Goal: Task Accomplishment & Management: Use online tool/utility

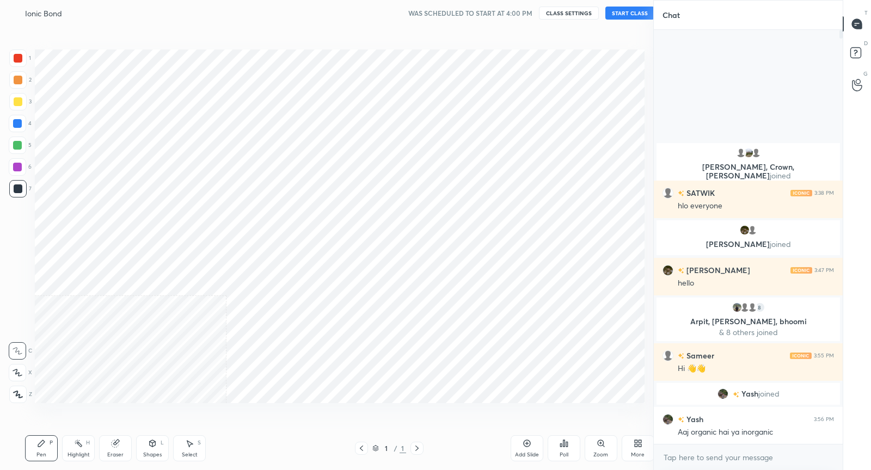
scroll to position [54036, 53827]
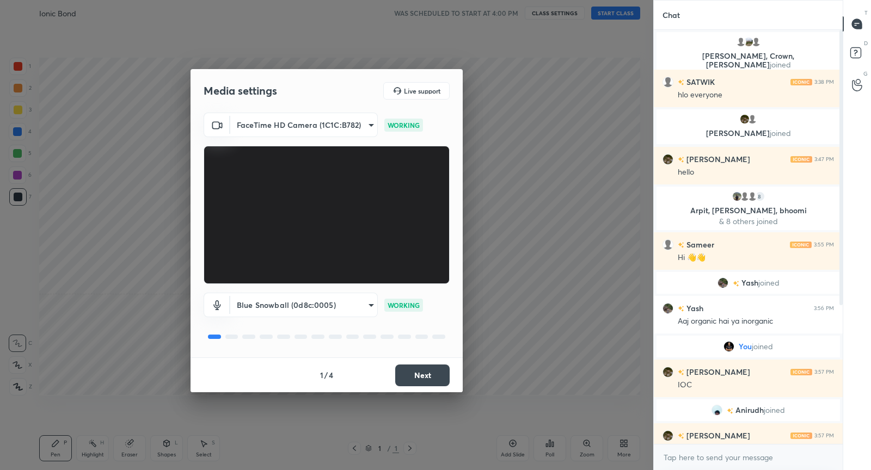
click at [439, 377] on button "Next" at bounding box center [422, 376] width 54 height 22
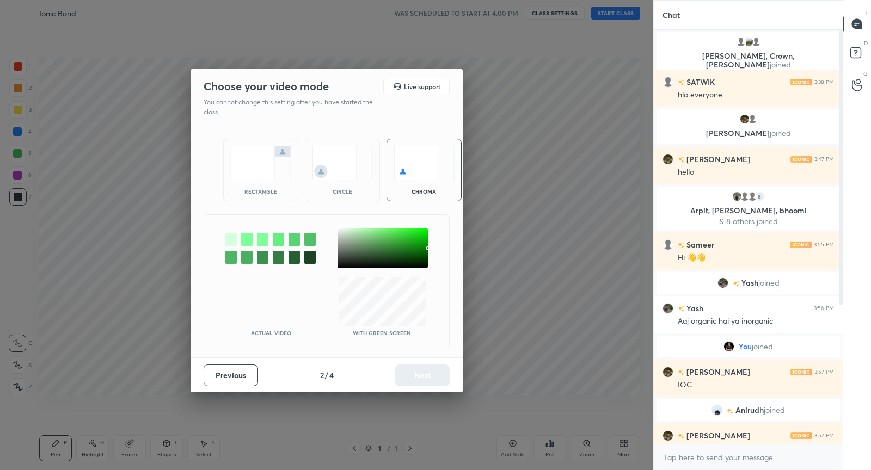
click at [278, 159] on img at bounding box center [260, 163] width 61 height 34
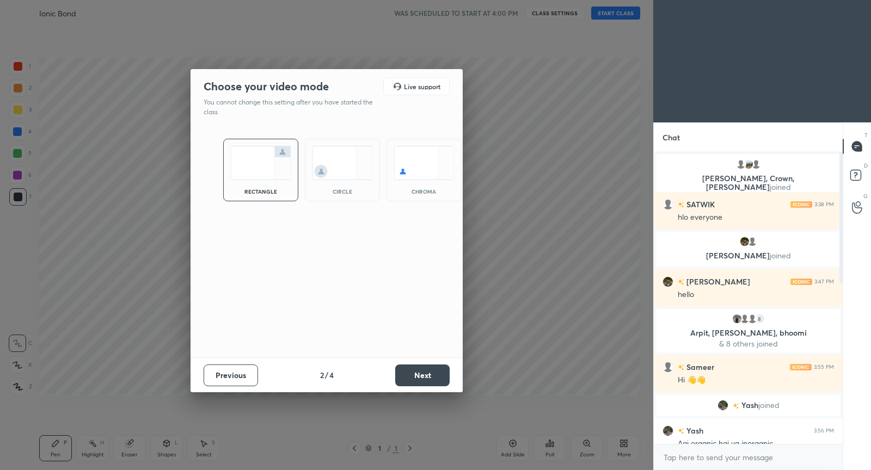
click at [426, 378] on button "Next" at bounding box center [422, 376] width 54 height 22
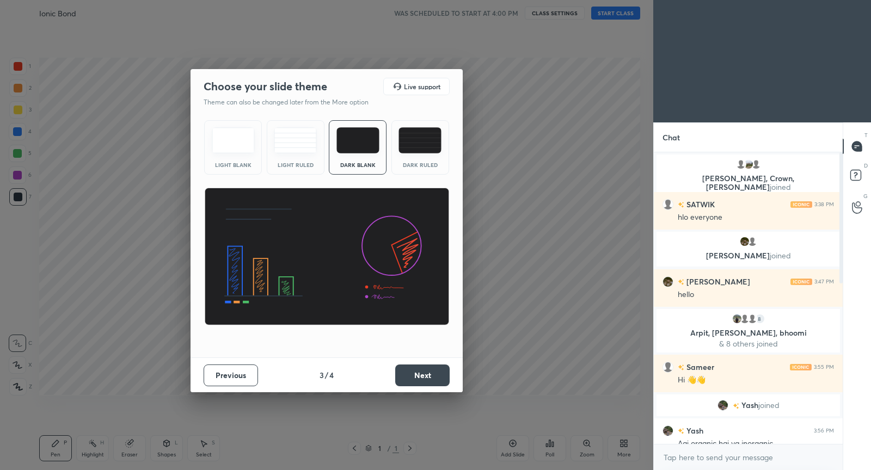
click at [426, 378] on button "Next" at bounding box center [422, 376] width 54 height 22
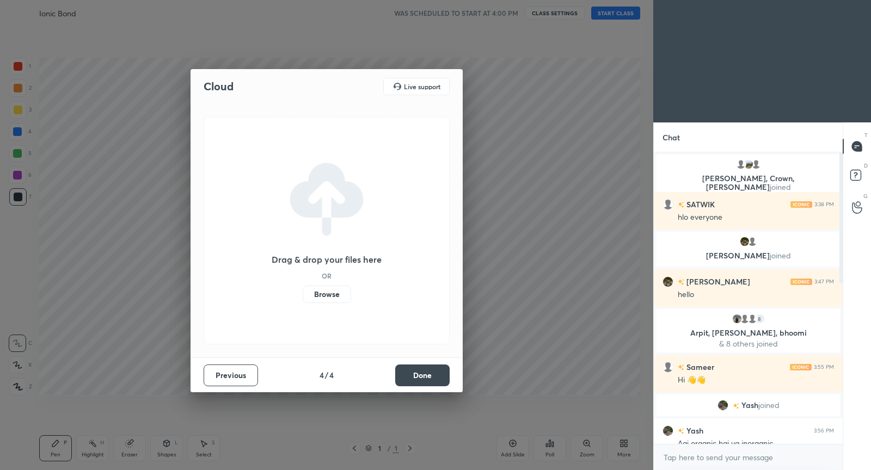
click at [426, 378] on button "Done" at bounding box center [422, 376] width 54 height 22
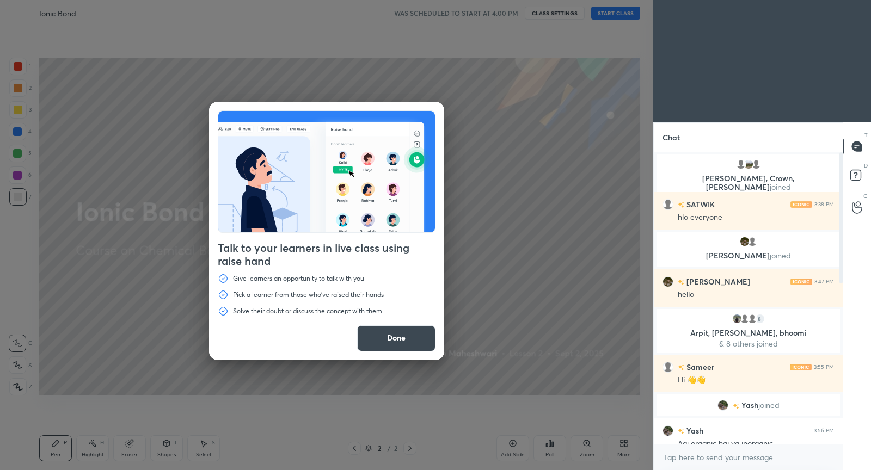
click at [388, 328] on button "Done" at bounding box center [396, 339] width 78 height 26
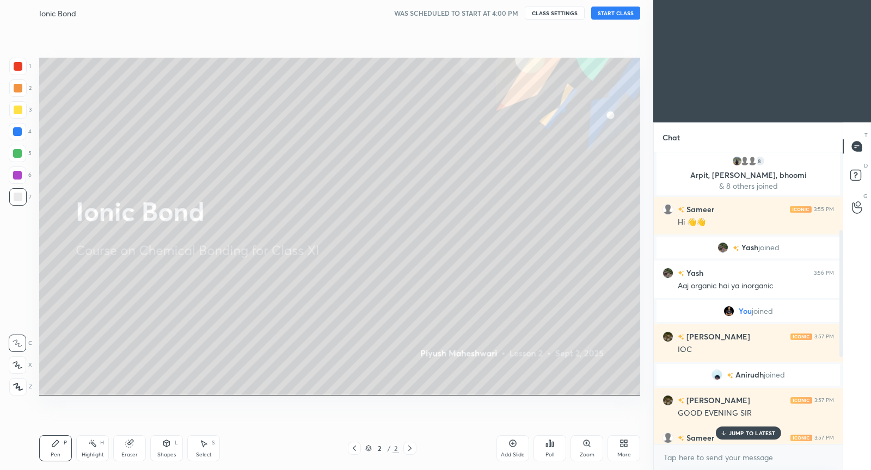
scroll to position [381, 0]
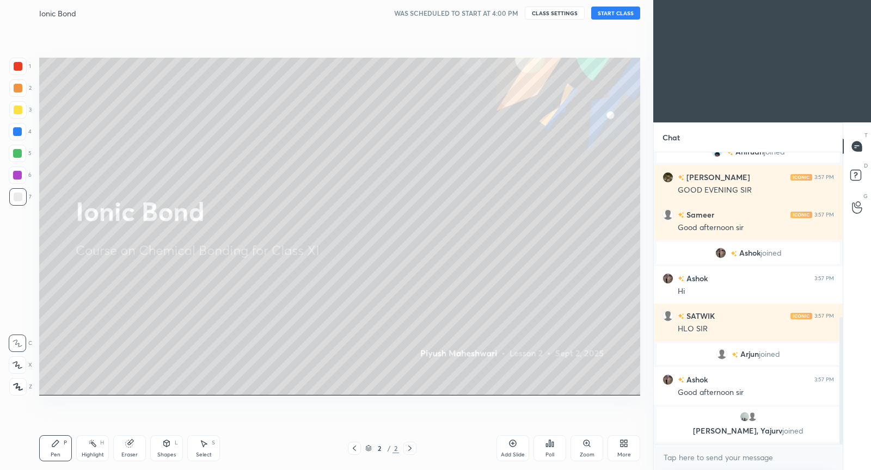
click at [608, 14] on button "START CLASS" at bounding box center [615, 13] width 49 height 13
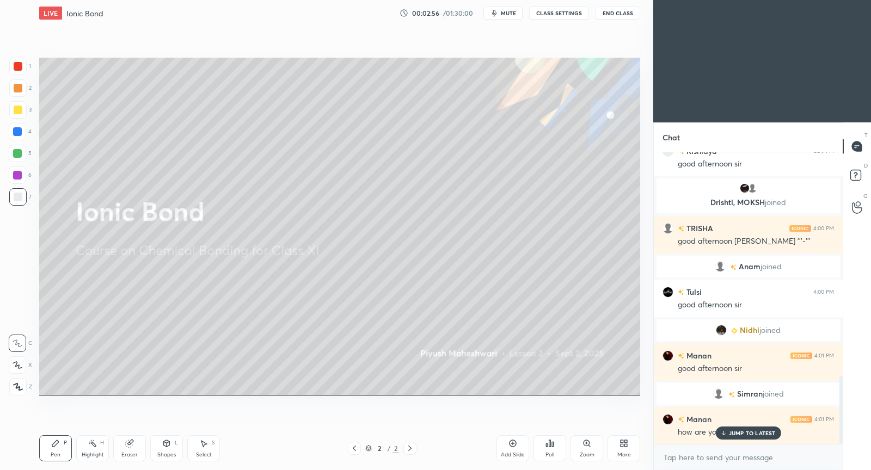
scroll to position [957, 0]
click at [759, 435] on p "JUMP TO LATEST" at bounding box center [752, 433] width 47 height 7
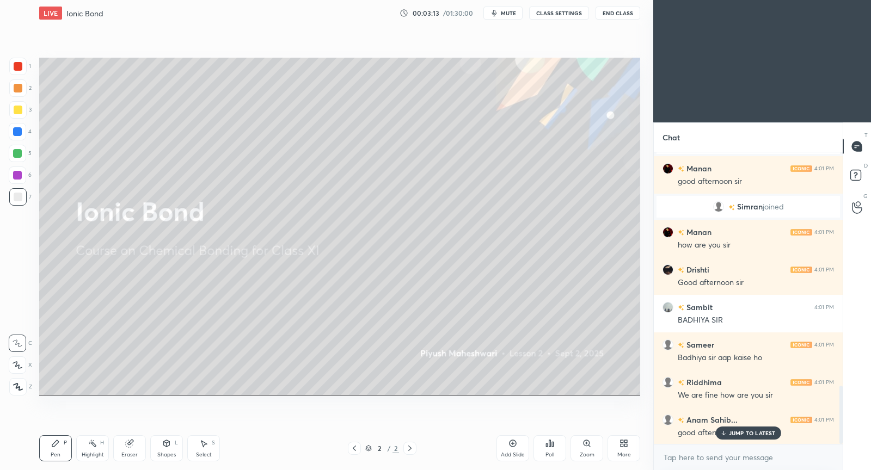
scroll to position [1171, 0]
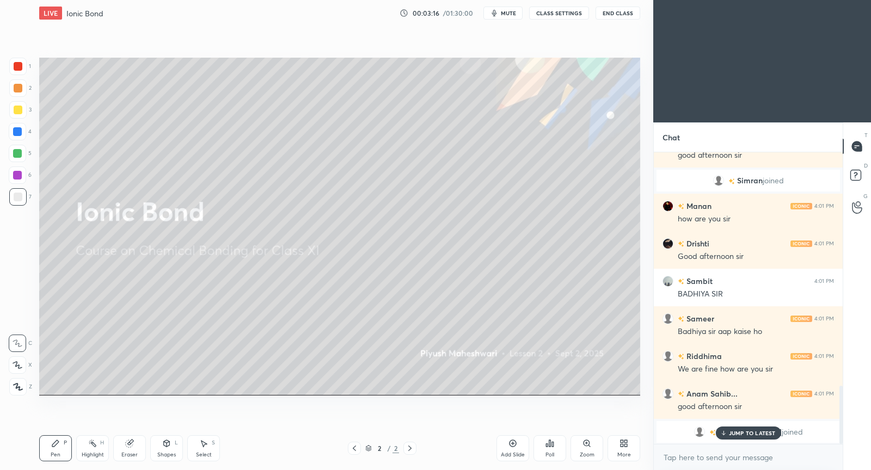
click at [16, 110] on div at bounding box center [18, 110] width 9 height 9
drag, startPoint x: 513, startPoint y: 450, endPoint x: 512, endPoint y: 434, distance: 16.4
click at [514, 448] on div "Add Slide" at bounding box center [512, 448] width 33 height 26
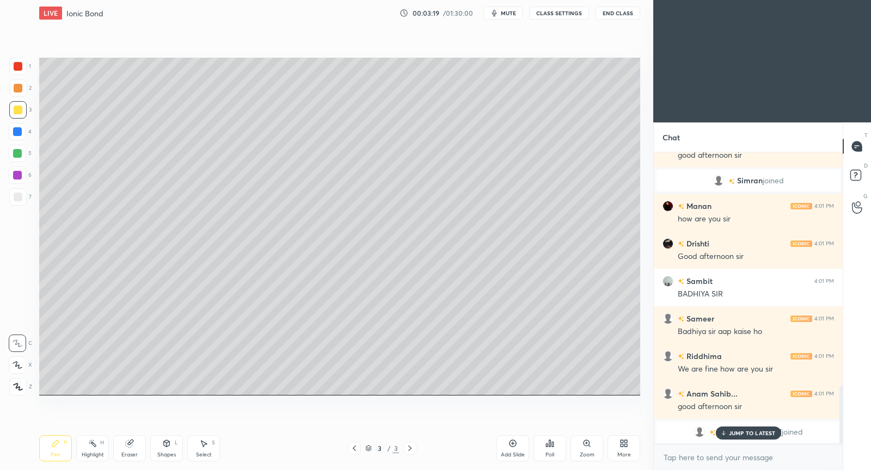
click at [733, 434] on p "JUMP TO LATEST" at bounding box center [752, 433] width 47 height 7
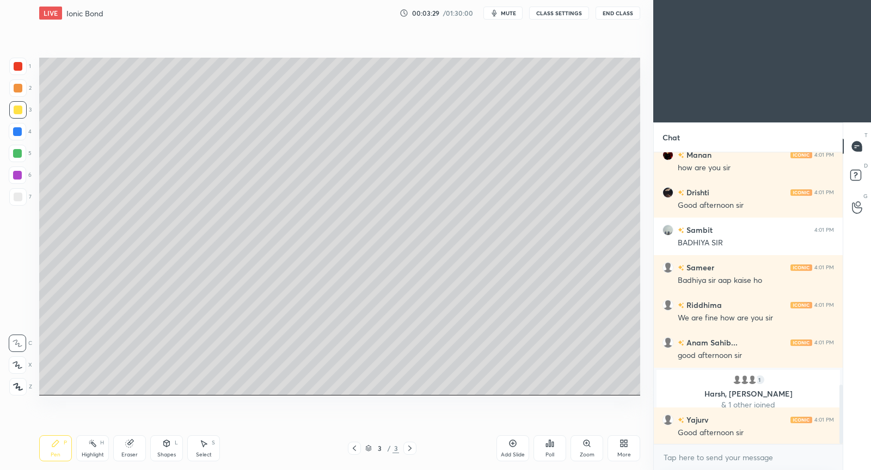
scroll to position [1175, 0]
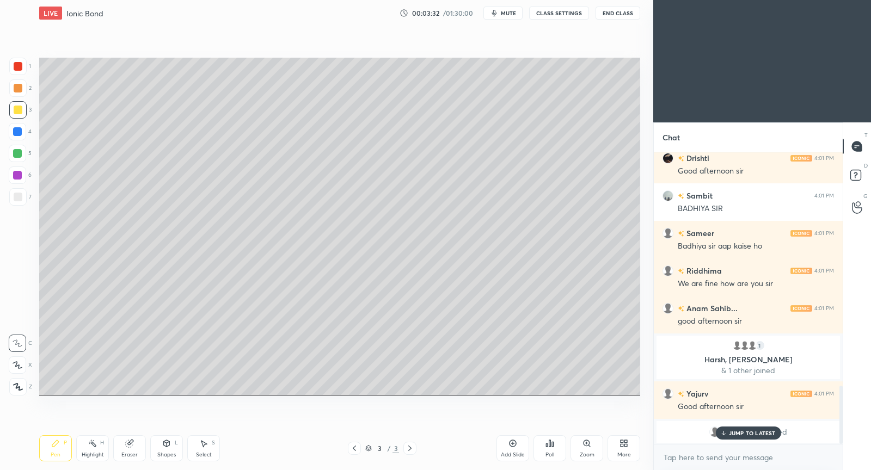
click at [741, 432] on p "JUMP TO LATEST" at bounding box center [752, 433] width 47 height 7
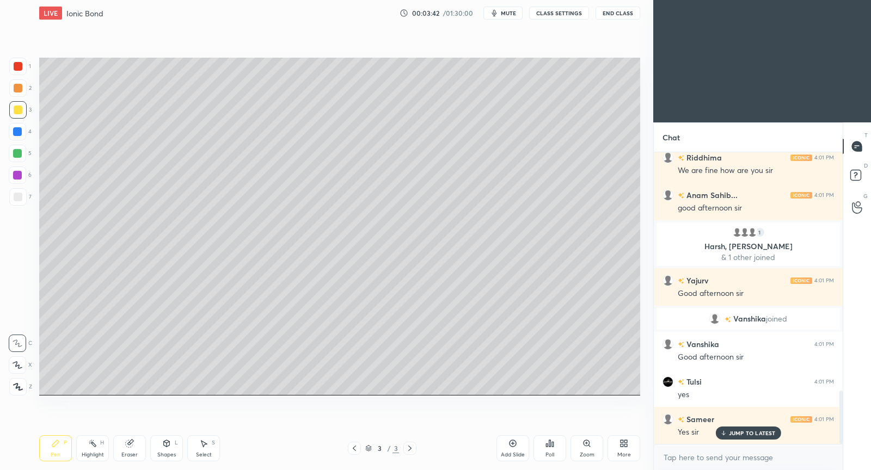
scroll to position [1305, 0]
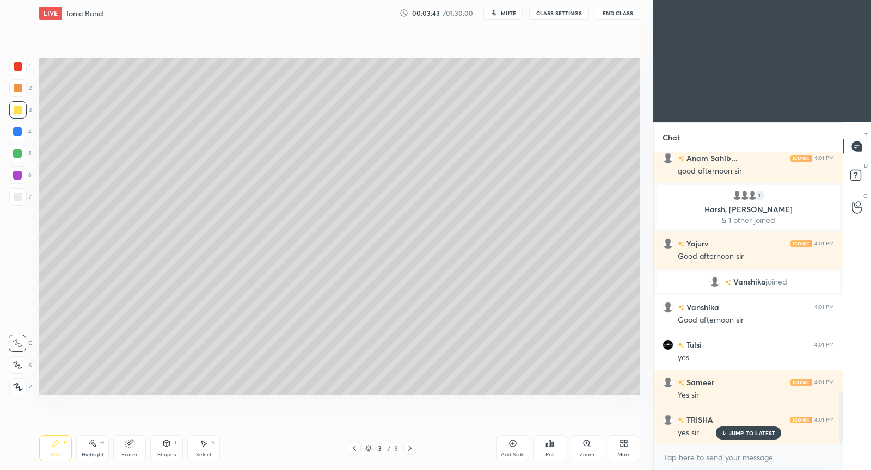
click at [17, 109] on div at bounding box center [18, 110] width 9 height 9
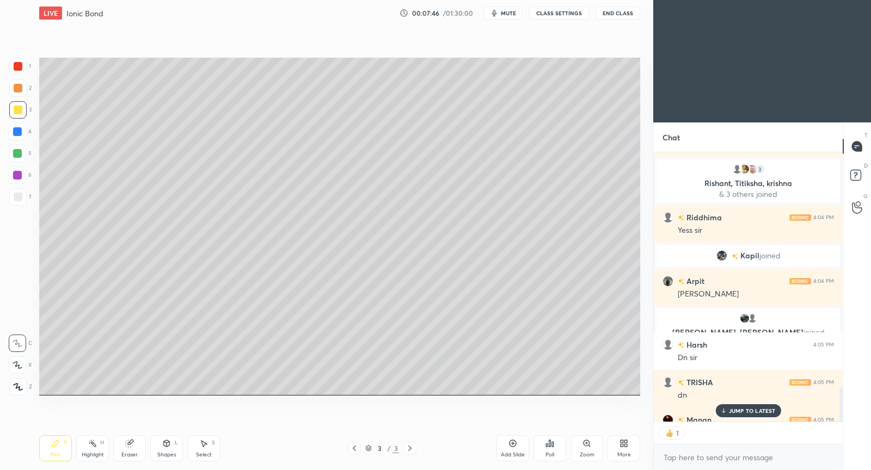
scroll to position [1872, 0]
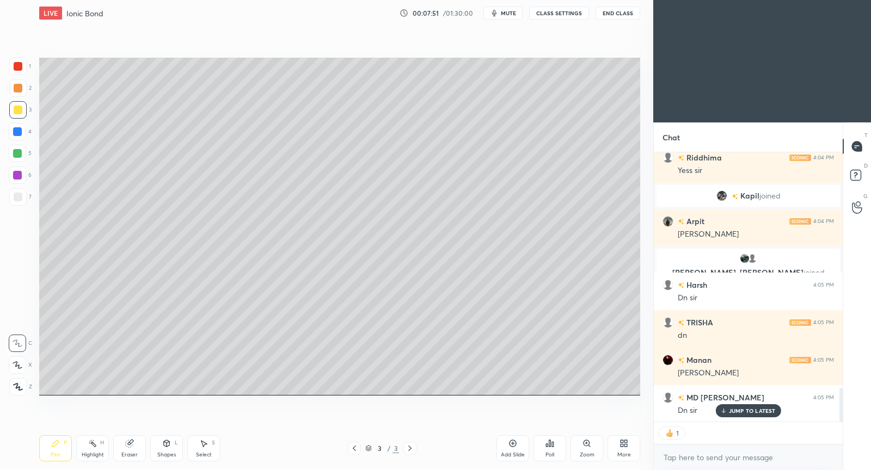
drag, startPoint x: 517, startPoint y: 449, endPoint x: 516, endPoint y: 413, distance: 36.0
click at [517, 447] on div "Add Slide" at bounding box center [512, 448] width 33 height 26
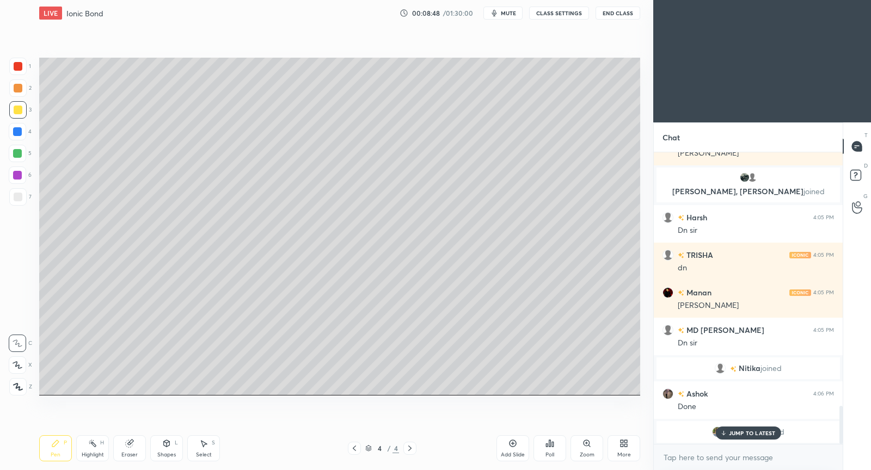
scroll to position [1940, 0]
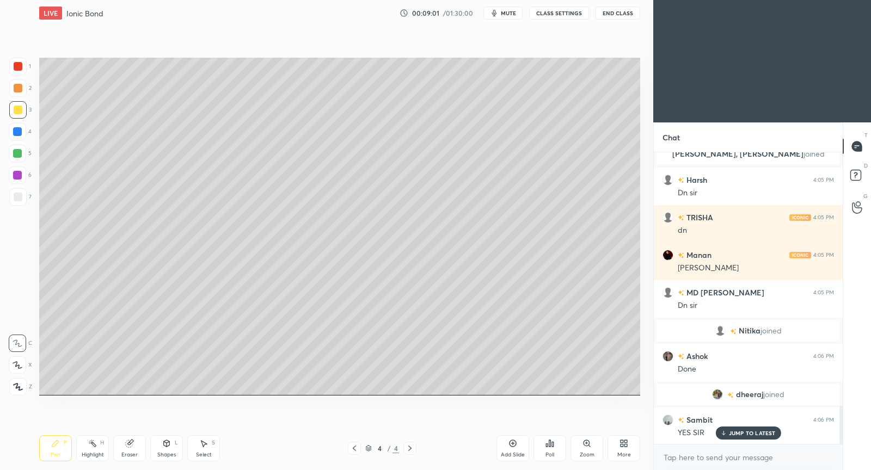
drag, startPoint x: 204, startPoint y: 453, endPoint x: 208, endPoint y: 439, distance: 14.8
click at [205, 447] on div "Select S" at bounding box center [203, 448] width 33 height 26
drag, startPoint x: 278, startPoint y: 155, endPoint x: 274, endPoint y: 162, distance: 7.6
click at [274, 162] on div "0 ° Undo Copy Duplicate Duplicate to new slide Delete" at bounding box center [339, 227] width 601 height 338
drag, startPoint x: 487, startPoint y: 99, endPoint x: 481, endPoint y: 98, distance: 6.6
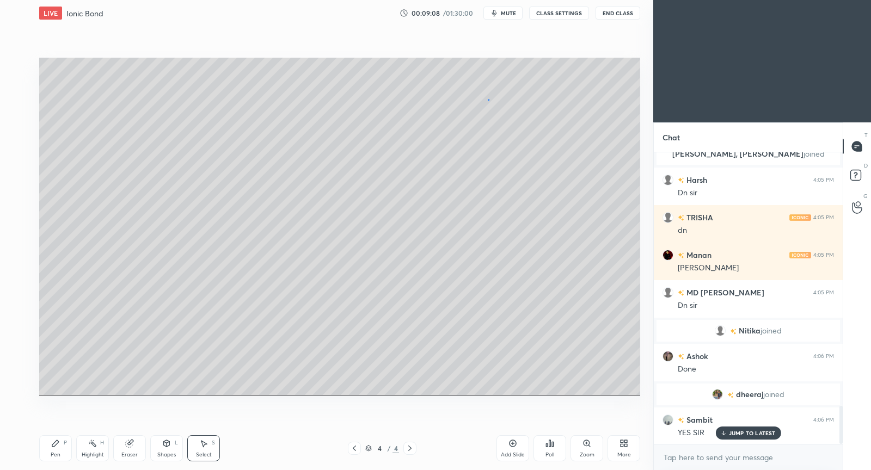
click at [487, 99] on div "0 ° Undo Copy Duplicate Duplicate to new slide Delete" at bounding box center [339, 227] width 601 height 338
click at [207, 444] on div "Select S" at bounding box center [203, 448] width 33 height 26
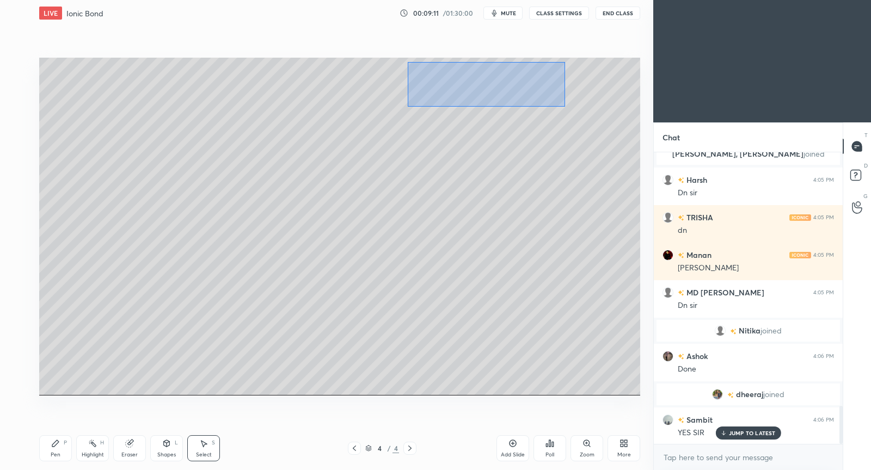
drag, startPoint x: 409, startPoint y: 91, endPoint x: 565, endPoint y: 106, distance: 156.9
click at [566, 106] on div "0 ° Undo Copy Duplicate Duplicate to new slide Delete" at bounding box center [339, 227] width 601 height 338
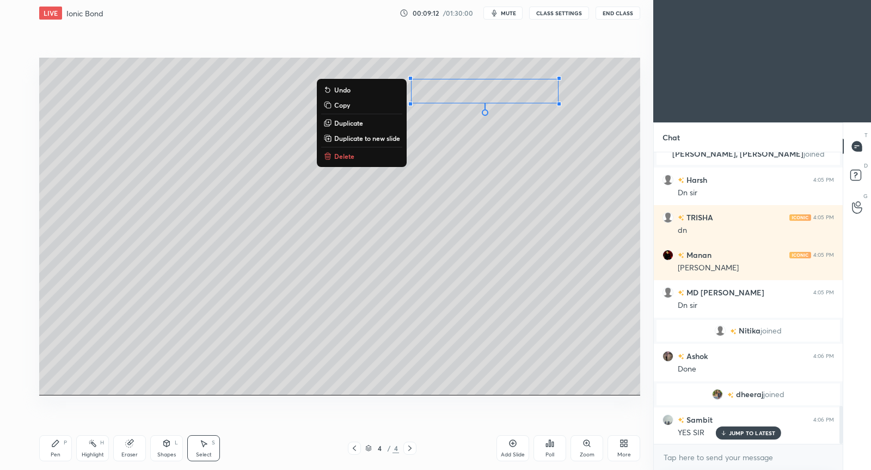
drag, startPoint x: 345, startPoint y: 121, endPoint x: 385, endPoint y: 109, distance: 41.5
click at [345, 121] on p "Duplicate" at bounding box center [348, 123] width 29 height 9
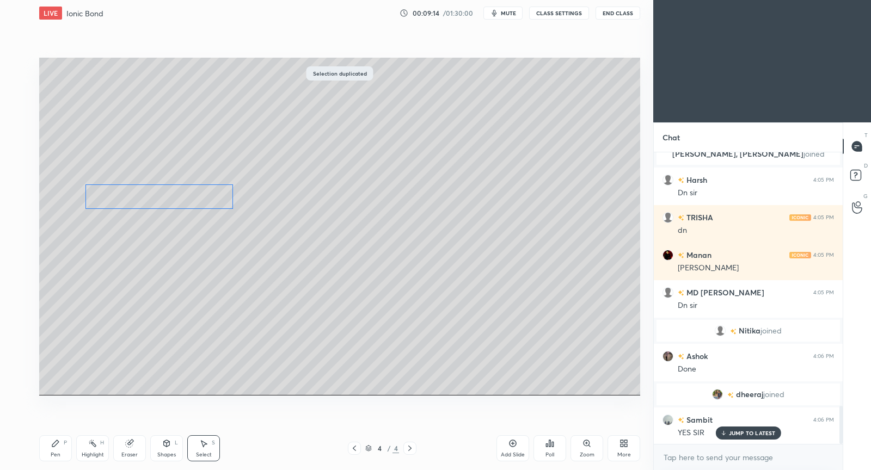
drag, startPoint x: 496, startPoint y: 105, endPoint x: 150, endPoint y: 199, distance: 358.3
click at [150, 198] on div "0 ° Undo Copy Duplicate Duplicate to new slide Delete" at bounding box center [339, 227] width 601 height 338
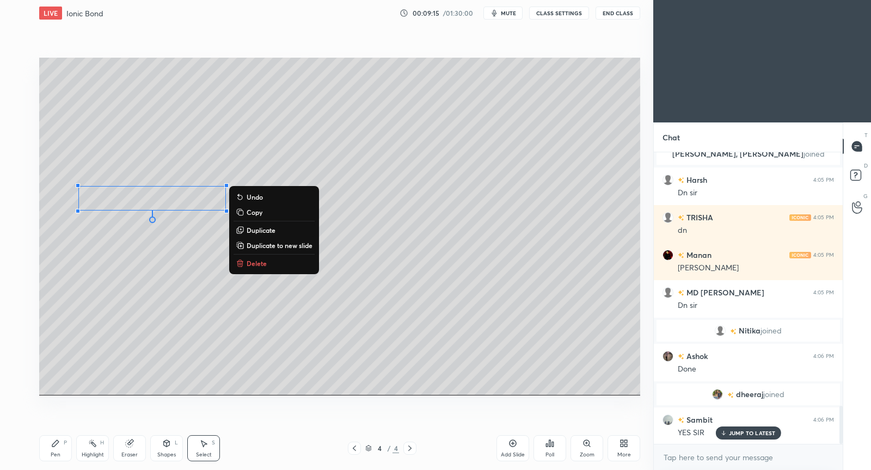
click at [57, 452] on div "Pen" at bounding box center [56, 454] width 10 height 5
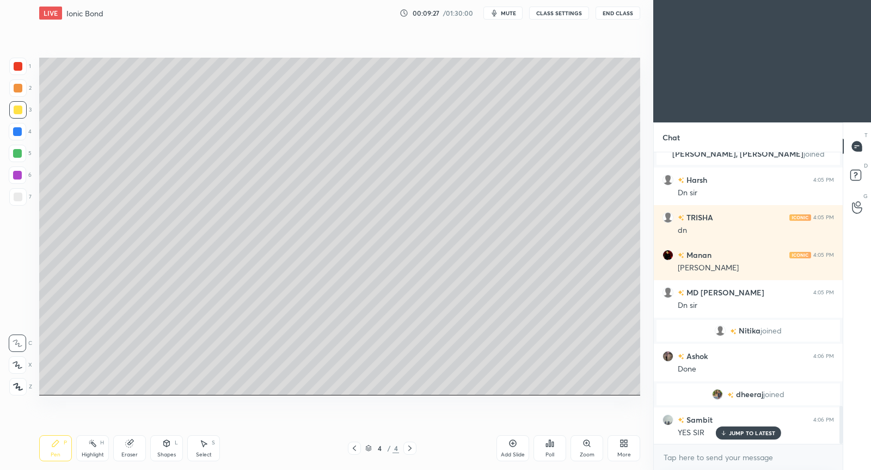
click at [205, 441] on icon at bounding box center [203, 443] width 9 height 9
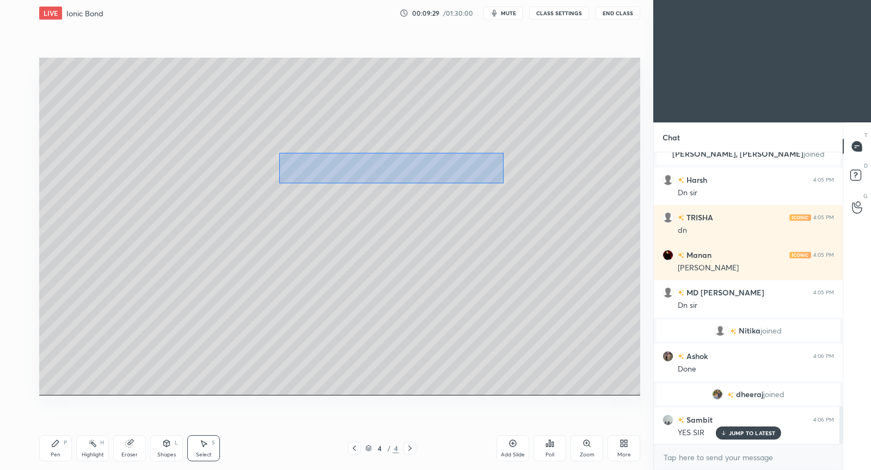
drag, startPoint x: 279, startPoint y: 164, endPoint x: 502, endPoint y: 182, distance: 224.5
click at [502, 182] on div "0 ° Undo Copy Duplicate Duplicate to new slide Delete" at bounding box center [339, 227] width 601 height 338
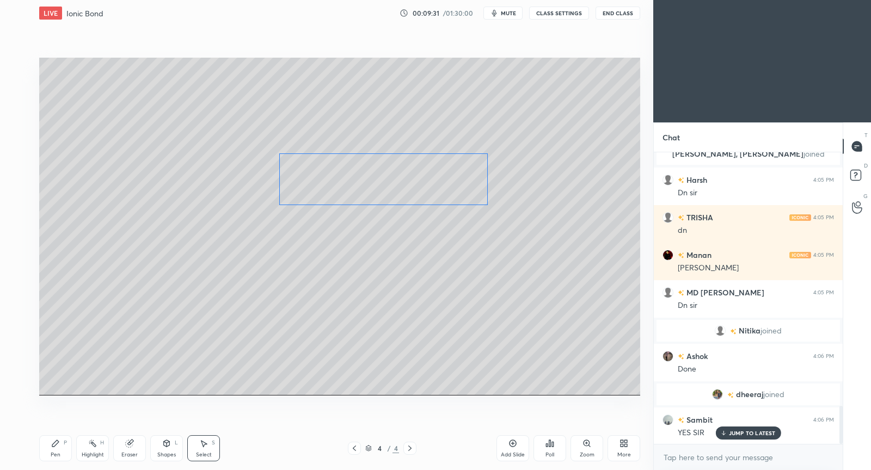
click at [416, 182] on div "0 ° Undo Copy Duplicate Duplicate to new slide Delete" at bounding box center [339, 227] width 601 height 338
drag, startPoint x: 392, startPoint y: 261, endPoint x: 361, endPoint y: 204, distance: 64.6
click at [392, 254] on div "0 ° Undo Copy Duplicate Duplicate to new slide Delete" at bounding box center [339, 227] width 601 height 338
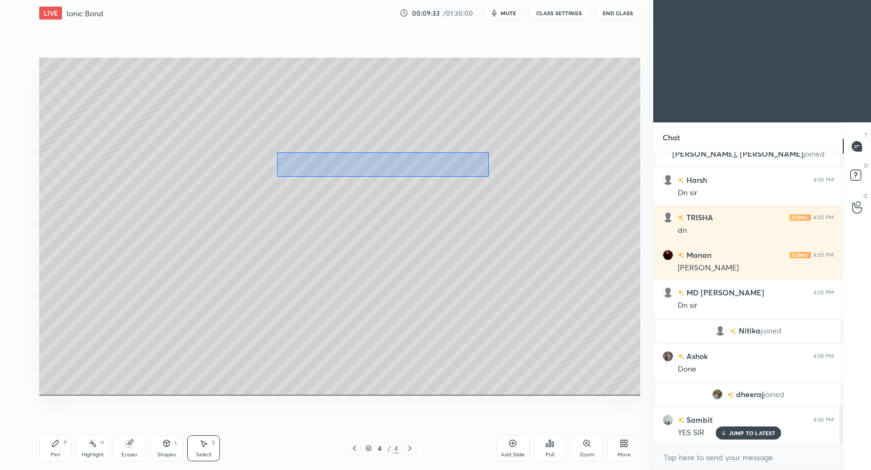
drag, startPoint x: 278, startPoint y: 153, endPoint x: 492, endPoint y: 175, distance: 215.6
click at [493, 175] on div "0 ° Undo Copy Duplicate Duplicate to new slide Delete" at bounding box center [339, 227] width 601 height 338
drag, startPoint x: 424, startPoint y: 171, endPoint x: 407, endPoint y: 167, distance: 18.0
click at [407, 166] on div "0 ° Undo Copy Duplicate Duplicate to new slide Delete" at bounding box center [339, 227] width 601 height 338
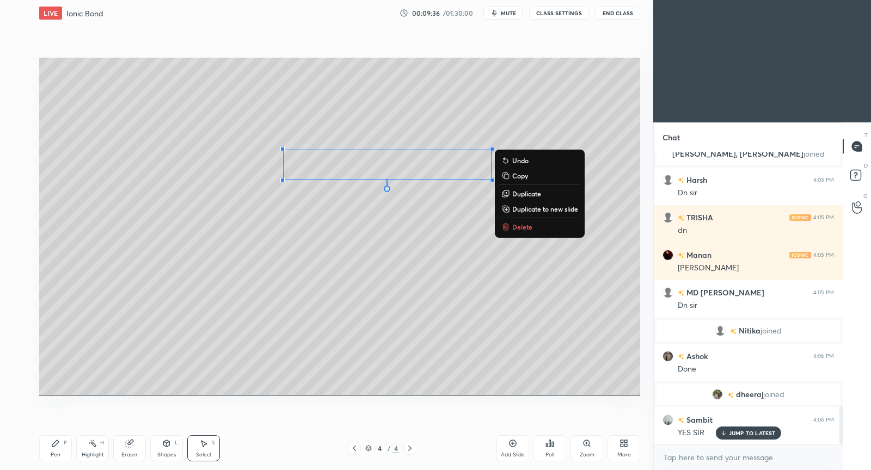
drag, startPoint x: 519, startPoint y: 194, endPoint x: 476, endPoint y: 179, distance: 46.0
click at [518, 193] on p "Duplicate" at bounding box center [526, 193] width 29 height 9
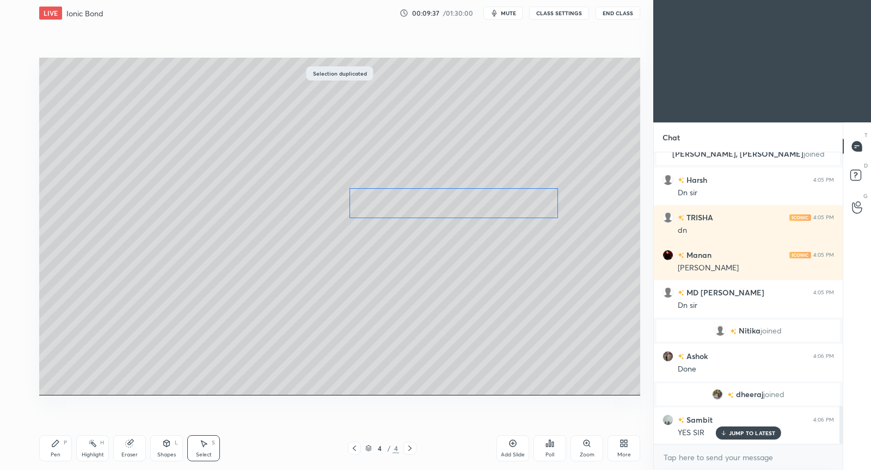
drag, startPoint x: 451, startPoint y: 179, endPoint x: 484, endPoint y: 198, distance: 38.8
click at [485, 198] on div "0 ° Undo Copy Duplicate Duplicate to new slide Delete" at bounding box center [339, 227] width 601 height 338
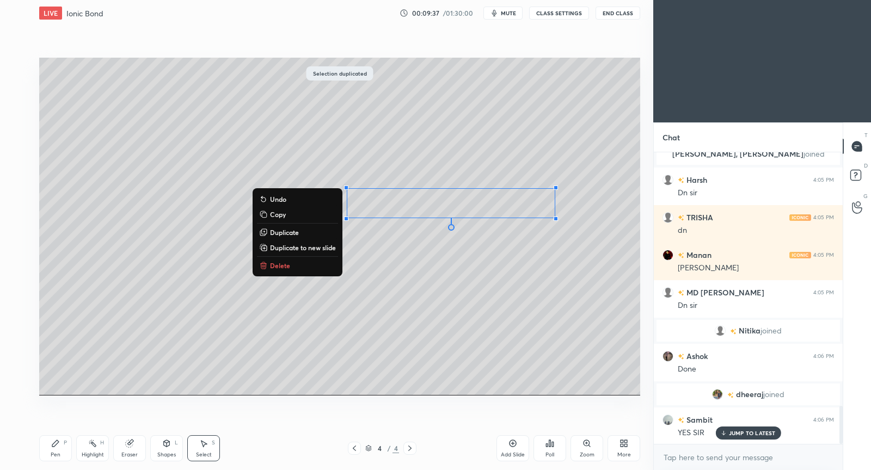
scroll to position [1977, 0]
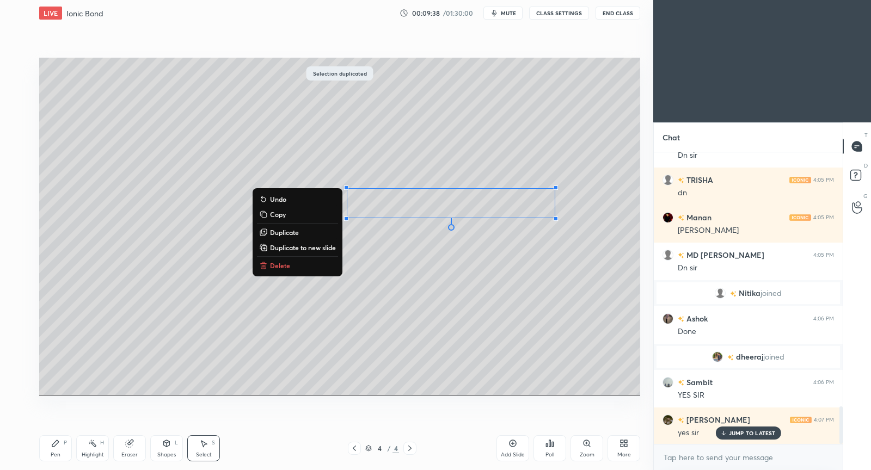
click at [415, 261] on div "0 ° Undo Copy Duplicate Duplicate to new slide Delete" at bounding box center [339, 227] width 601 height 338
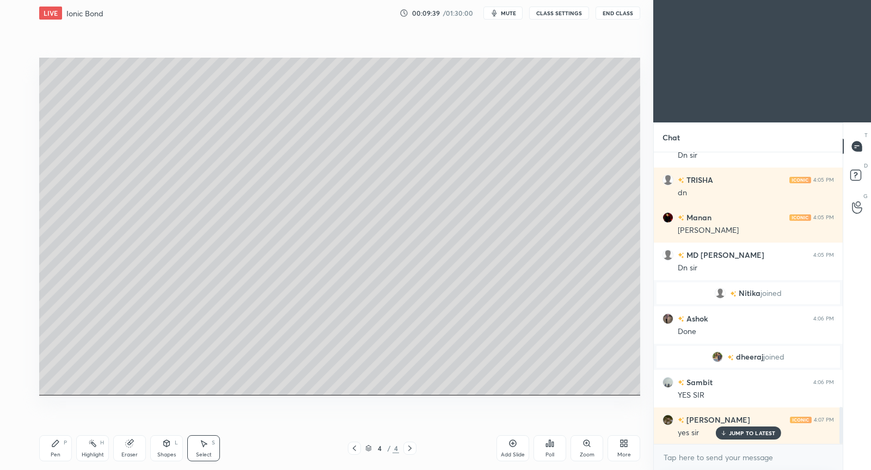
scroll to position [2003, 0]
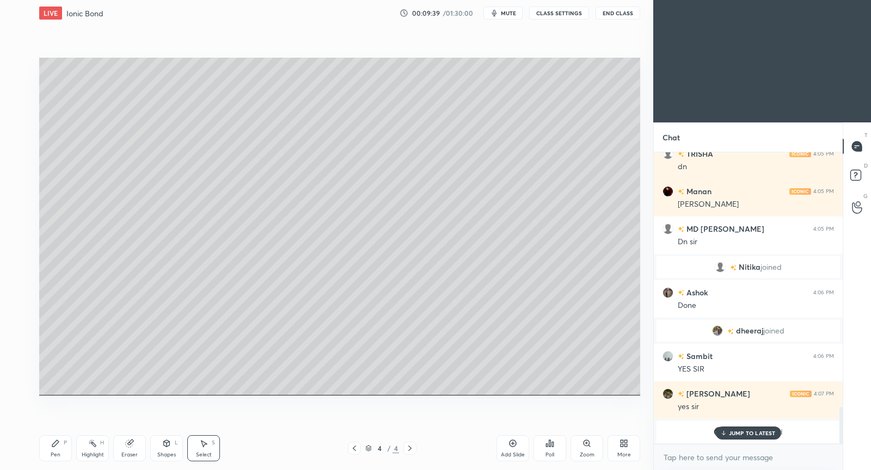
click at [54, 447] on icon at bounding box center [55, 443] width 9 height 9
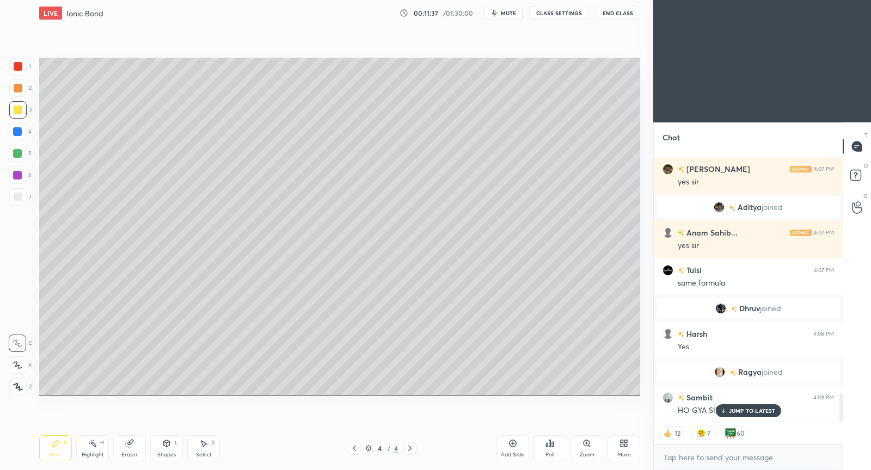
scroll to position [2266, 0]
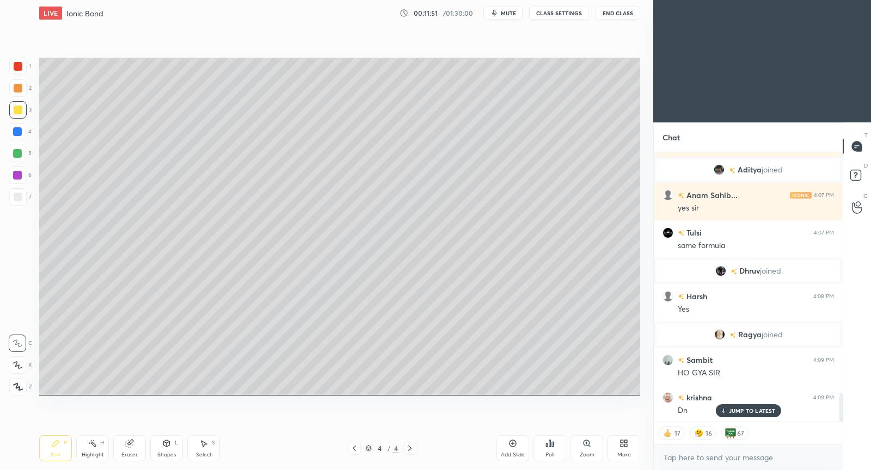
click at [758, 411] on p "JUMP TO LATEST" at bounding box center [752, 411] width 47 height 7
click at [561, 8] on button "CLASS SETTINGS" at bounding box center [559, 13] width 60 height 13
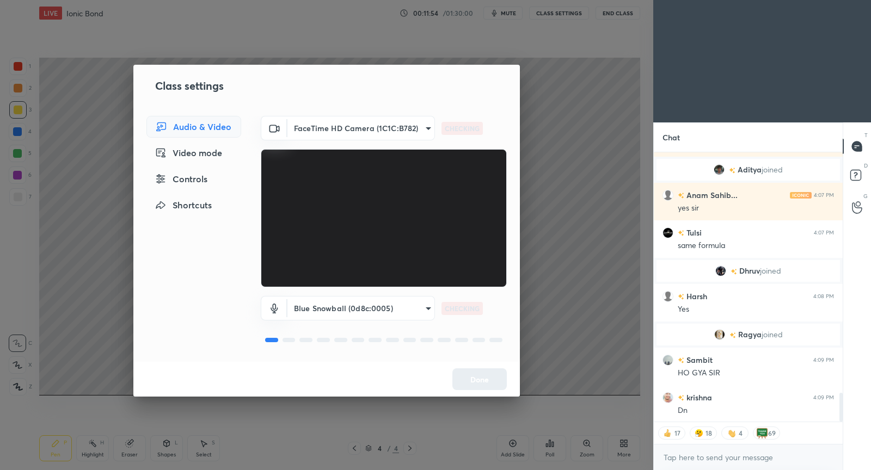
click at [187, 179] on div "Controls" at bounding box center [193, 179] width 95 height 22
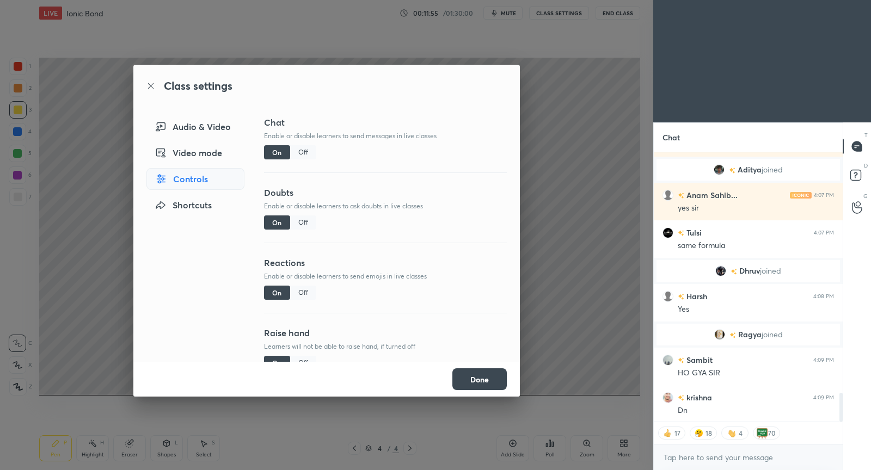
click at [301, 295] on div "Off" at bounding box center [303, 293] width 26 height 14
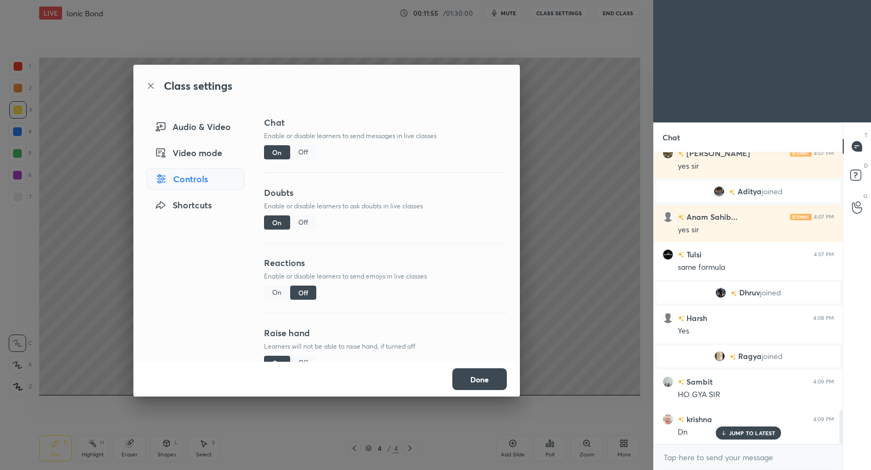
scroll to position [2243, 0]
click at [481, 378] on button "Done" at bounding box center [479, 380] width 54 height 22
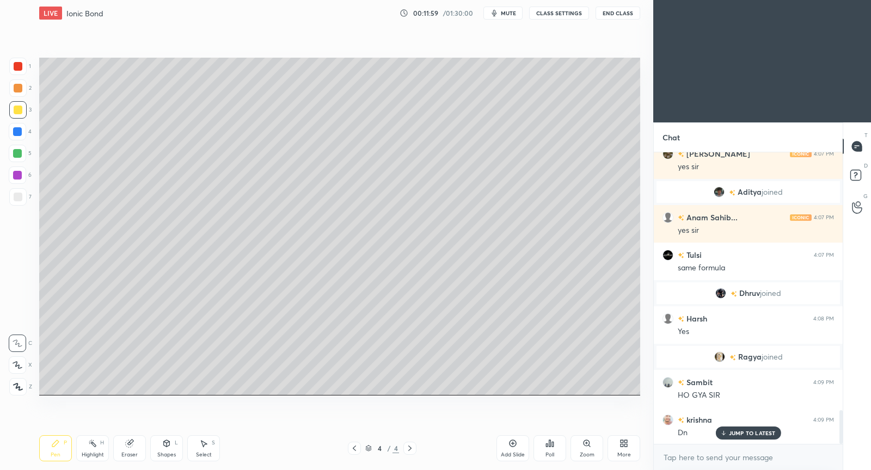
drag, startPoint x: 515, startPoint y: 445, endPoint x: 530, endPoint y: 426, distance: 24.8
click at [515, 445] on icon at bounding box center [513, 443] width 7 height 7
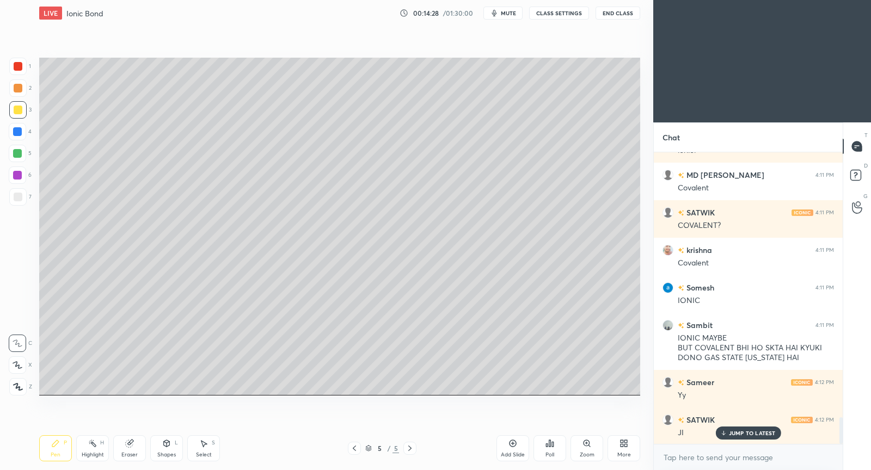
scroll to position [2954, 0]
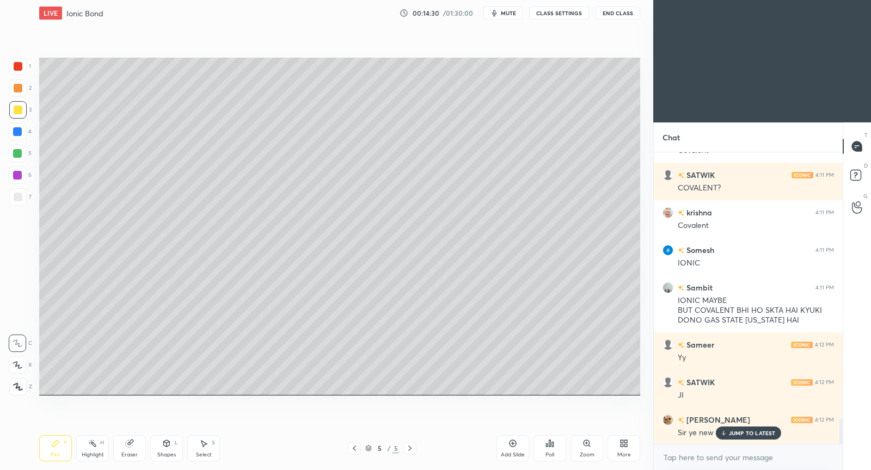
click at [746, 433] on p "JUMP TO LATEST" at bounding box center [752, 433] width 47 height 7
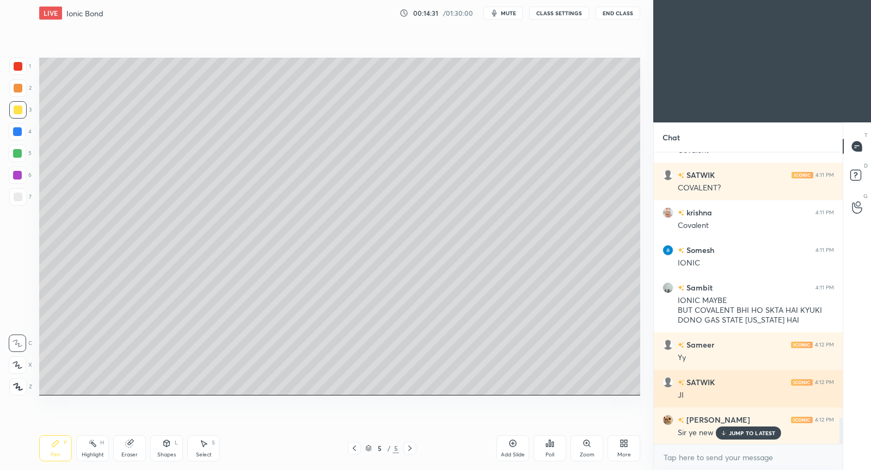
scroll to position [2991, 0]
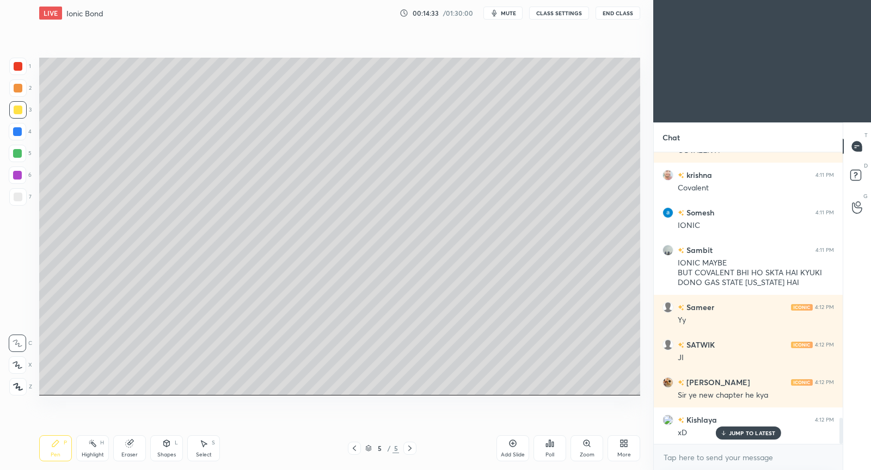
click at [738, 435] on p "JUMP TO LATEST" at bounding box center [752, 433] width 47 height 7
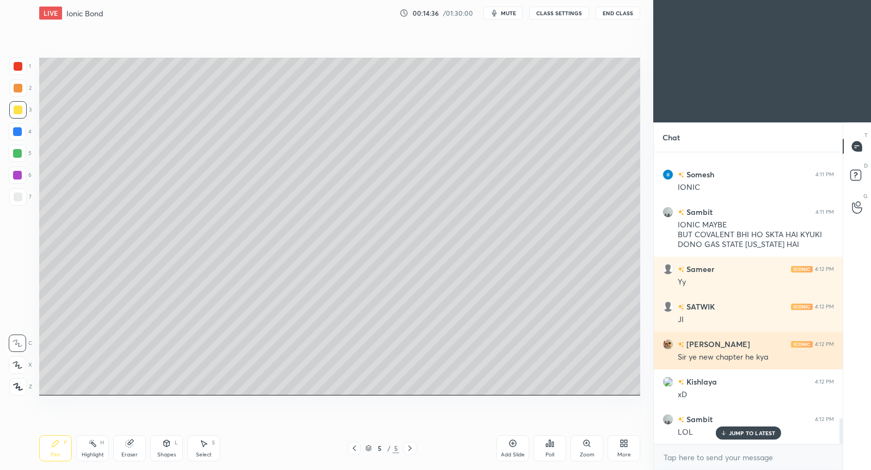
scroll to position [3066, 0]
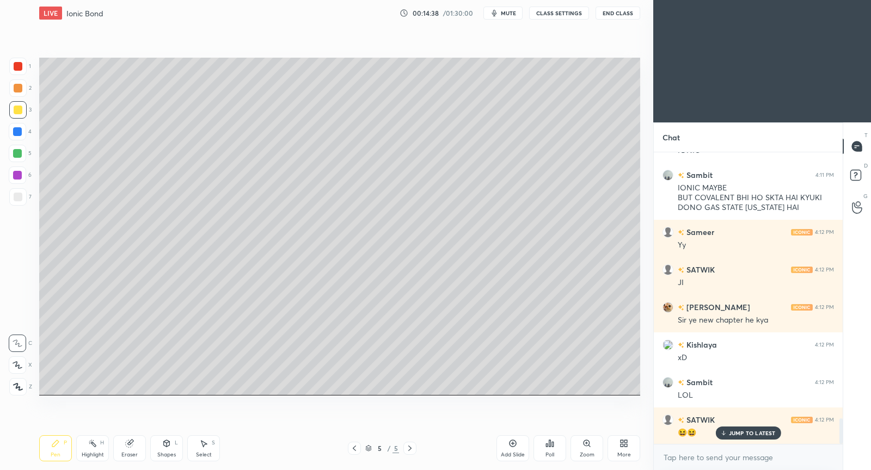
click at [755, 434] on p "JUMP TO LATEST" at bounding box center [752, 433] width 47 height 7
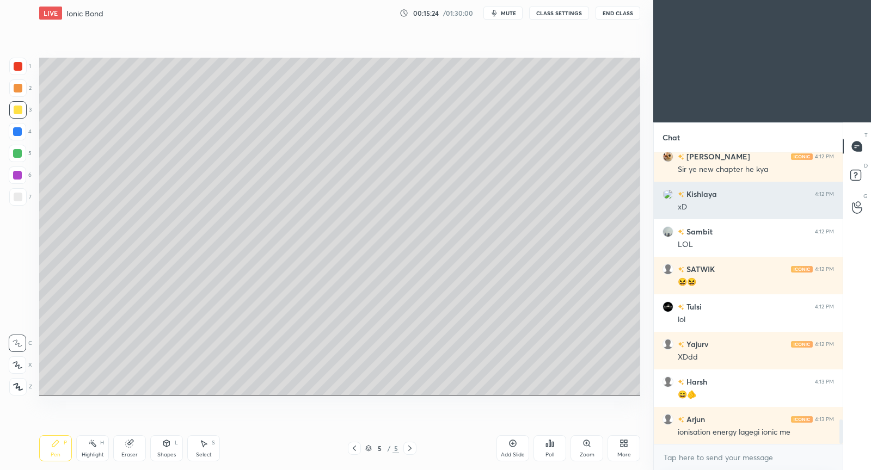
scroll to position [3254, 0]
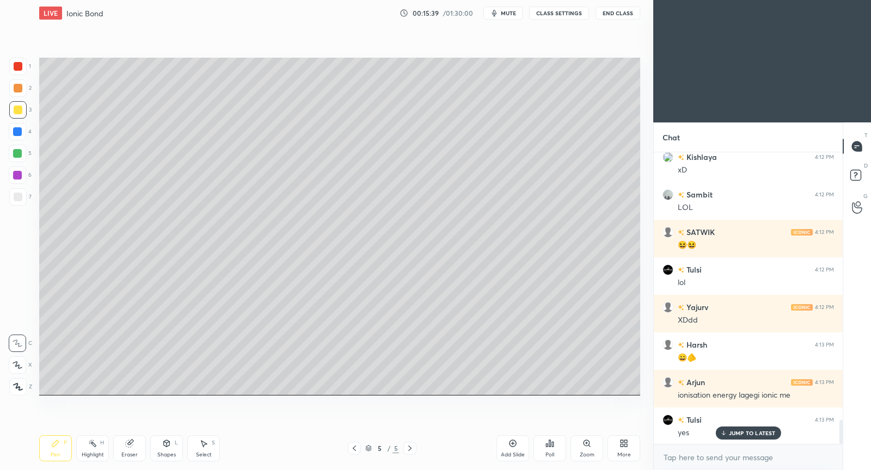
drag, startPoint x: 132, startPoint y: 450, endPoint x: 169, endPoint y: 410, distance: 54.3
click at [133, 449] on div "Eraser" at bounding box center [129, 448] width 33 height 26
drag, startPoint x: 54, startPoint y: 449, endPoint x: 75, endPoint y: 421, distance: 34.2
click at [54, 447] on div "Pen P" at bounding box center [55, 448] width 33 height 26
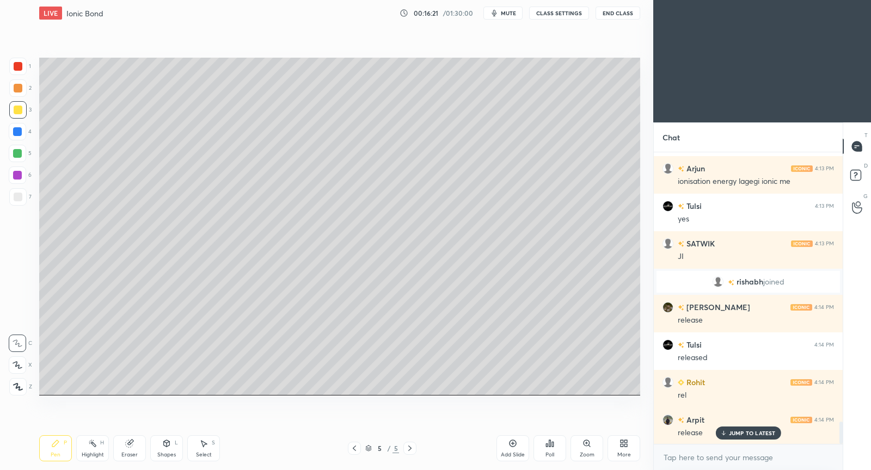
scroll to position [3506, 0]
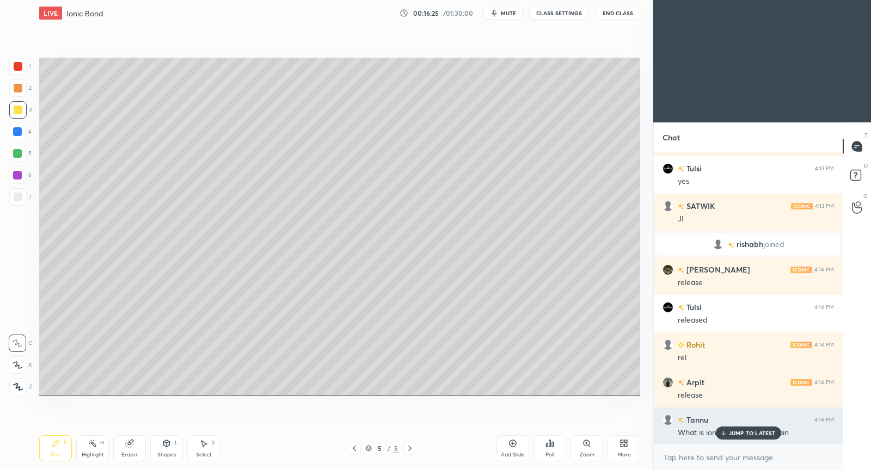
click at [744, 433] on p "JUMP TO LATEST" at bounding box center [752, 433] width 47 height 7
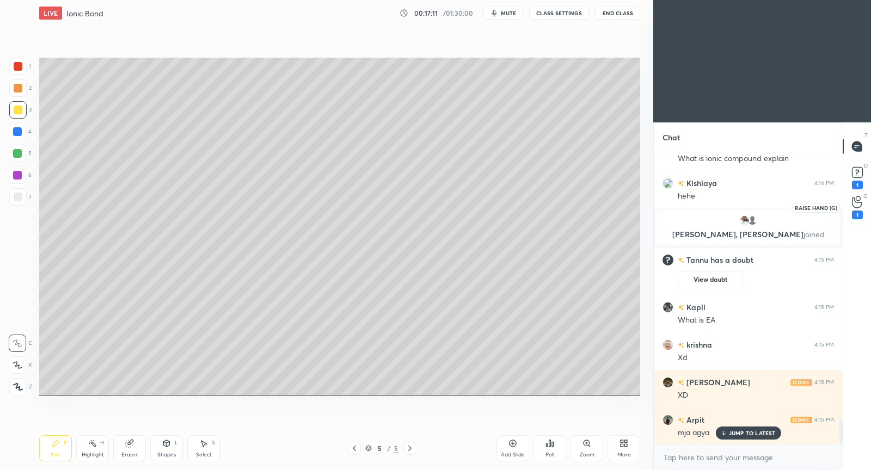
scroll to position [3348, 0]
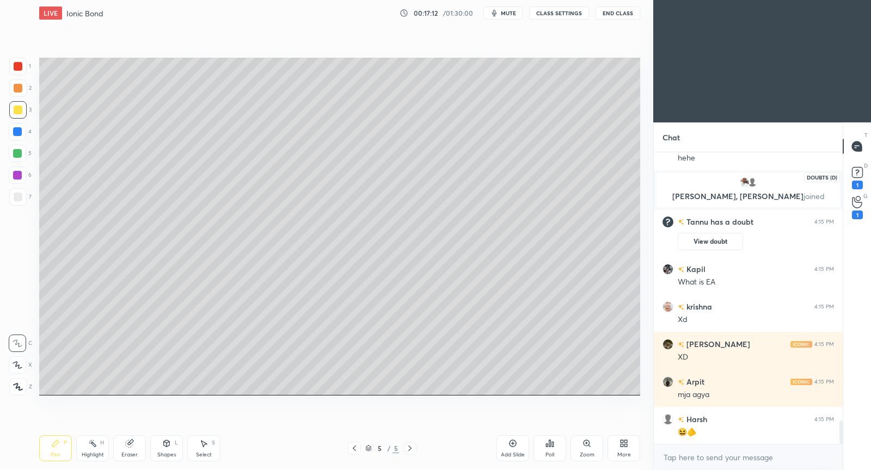
click at [856, 170] on rect at bounding box center [857, 173] width 10 height 10
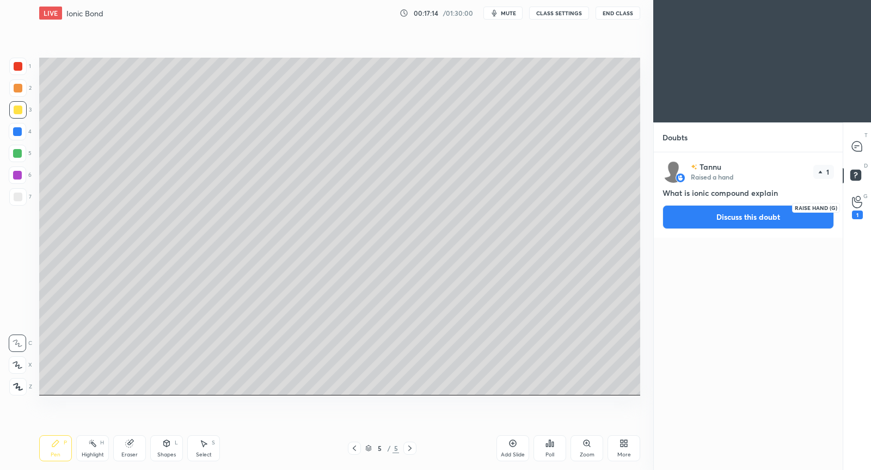
click at [864, 204] on div "1" at bounding box center [857, 208] width 22 height 20
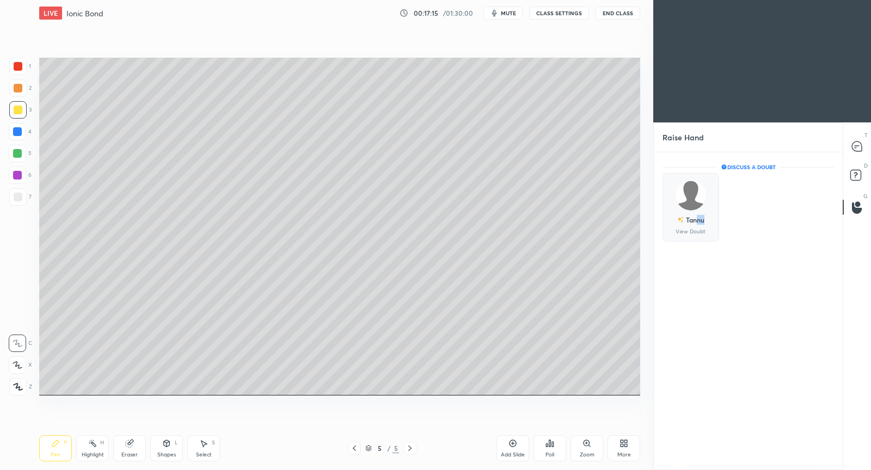
click at [694, 224] on div "Tannu" at bounding box center [690, 220] width 27 height 19
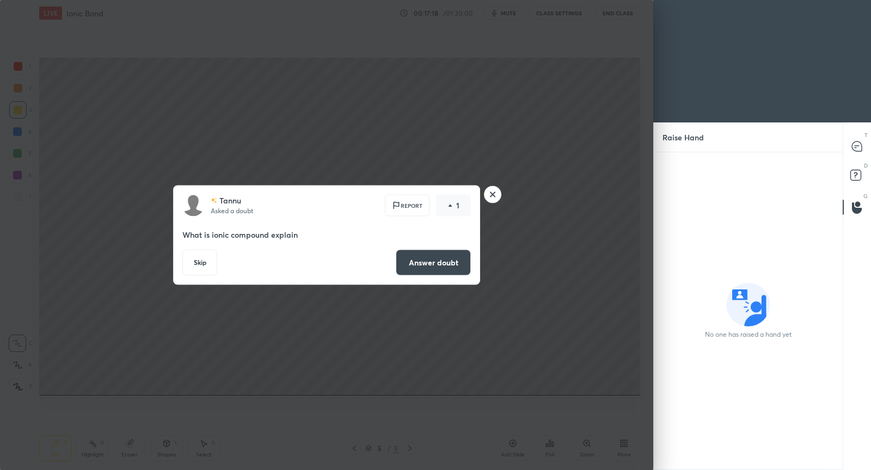
click at [489, 194] on rect at bounding box center [492, 194] width 17 height 17
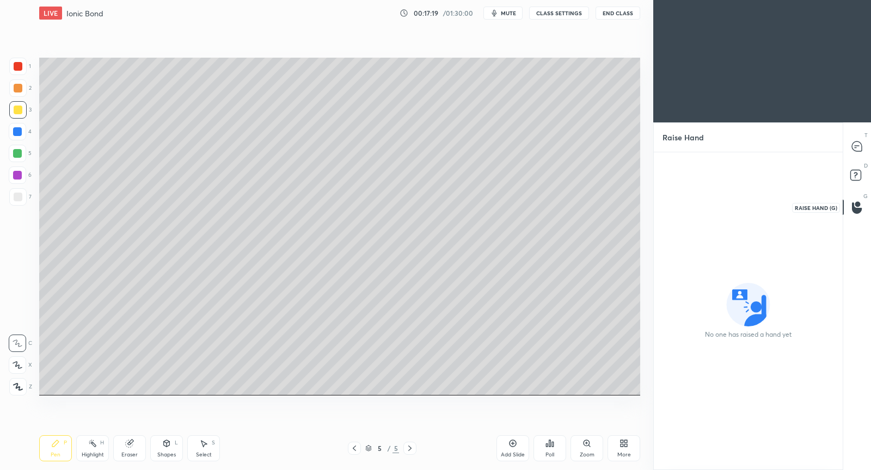
click at [860, 205] on icon at bounding box center [857, 207] width 10 height 13
click at [857, 146] on icon at bounding box center [857, 146] width 4 height 0
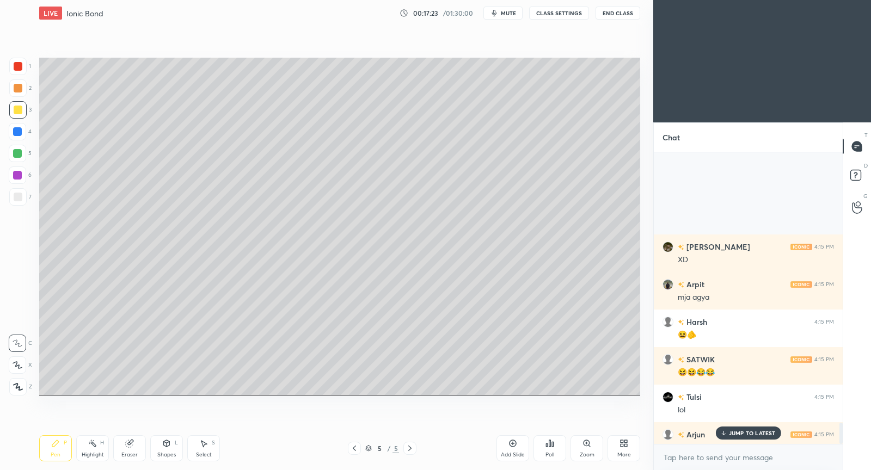
scroll to position [3760, 0]
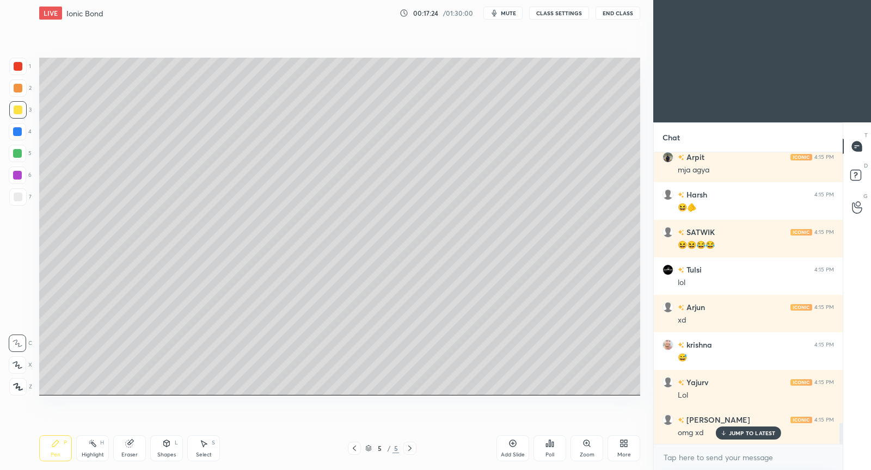
click at [758, 431] on p "JUMP TO LATEST" at bounding box center [752, 433] width 47 height 7
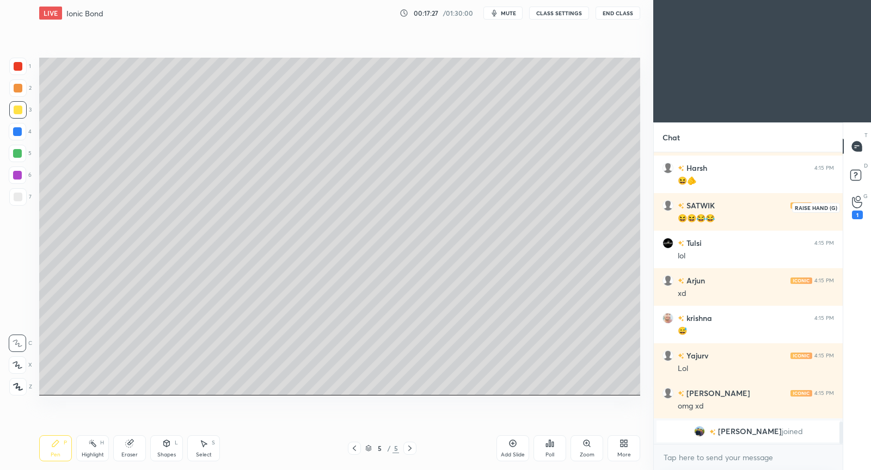
click at [861, 203] on icon at bounding box center [857, 202] width 10 height 11
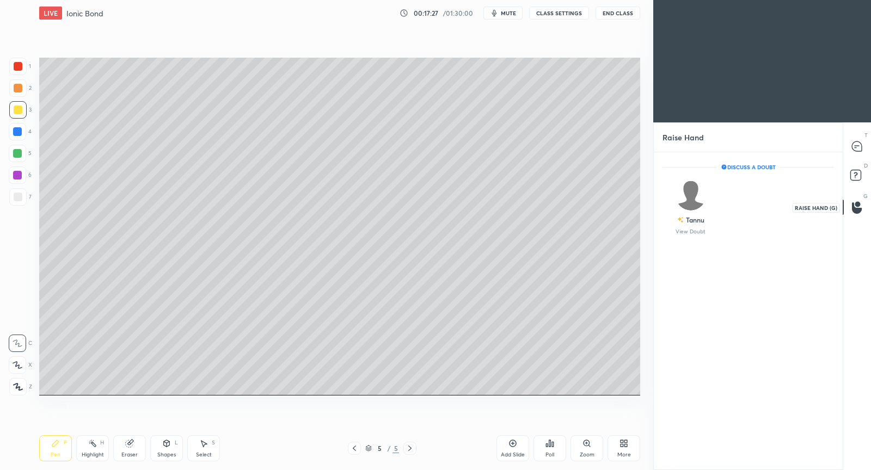
scroll to position [3, 3]
click at [696, 194] on img "grid" at bounding box center [691, 195] width 30 height 30
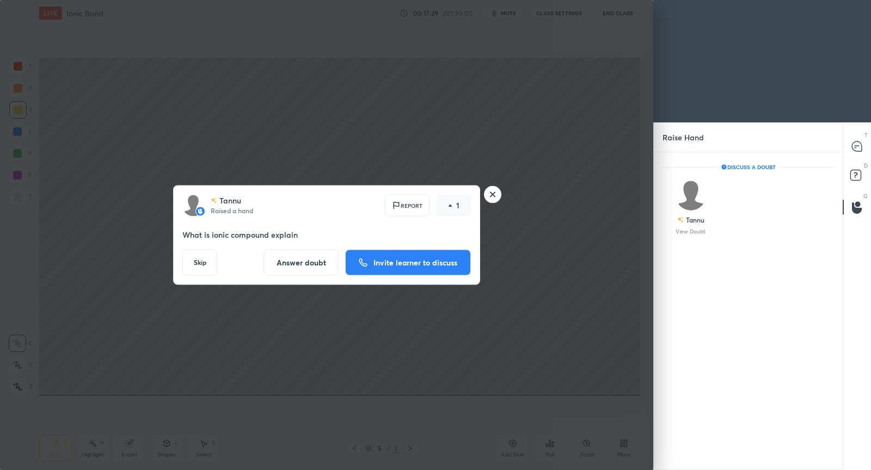
click at [439, 259] on p "Invite learner to discuss" at bounding box center [415, 263] width 84 height 8
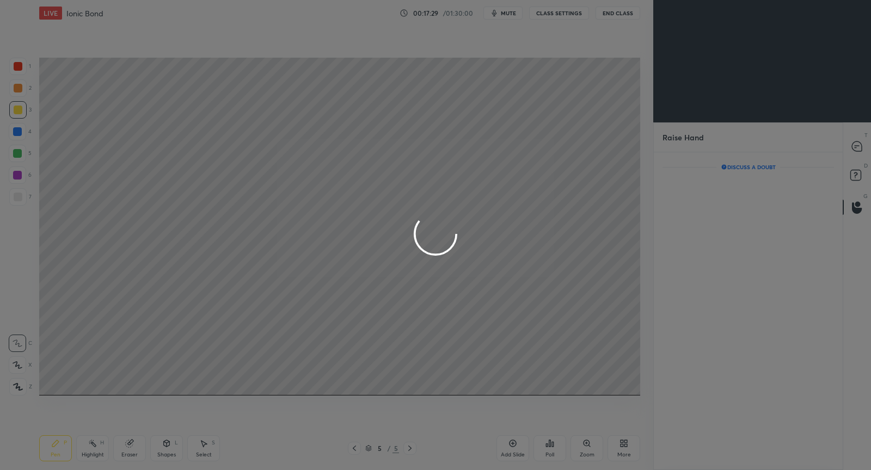
scroll to position [271, 186]
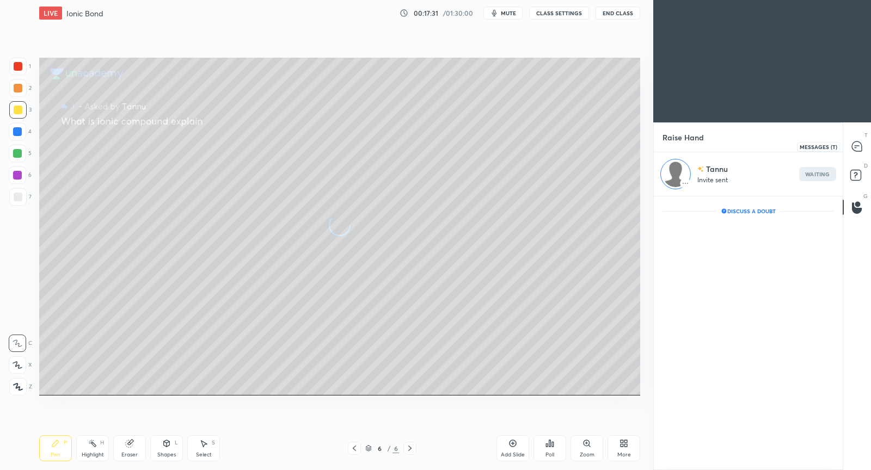
click at [861, 146] on icon at bounding box center [857, 147] width 10 height 10
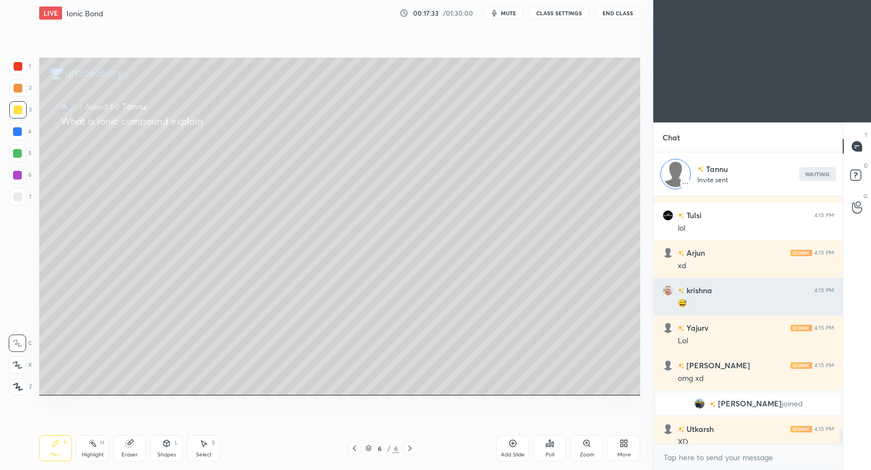
scroll to position [3718, 0]
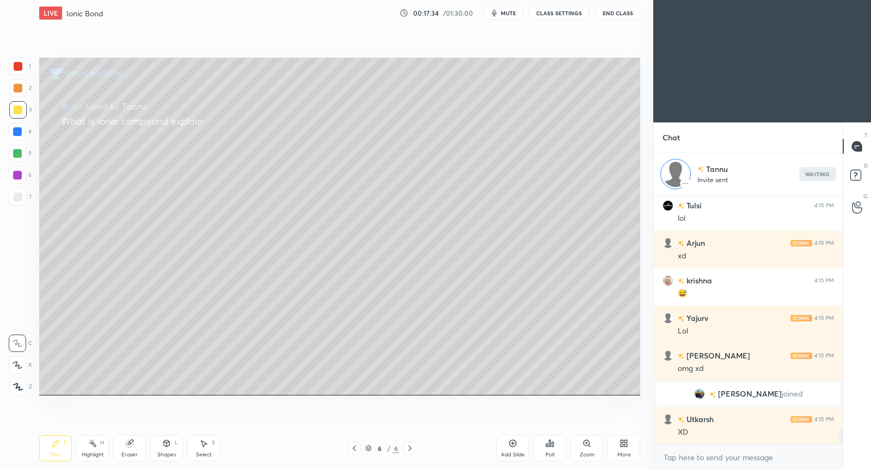
click at [354, 447] on icon at bounding box center [354, 448] width 3 height 5
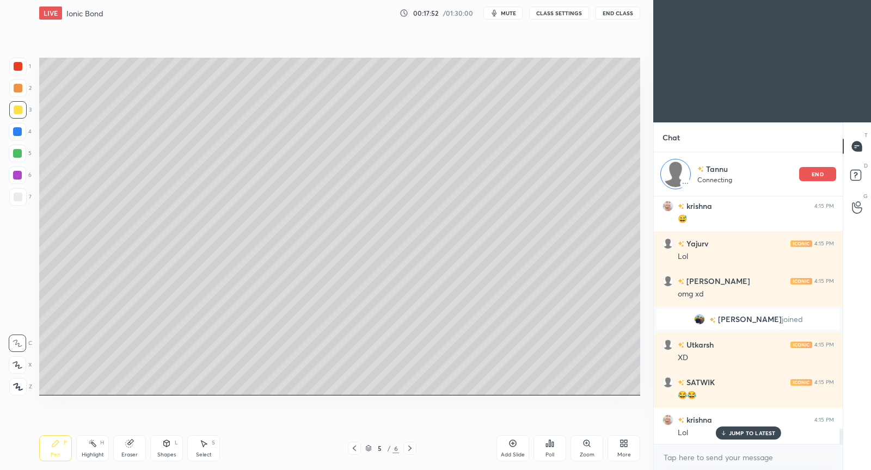
scroll to position [3830, 0]
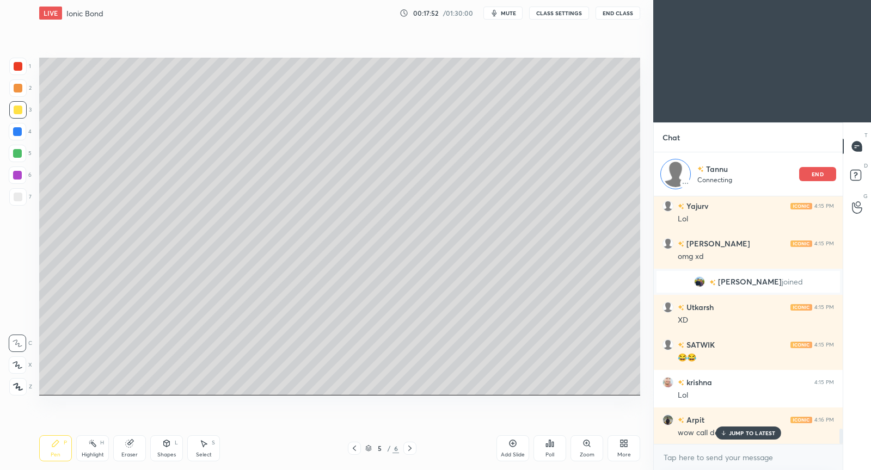
click at [754, 433] on p "JUMP TO LATEST" at bounding box center [752, 433] width 47 height 7
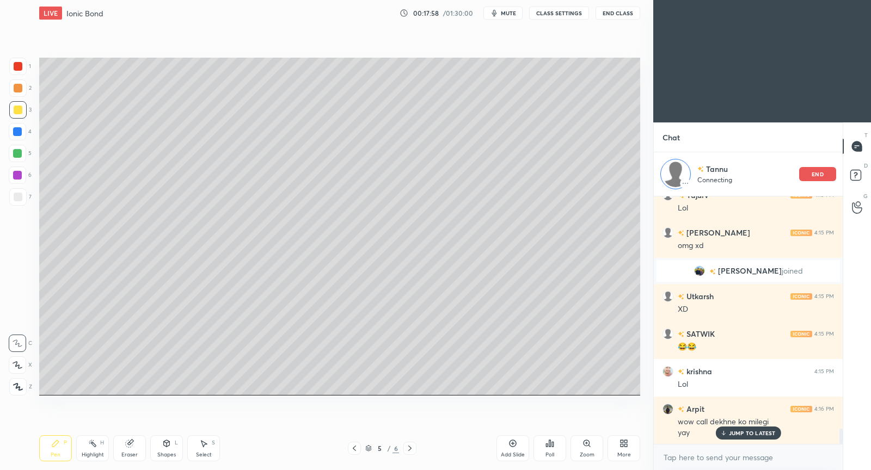
click at [750, 433] on p "JUMP TO LATEST" at bounding box center [752, 433] width 47 height 7
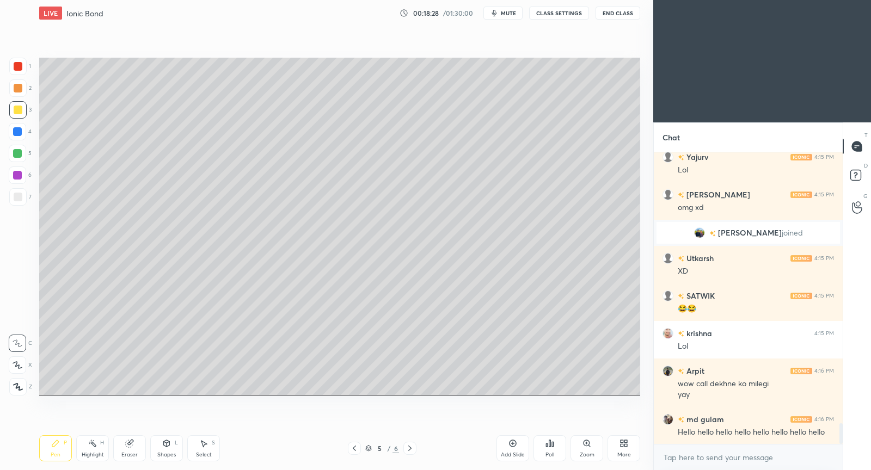
scroll to position [3872, 0]
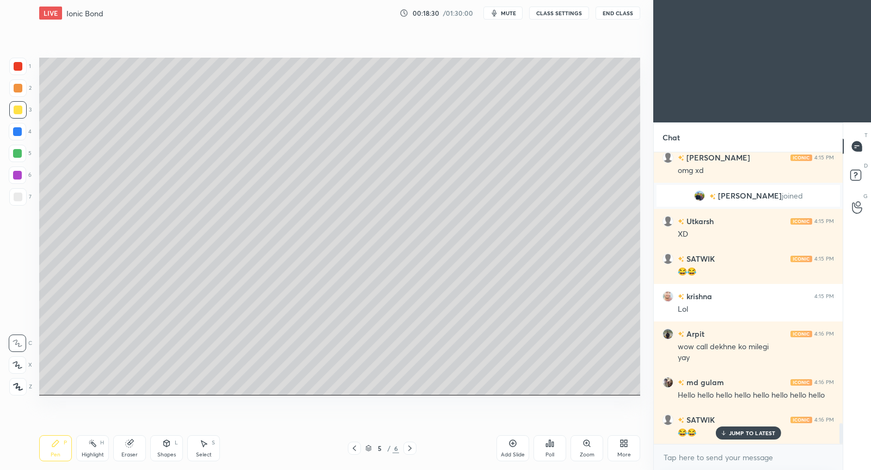
click at [753, 433] on p "JUMP TO LATEST" at bounding box center [752, 433] width 47 height 7
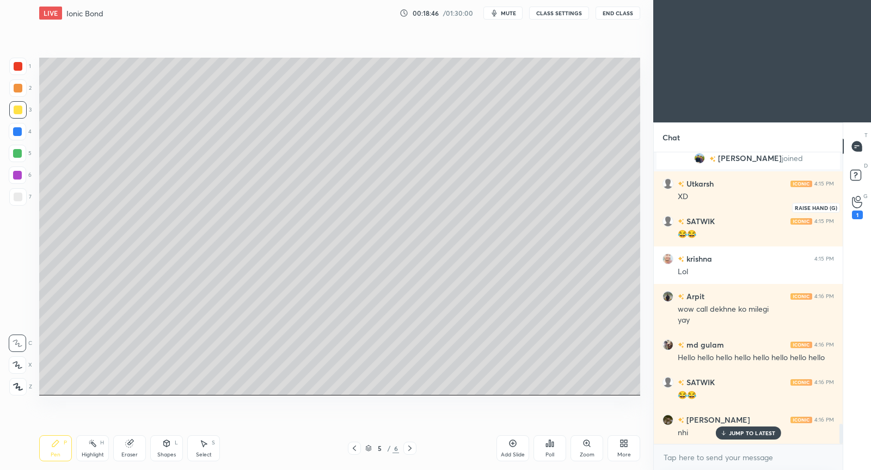
click at [858, 203] on icon at bounding box center [857, 202] width 10 height 13
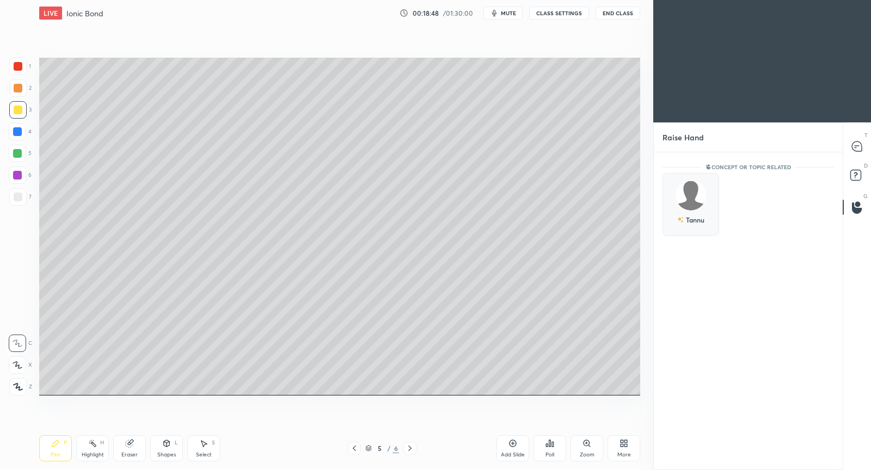
click at [689, 191] on img "grid" at bounding box center [691, 195] width 30 height 30
click at [694, 223] on button "INVITE" at bounding box center [690, 227] width 47 height 14
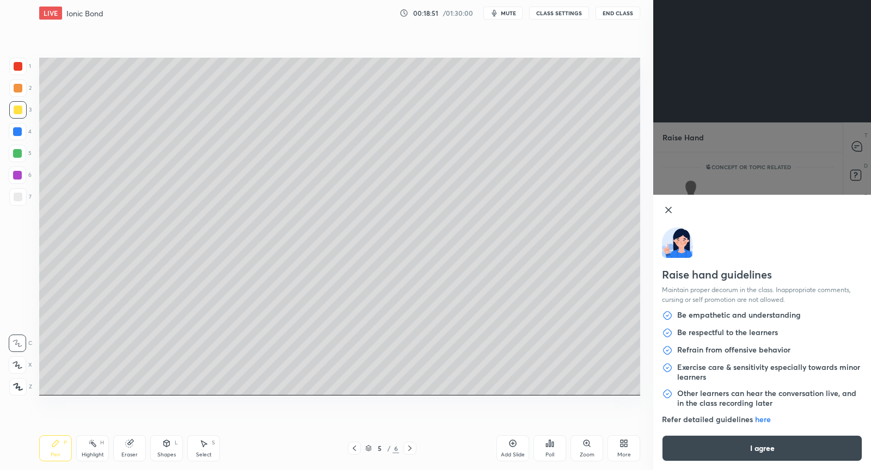
click at [740, 447] on button "I agree" at bounding box center [762, 448] width 200 height 26
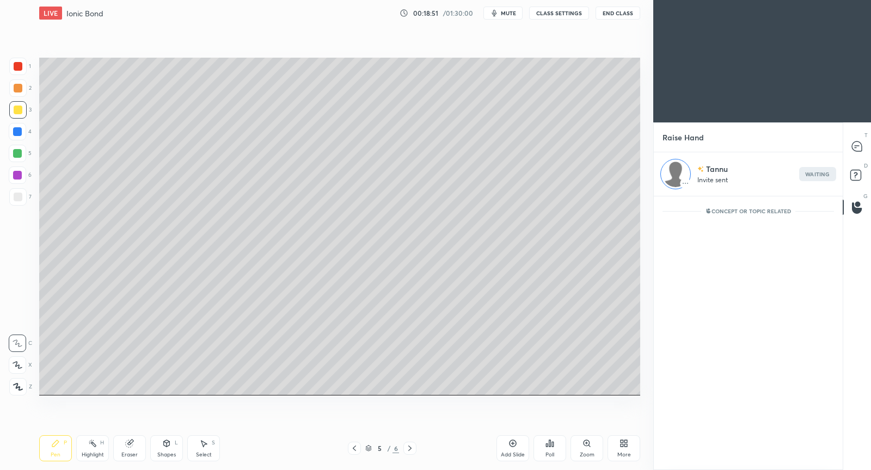
scroll to position [271, 186]
click at [857, 139] on div at bounding box center [857, 147] width 22 height 20
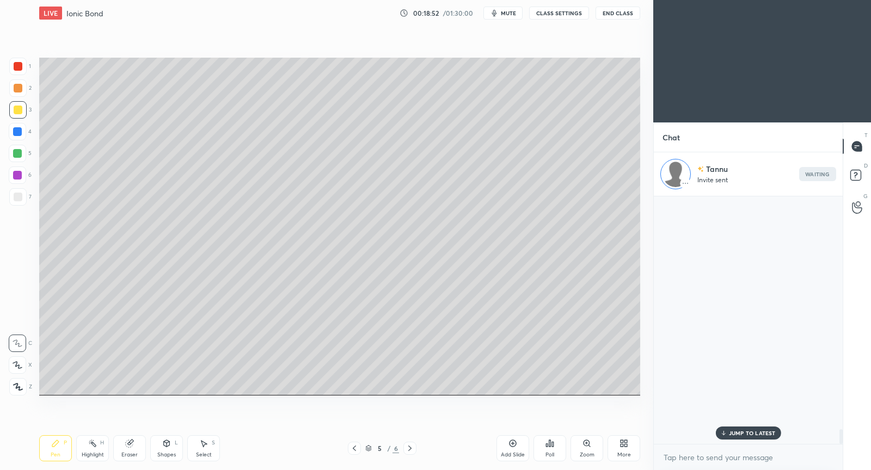
scroll to position [245, 186]
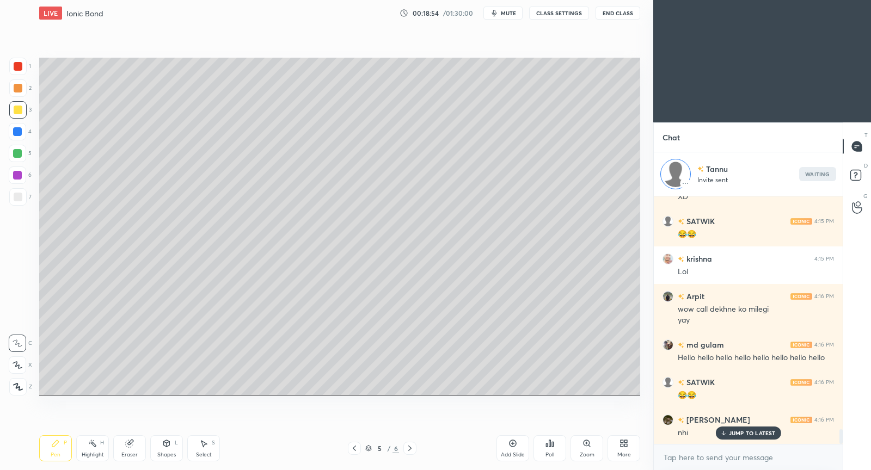
click at [745, 430] on p "JUMP TO LATEST" at bounding box center [752, 433] width 47 height 7
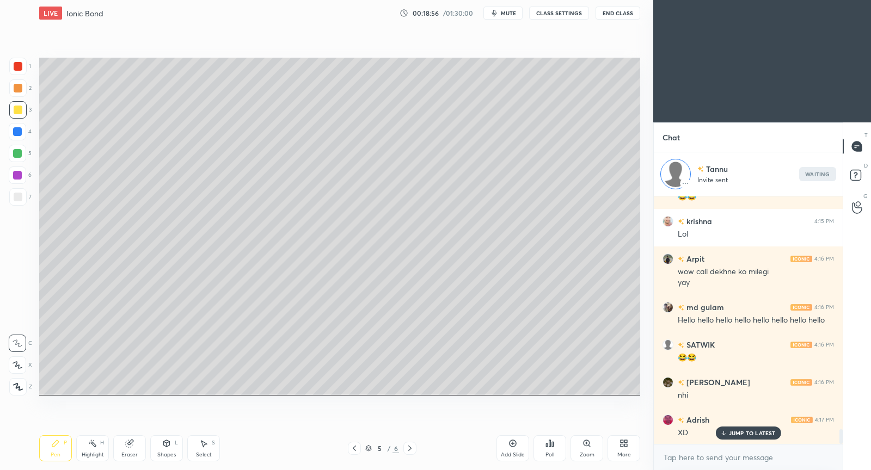
scroll to position [4029, 0]
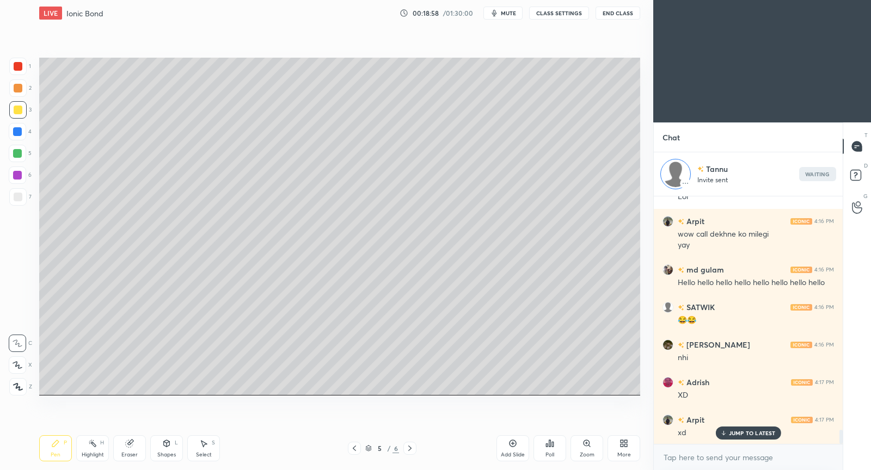
click at [749, 440] on div "JUMP TO LATEST" at bounding box center [747, 433] width 65 height 13
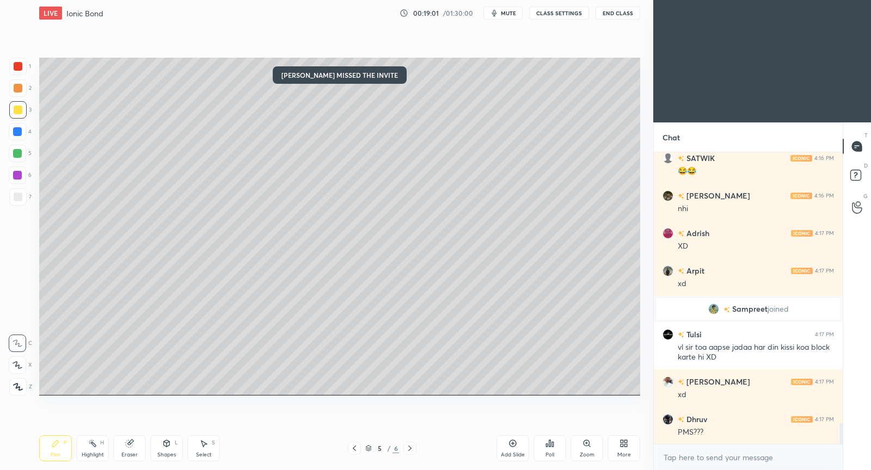
scroll to position [3831, 0]
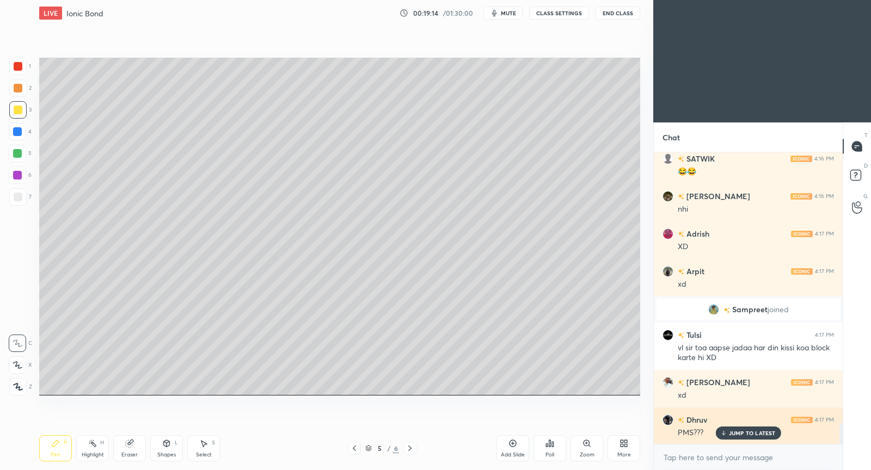
drag, startPoint x: 737, startPoint y: 436, endPoint x: 697, endPoint y: 427, distance: 40.7
click at [738, 434] on p "JUMP TO LATEST" at bounding box center [752, 433] width 47 height 7
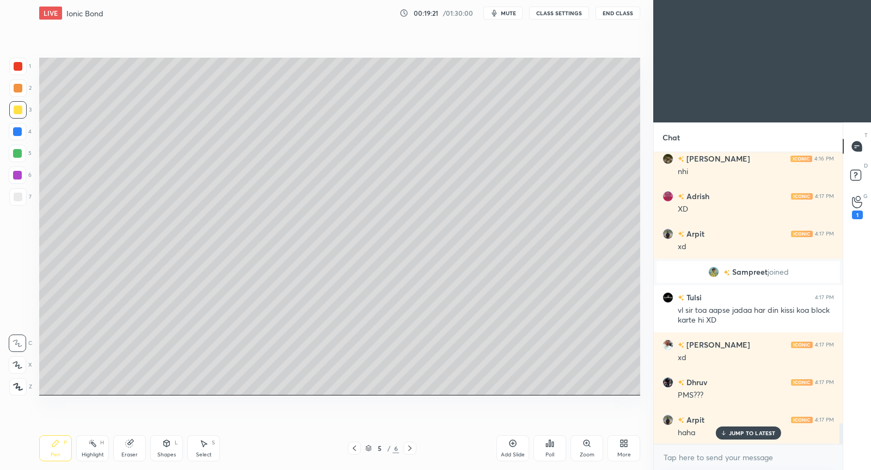
scroll to position [3906, 0]
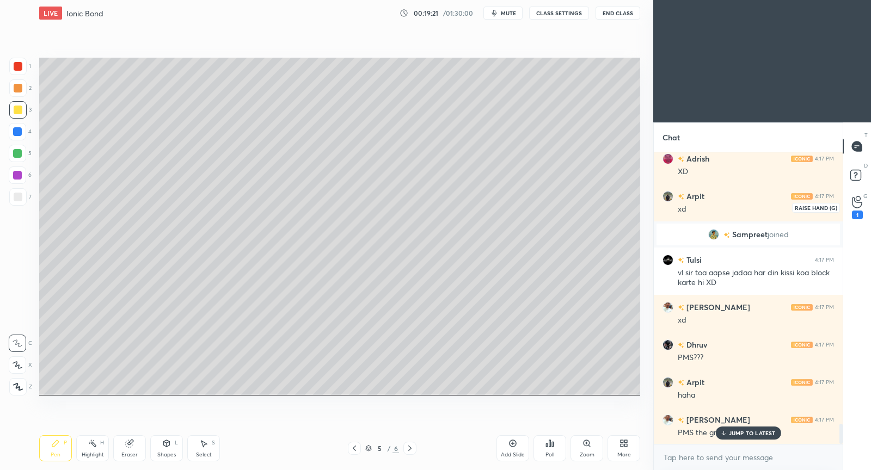
click at [861, 201] on icon at bounding box center [857, 202] width 10 height 13
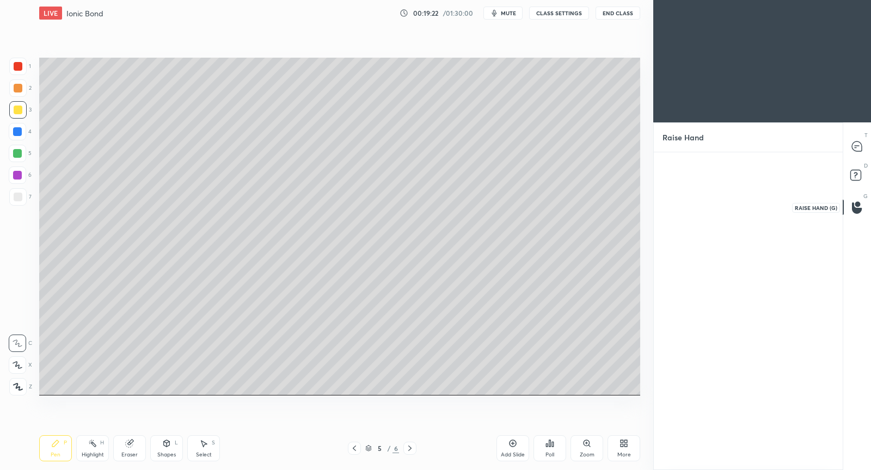
scroll to position [3, 3]
click at [695, 204] on div "Tannu" at bounding box center [690, 204] width 57 height 63
click at [696, 226] on button "INVITE" at bounding box center [690, 227] width 47 height 14
click at [855, 146] on icon at bounding box center [857, 147] width 10 height 10
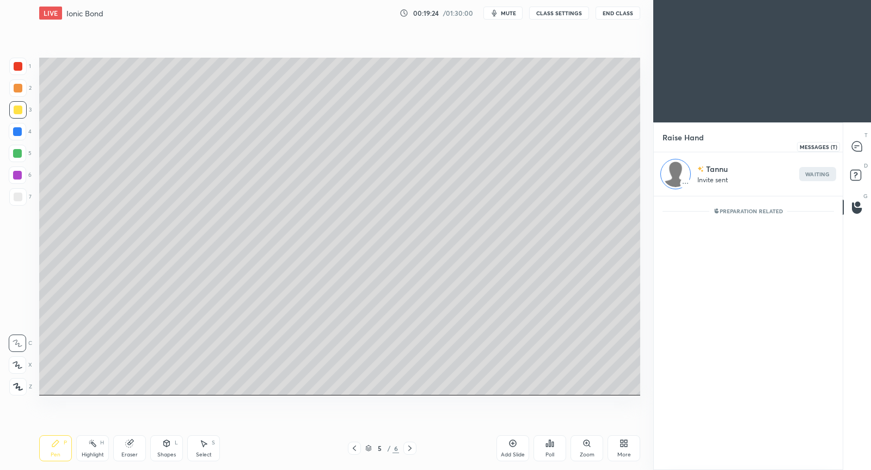
type textarea "x"
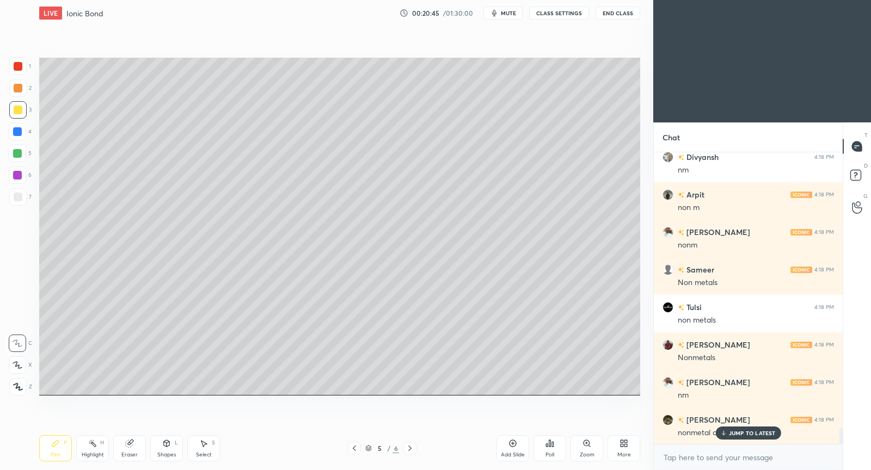
scroll to position [5237, 0]
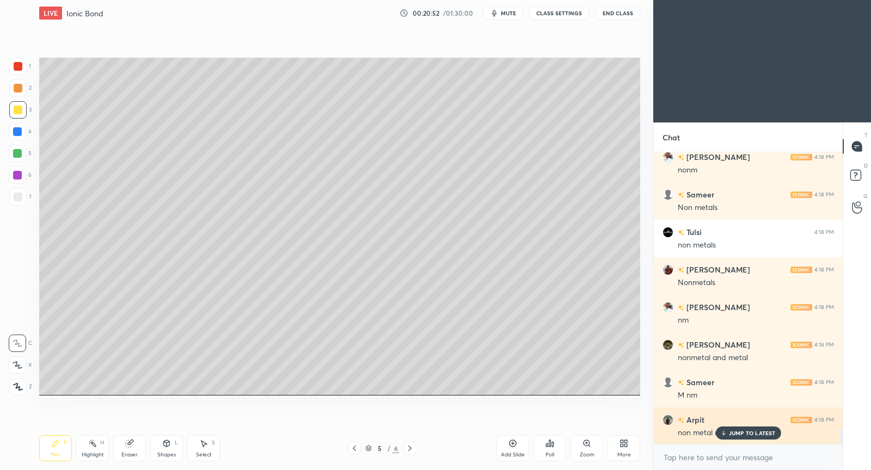
drag, startPoint x: 746, startPoint y: 432, endPoint x: 739, endPoint y: 428, distance: 8.0
click at [744, 430] on p "JUMP TO LATEST" at bounding box center [752, 433] width 47 height 7
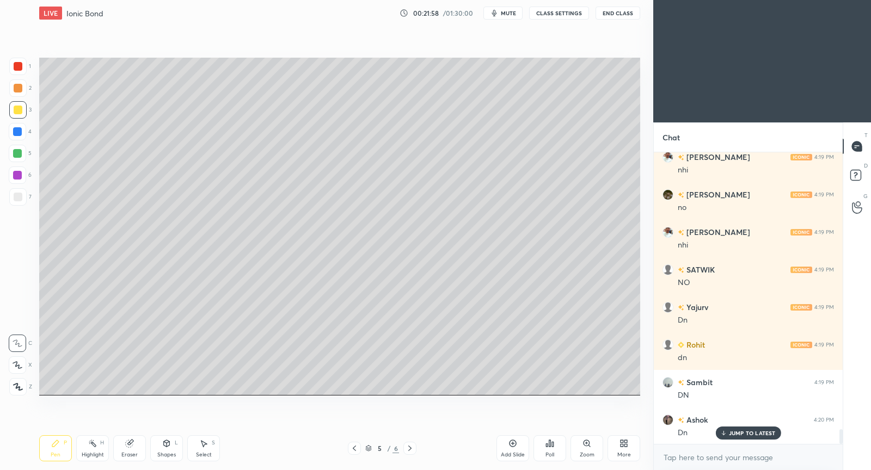
scroll to position [5613, 0]
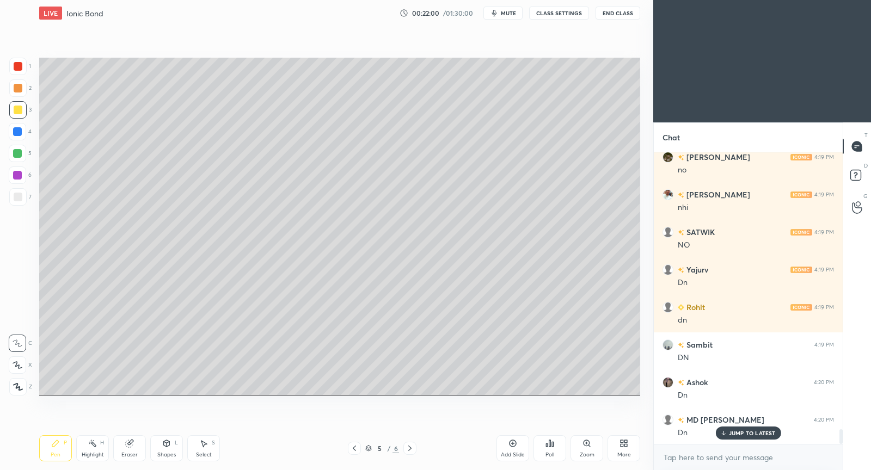
drag, startPoint x: 514, startPoint y: 447, endPoint x: 514, endPoint y: 438, distance: 8.7
click at [514, 445] on icon at bounding box center [512, 443] width 9 height 9
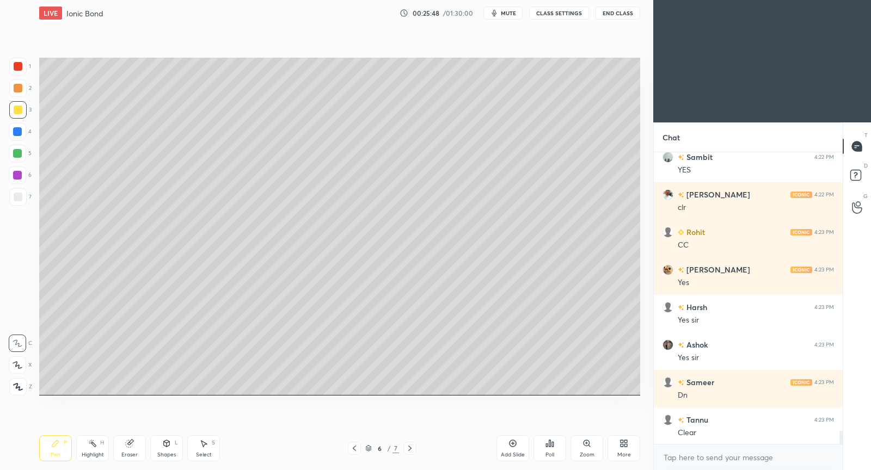
scroll to position [6234, 0]
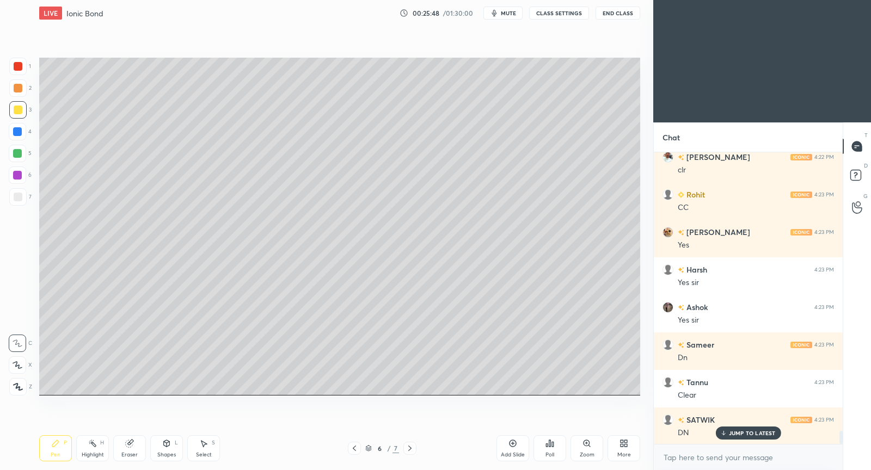
click at [513, 445] on icon at bounding box center [512, 443] width 3 height 3
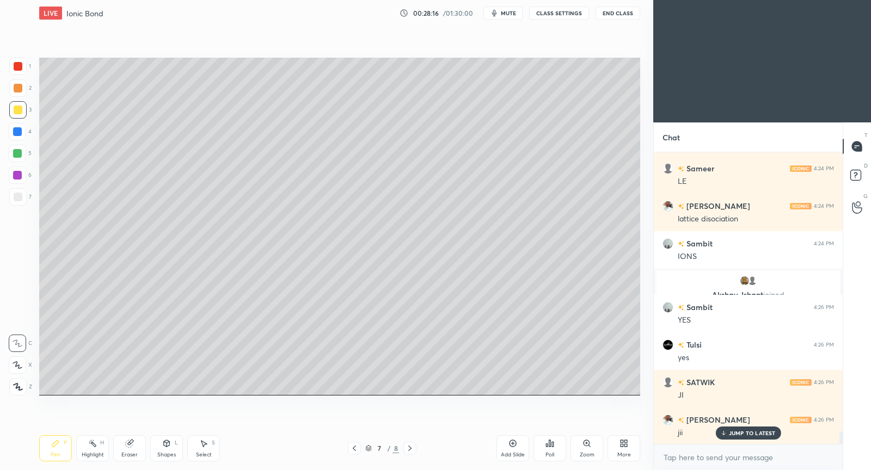
scroll to position [6560, 0]
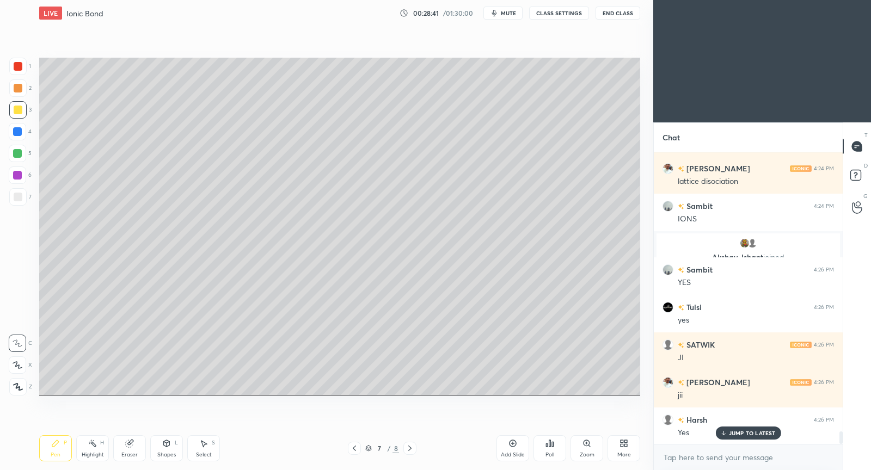
click at [514, 448] on icon at bounding box center [512, 443] width 9 height 9
click at [511, 17] on button "mute" at bounding box center [502, 13] width 39 height 13
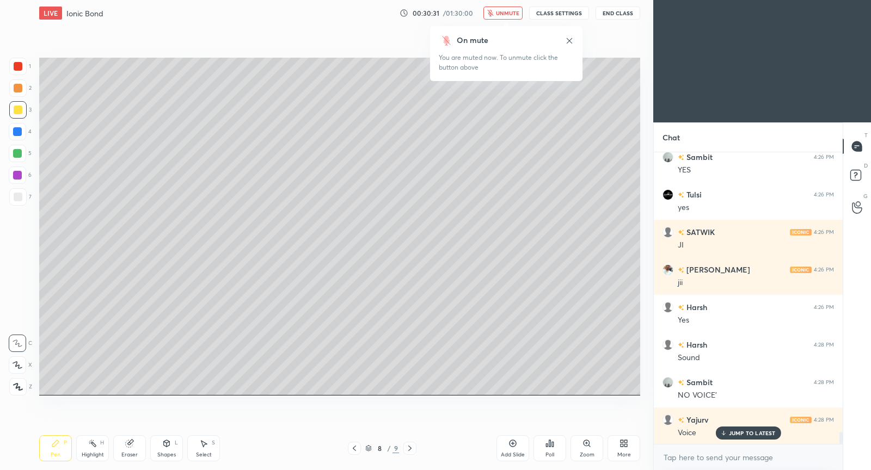
scroll to position [6710, 0]
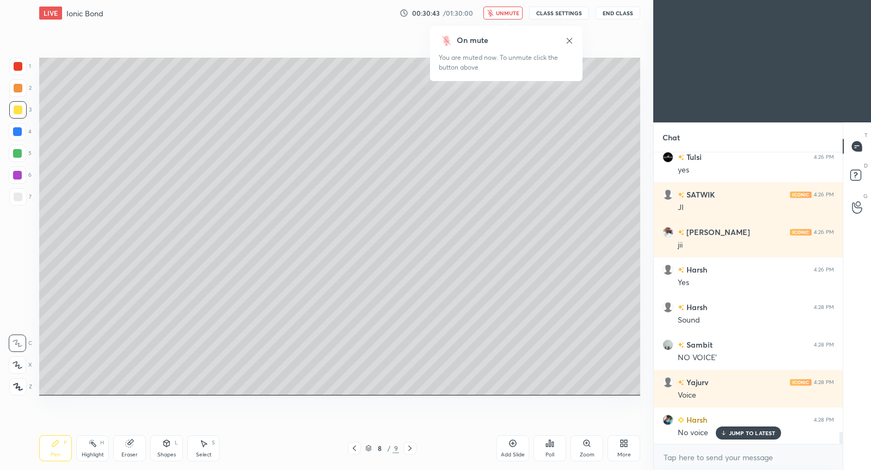
click at [507, 14] on span "unmute" at bounding box center [507, 13] width 23 height 8
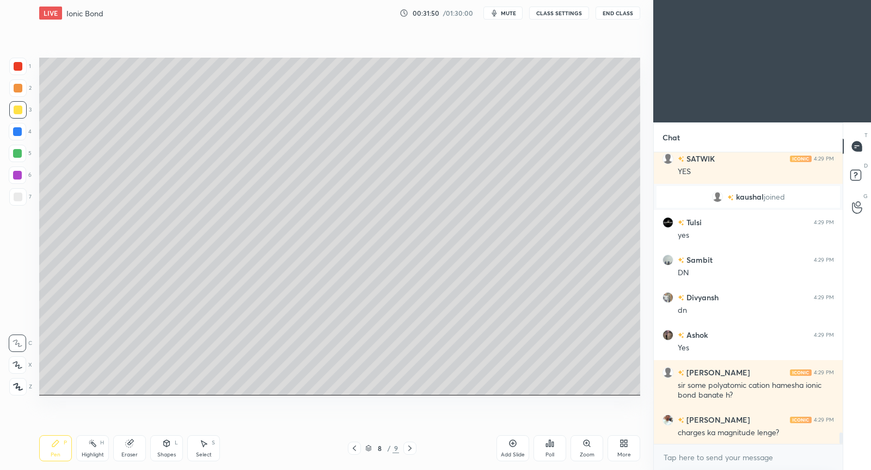
scroll to position [7085, 0]
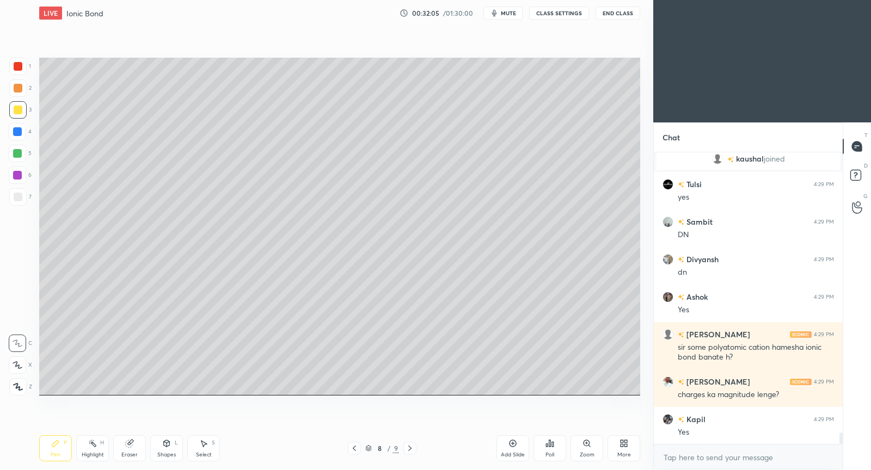
drag, startPoint x: 353, startPoint y: 456, endPoint x: 354, endPoint y: 448, distance: 8.2
click at [353, 456] on div "Pen P Highlight H Eraser Shapes L Select S 8 / 9 Add Slide Poll Zoom More" at bounding box center [339, 449] width 601 height 44
drag, startPoint x: 355, startPoint y: 455, endPoint x: 371, endPoint y: 410, distance: 48.0
click at [354, 455] on div "Pen P Highlight H Eraser Shapes L Select S 8 / 9 Add Slide Poll Zoom More" at bounding box center [339, 449] width 601 height 44
click at [352, 450] on icon at bounding box center [354, 448] width 9 height 9
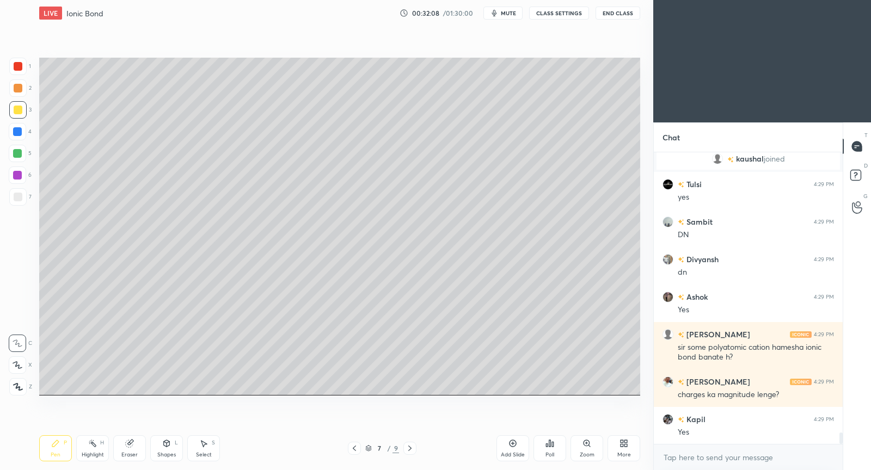
click at [354, 449] on icon at bounding box center [354, 448] width 9 height 9
click at [411, 450] on icon at bounding box center [410, 448] width 9 height 9
click at [412, 451] on icon at bounding box center [410, 448] width 9 height 9
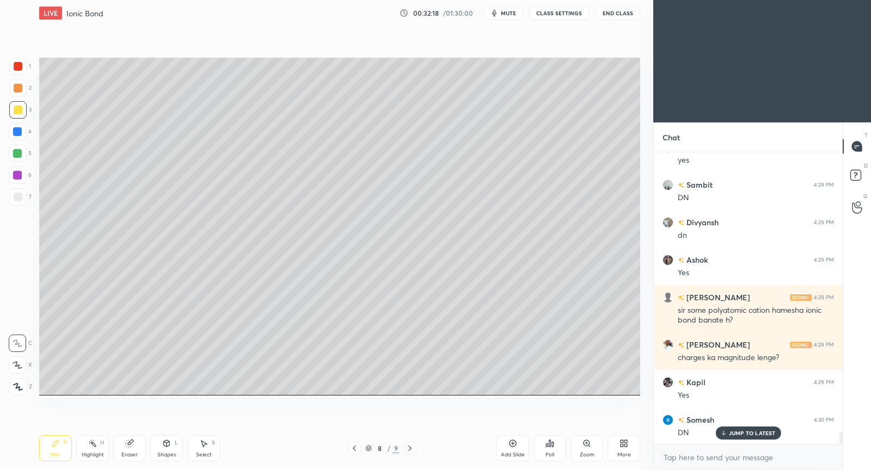
drag, startPoint x: 514, startPoint y: 452, endPoint x: 522, endPoint y: 401, distance: 51.2
click at [513, 449] on div "Add Slide" at bounding box center [512, 448] width 33 height 26
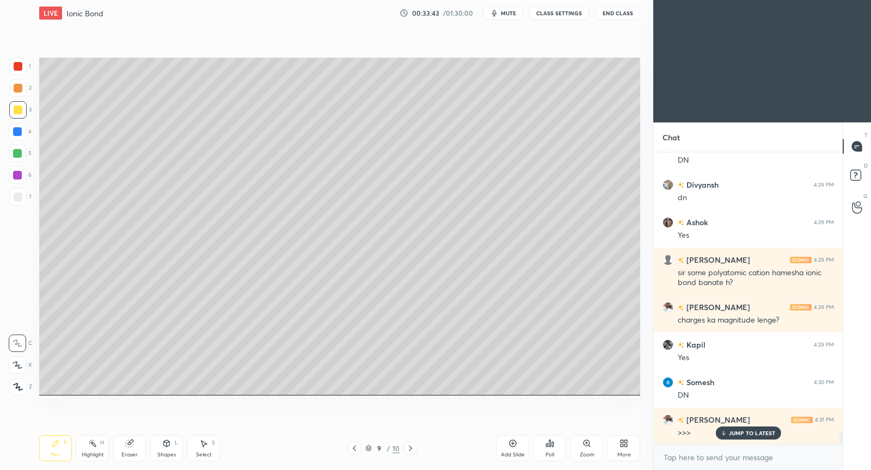
click at [511, 16] on span "mute" at bounding box center [508, 13] width 15 height 8
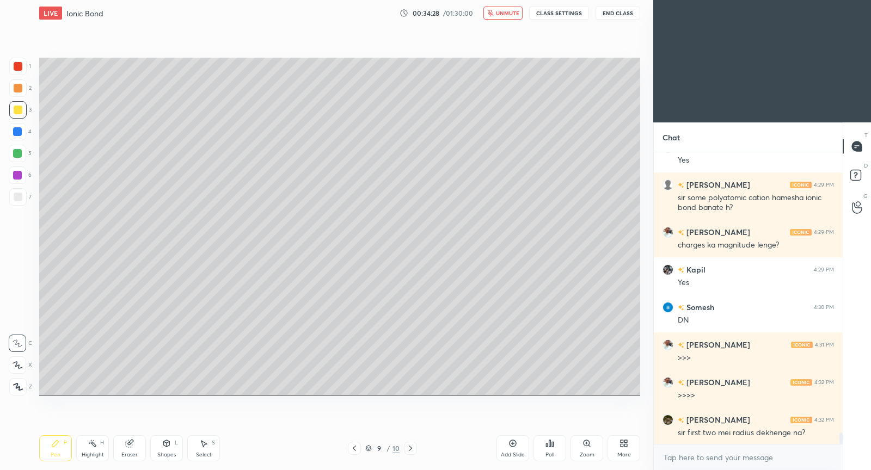
scroll to position [7273, 0]
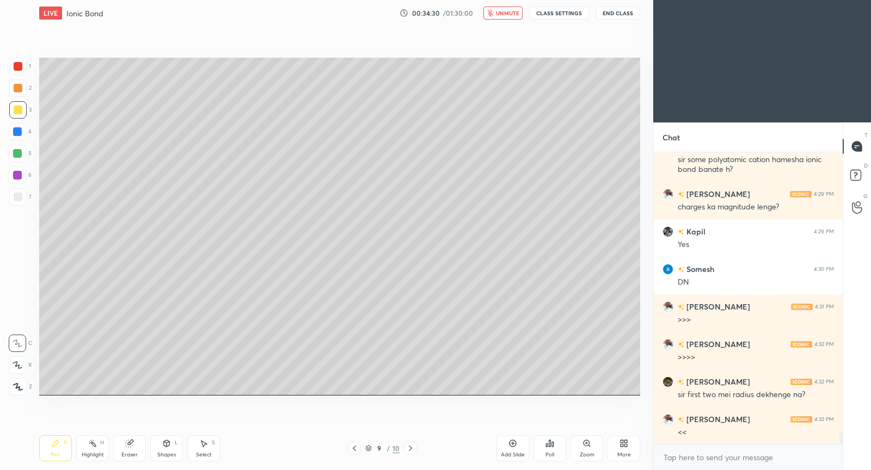
click at [499, 16] on span "unmute" at bounding box center [507, 13] width 23 height 8
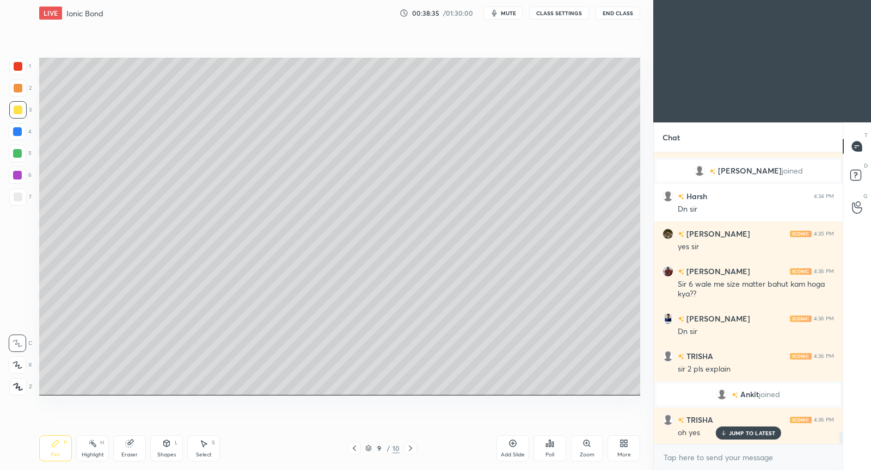
scroll to position [6602, 0]
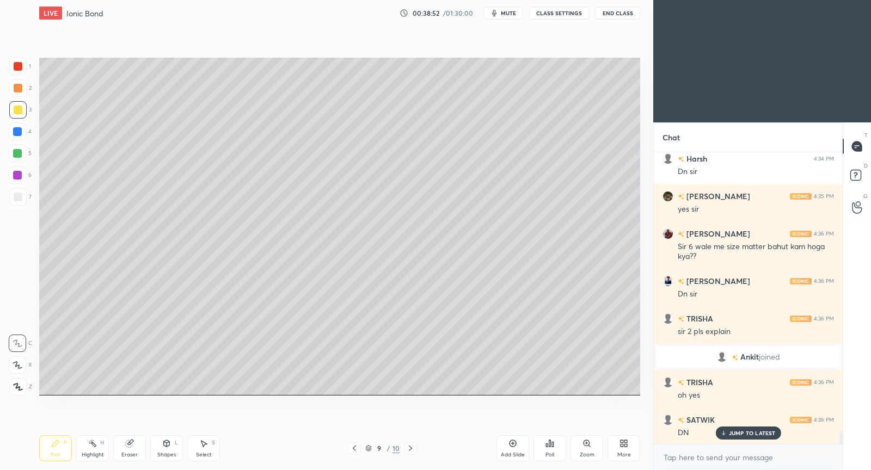
click at [729, 430] on p "JUMP TO LATEST" at bounding box center [752, 433] width 47 height 7
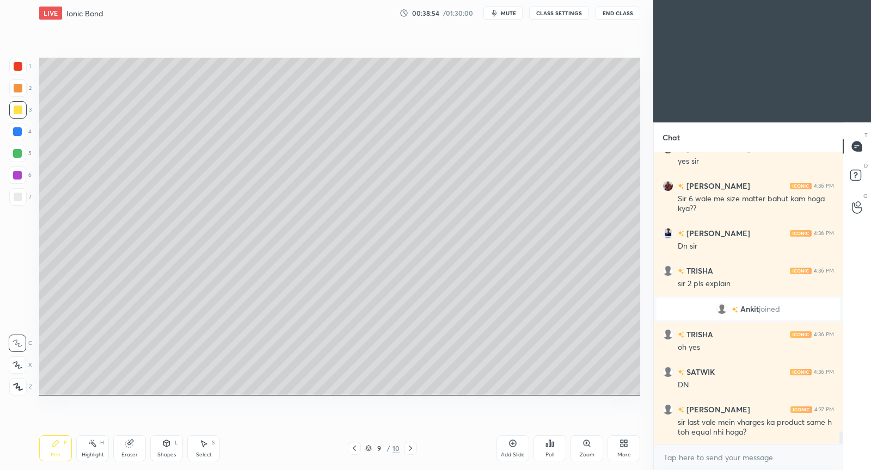
click at [518, 447] on div "Add Slide" at bounding box center [512, 448] width 33 height 26
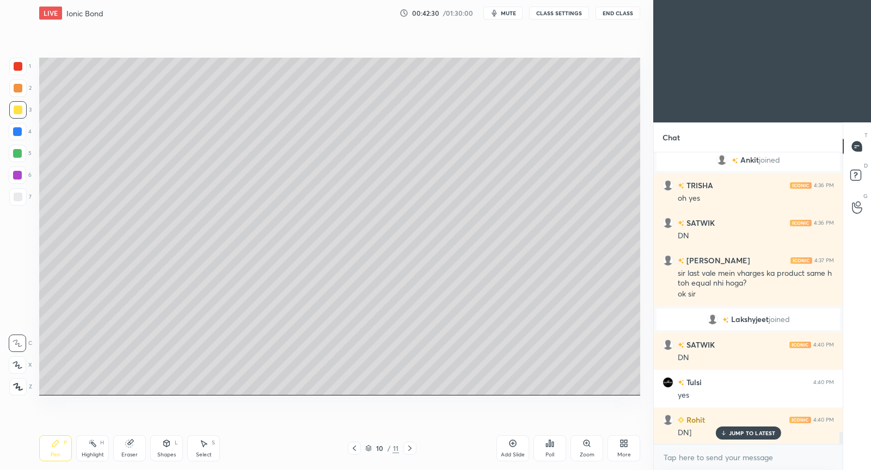
scroll to position [6724, 0]
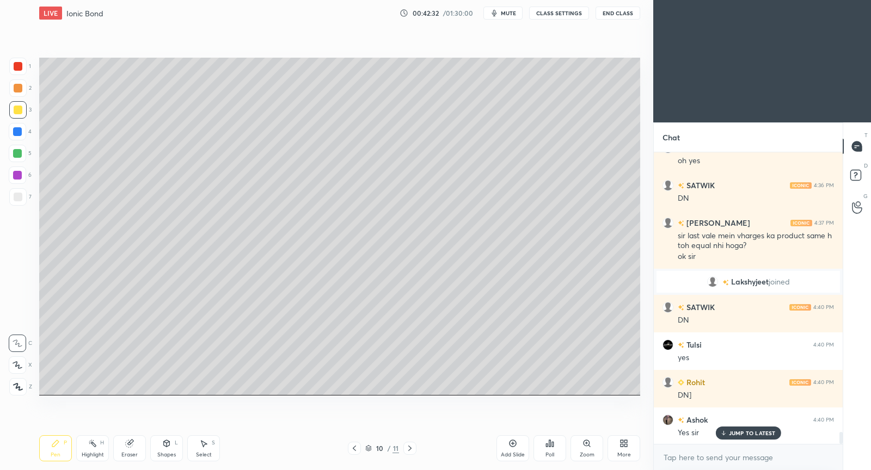
drag, startPoint x: 515, startPoint y: 447, endPoint x: 528, endPoint y: 408, distance: 41.8
click at [514, 447] on icon at bounding box center [512, 443] width 9 height 9
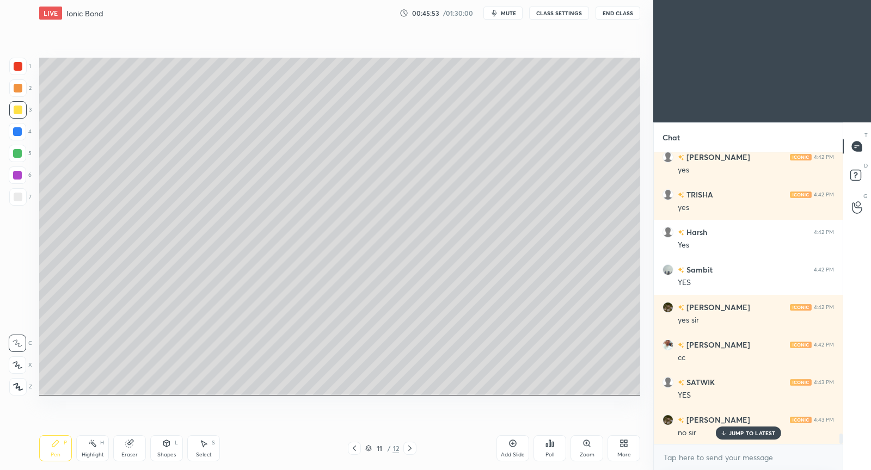
scroll to position [7802, 0]
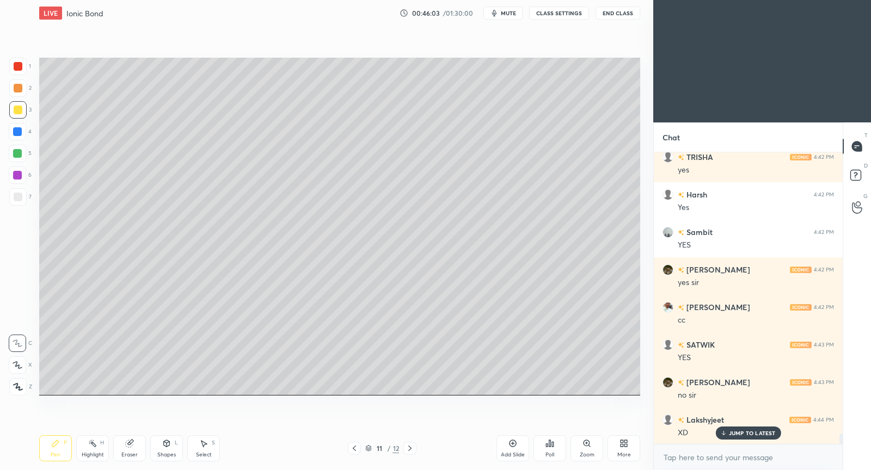
click at [729, 431] on p "JUMP TO LATEST" at bounding box center [752, 433] width 47 height 7
click at [737, 433] on p "JUMP TO LATEST" at bounding box center [752, 433] width 47 height 7
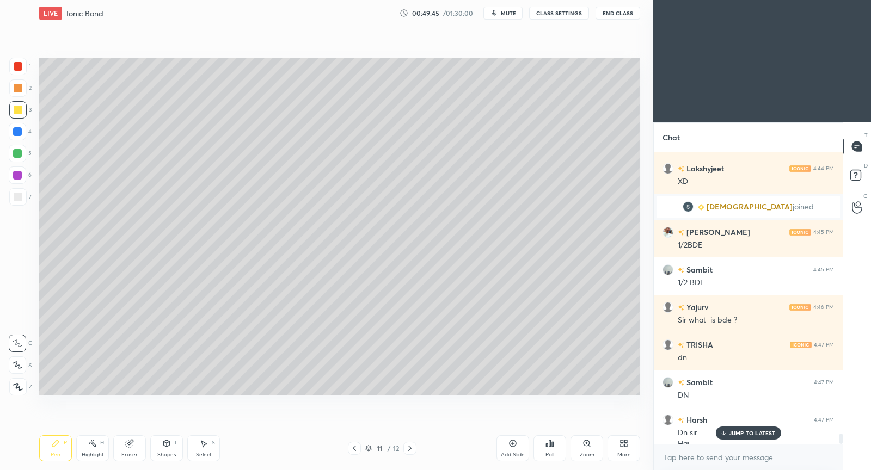
scroll to position [7750, 0]
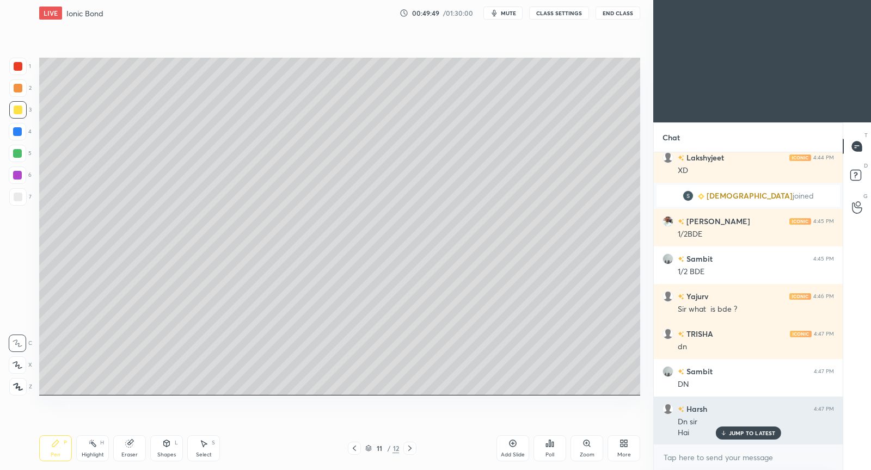
click at [742, 433] on p "JUMP TO LATEST" at bounding box center [752, 433] width 47 height 7
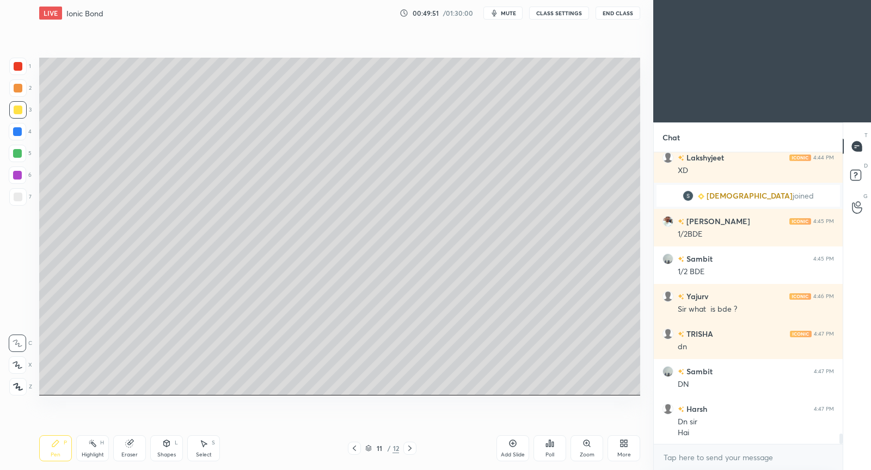
drag, startPoint x: 515, startPoint y: 446, endPoint x: 514, endPoint y: 440, distance: 6.6
click at [515, 446] on icon at bounding box center [512, 443] width 9 height 9
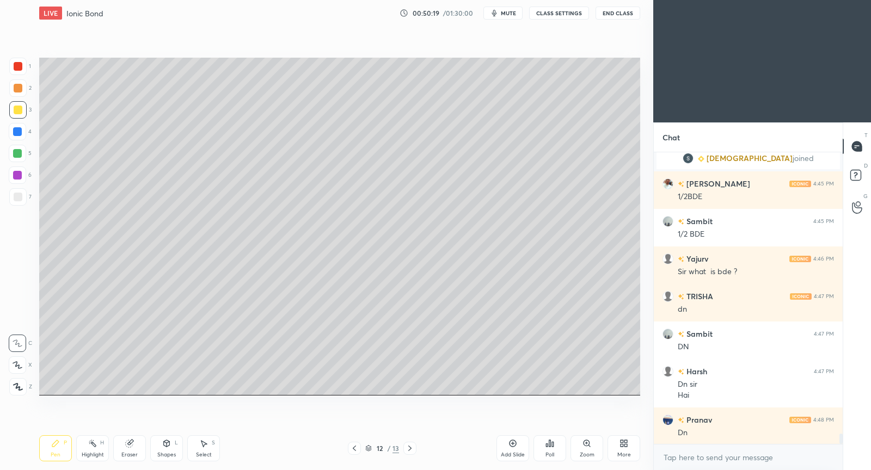
scroll to position [7825, 0]
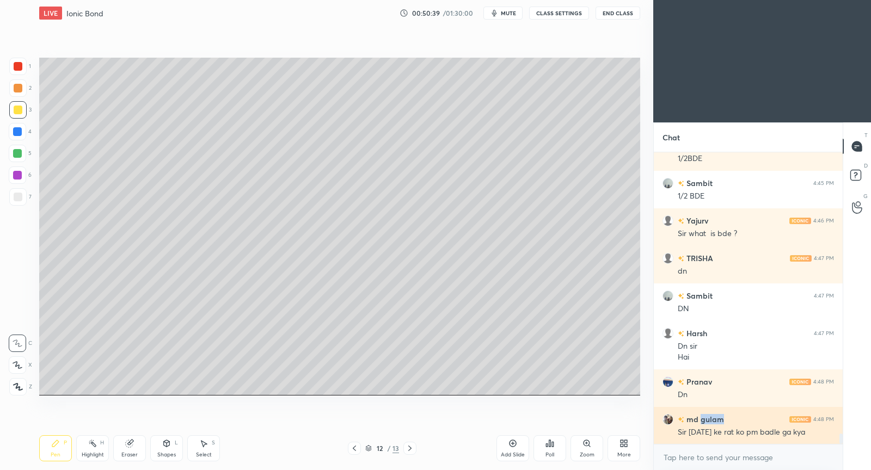
click at [699, 422] on h6 "md gulam" at bounding box center [704, 419] width 40 height 11
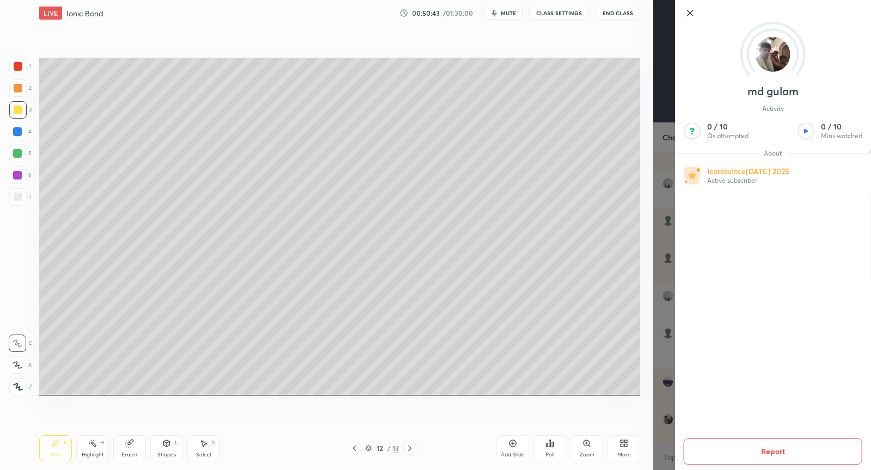
click at [780, 459] on button "Report" at bounding box center [773, 452] width 179 height 26
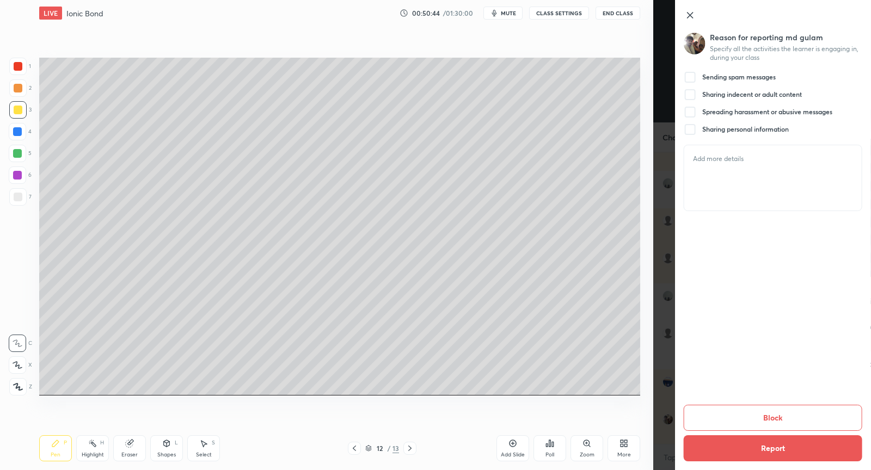
click at [692, 78] on div at bounding box center [690, 77] width 13 height 13
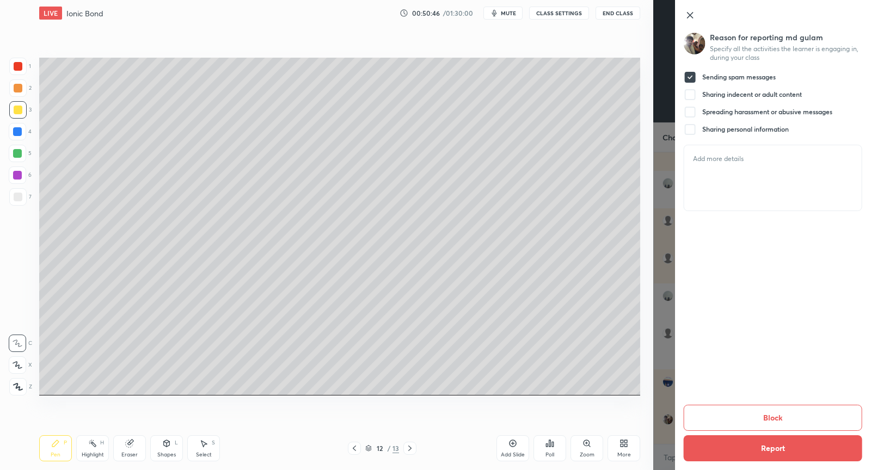
click at [774, 418] on button "Block" at bounding box center [773, 418] width 179 height 26
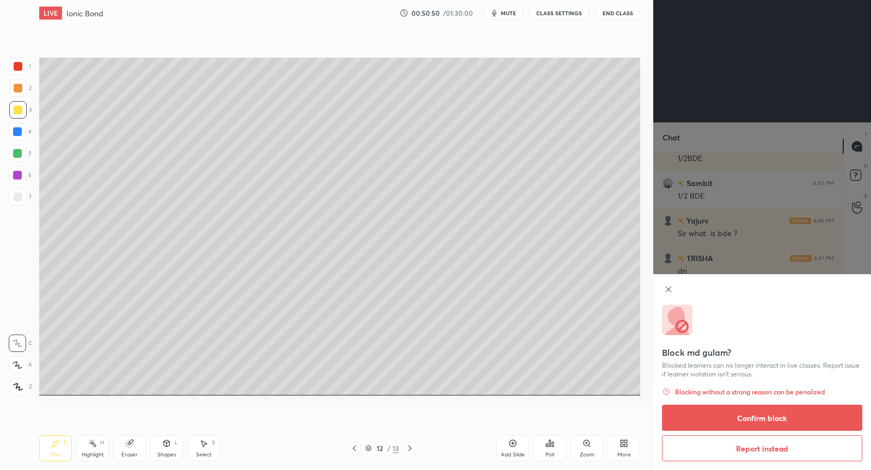
click at [714, 425] on button "Confirm block" at bounding box center [762, 418] width 200 height 26
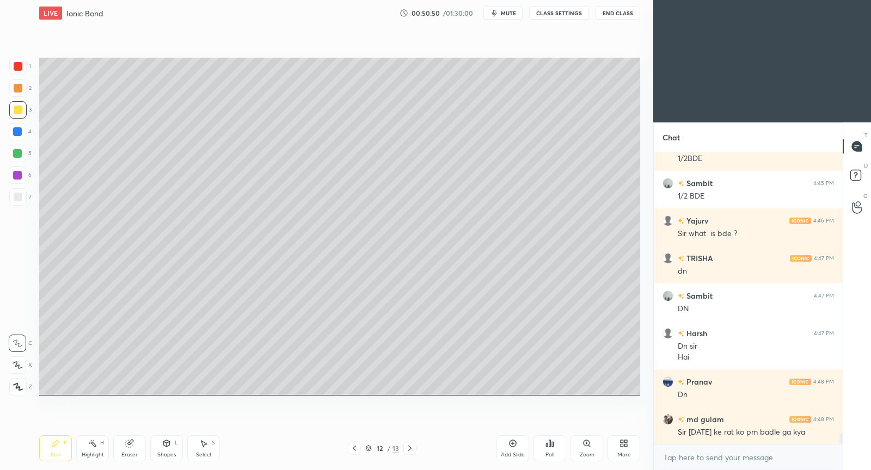
scroll to position [7739, 0]
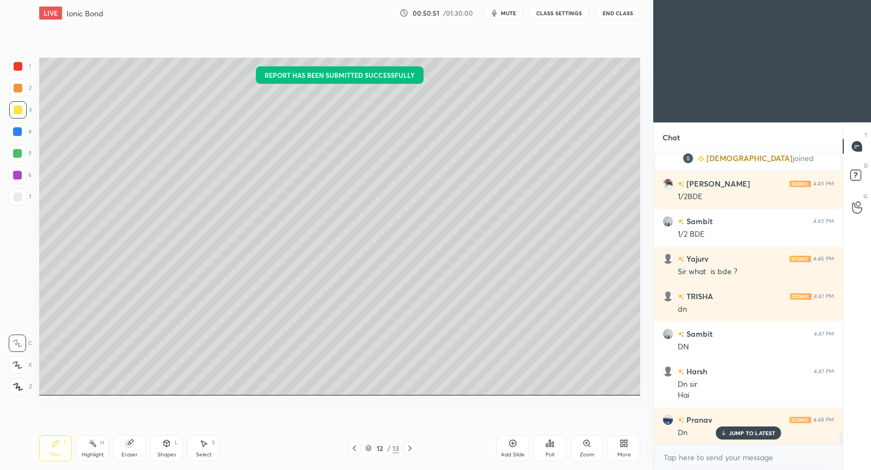
click at [731, 435] on p "JUMP TO LATEST" at bounding box center [752, 433] width 47 height 7
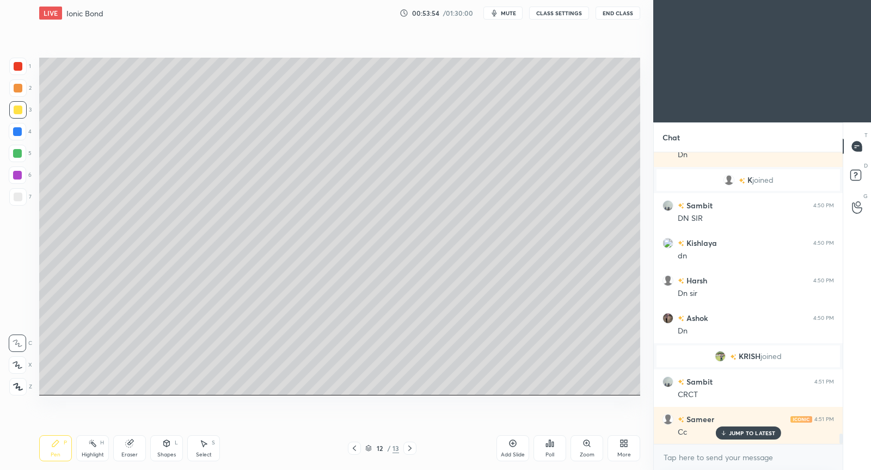
scroll to position [7982, 0]
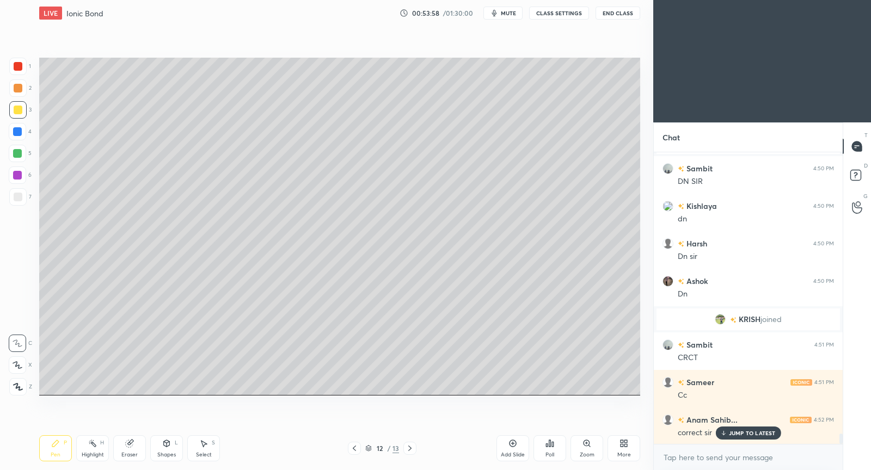
click at [514, 444] on icon at bounding box center [512, 443] width 9 height 9
click at [506, 13] on span "mute" at bounding box center [508, 13] width 15 height 8
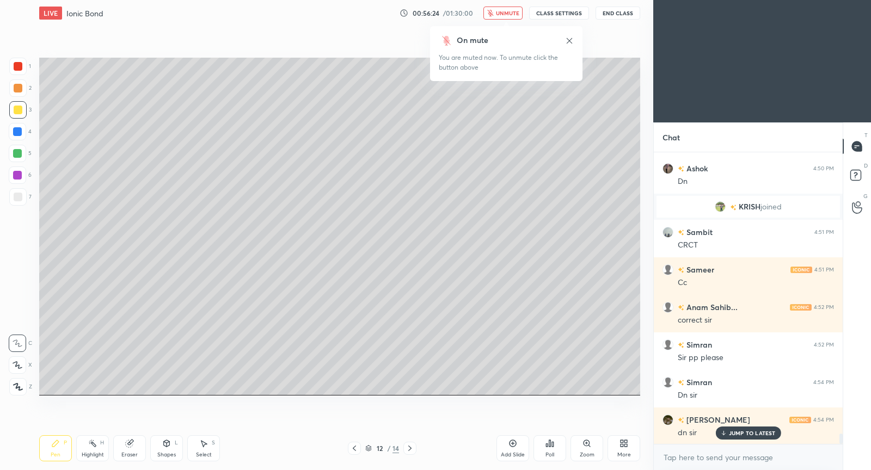
scroll to position [8133, 0]
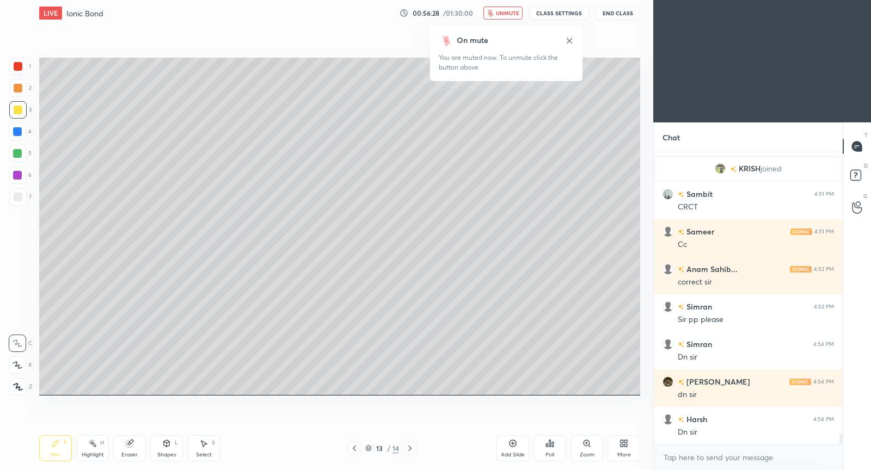
click at [518, 6] on div "LIVE Ionic Bond 00:56:28 / 01:30:00 unmute CLASS SETTINGS End Class" at bounding box center [339, 13] width 601 height 26
click at [517, 11] on span "unmute" at bounding box center [507, 13] width 23 height 8
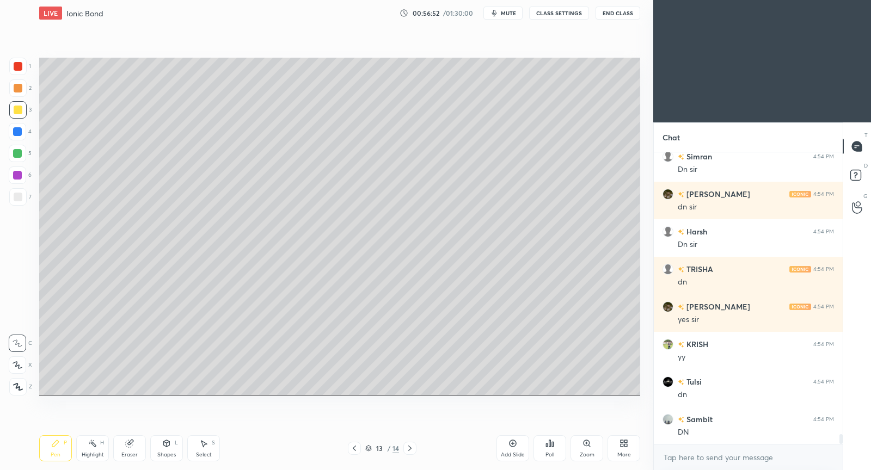
scroll to position [8358, 0]
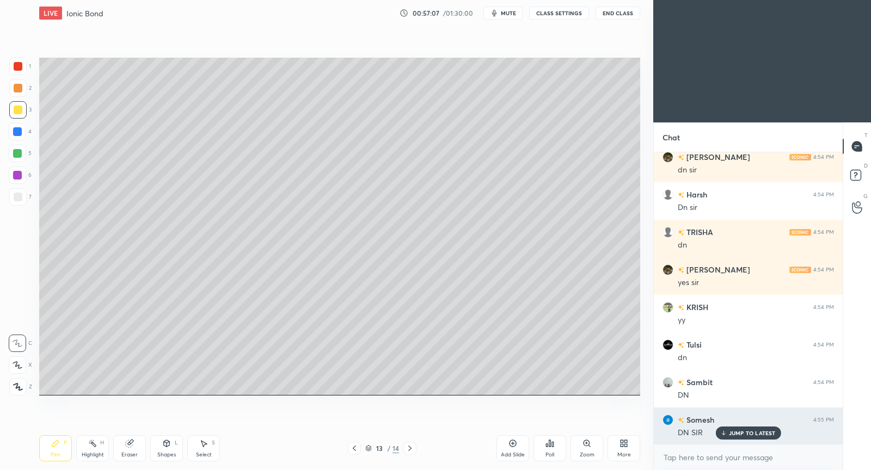
drag, startPoint x: 740, startPoint y: 434, endPoint x: 735, endPoint y: 423, distance: 12.4
click at [738, 433] on p "JUMP TO LATEST" at bounding box center [752, 433] width 47 height 7
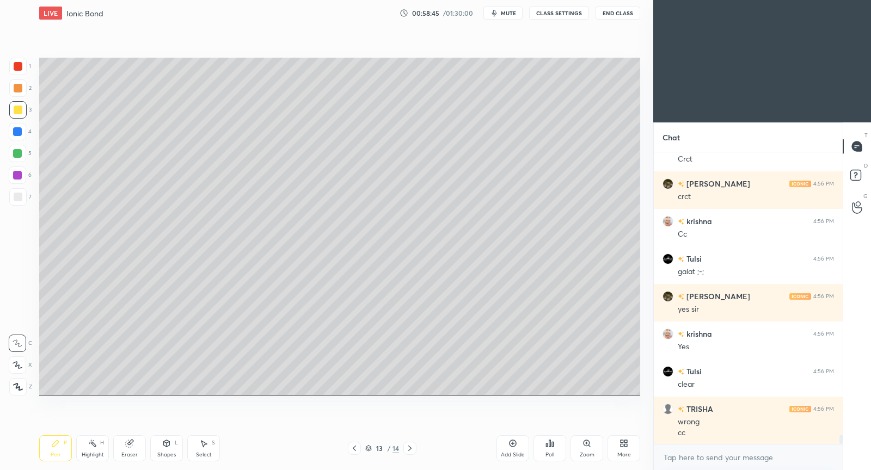
scroll to position [8707, 0]
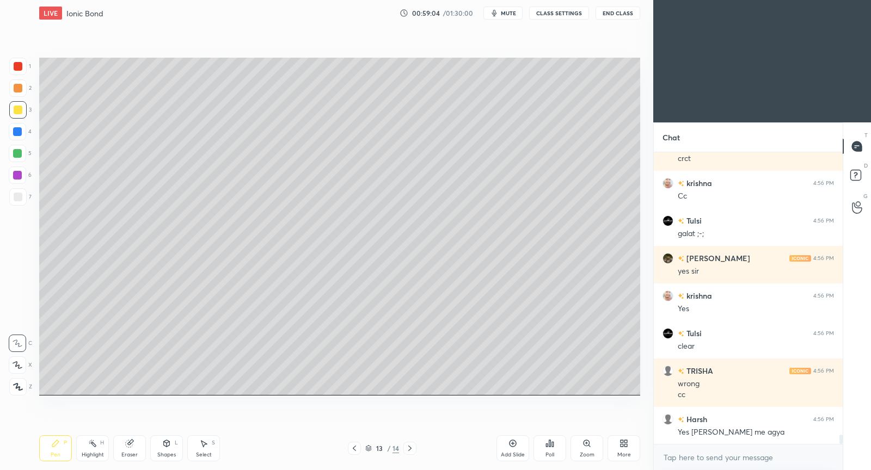
drag, startPoint x: 517, startPoint y: 445, endPoint x: 516, endPoint y: 437, distance: 7.7
click at [516, 442] on icon at bounding box center [512, 443] width 9 height 9
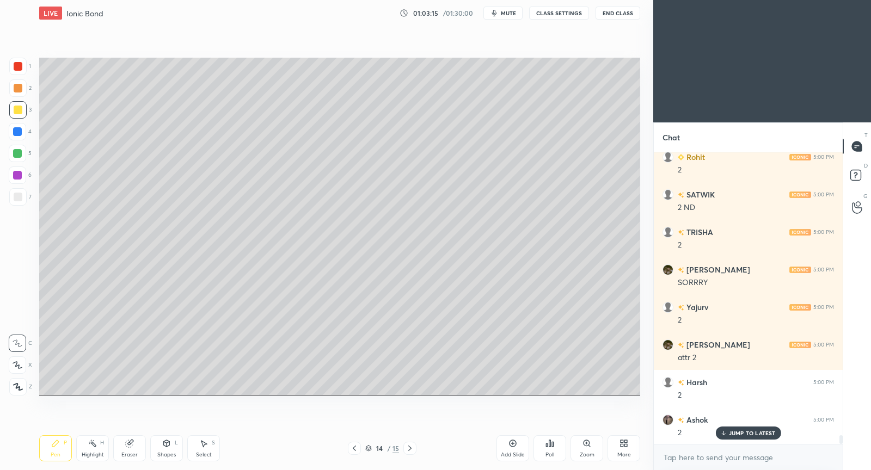
scroll to position [9845, 0]
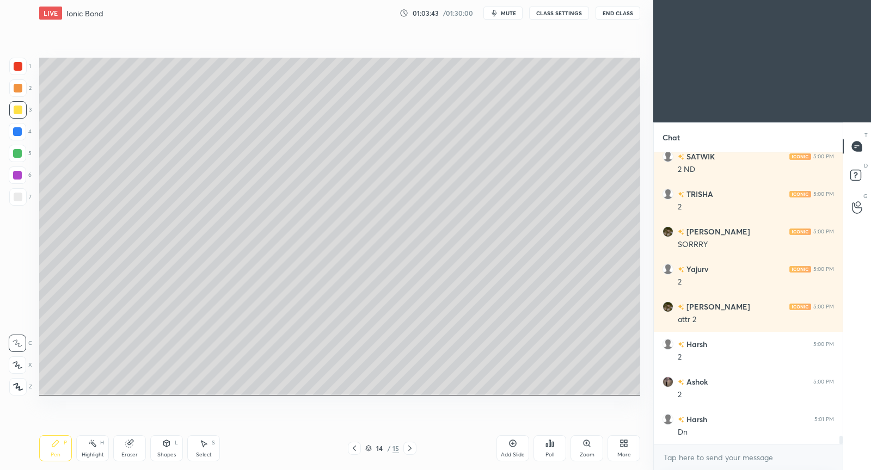
click at [516, 441] on div "Add Slide" at bounding box center [512, 448] width 33 height 26
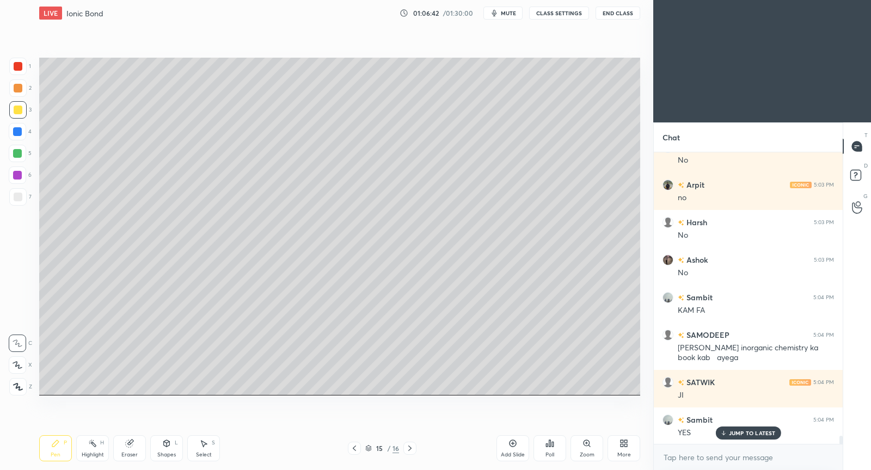
scroll to position [9968, 0]
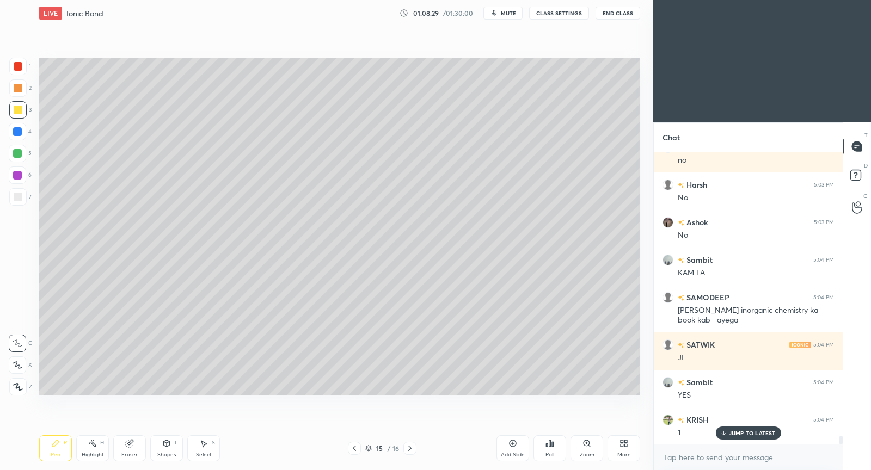
click at [734, 438] on div "JUMP TO LATEST" at bounding box center [747, 433] width 65 height 13
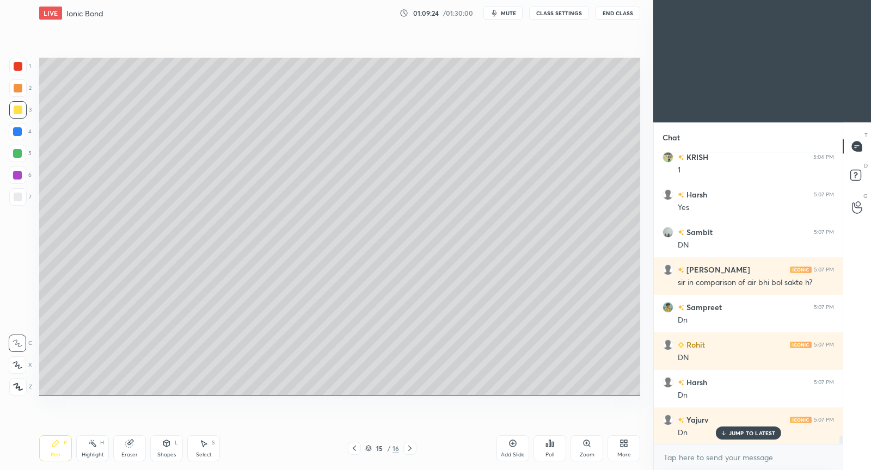
scroll to position [10269, 0]
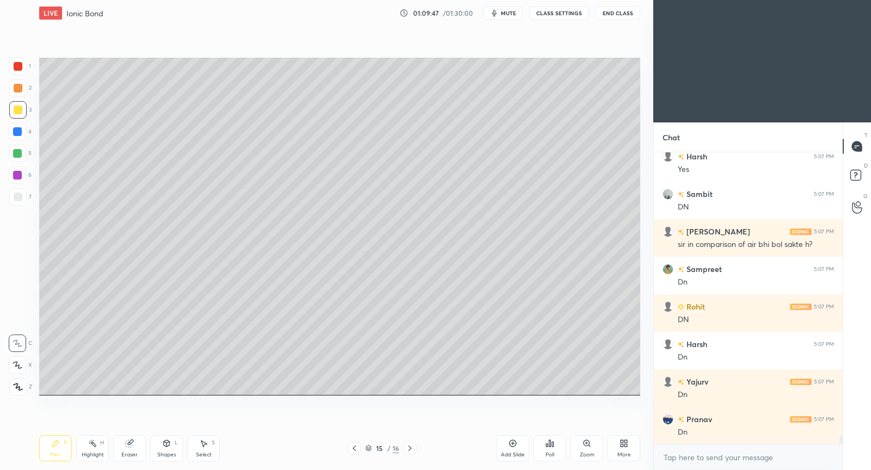
click at [511, 441] on icon at bounding box center [512, 443] width 9 height 9
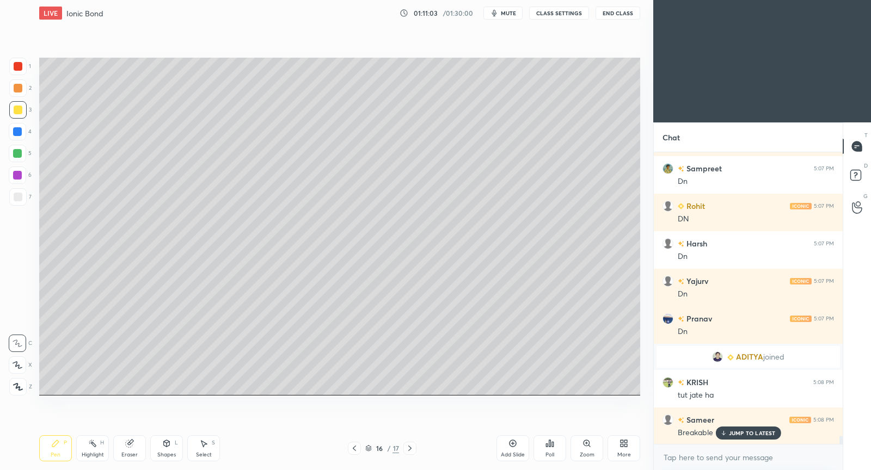
scroll to position [10140, 0]
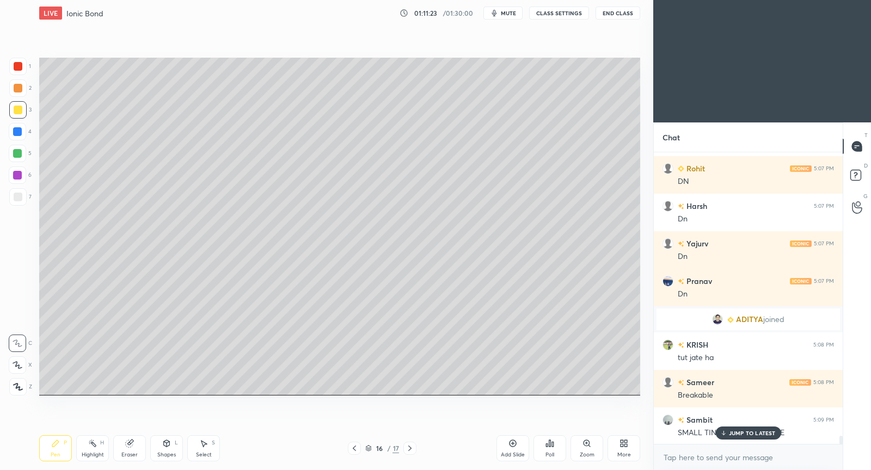
click at [207, 447] on div "Select S" at bounding box center [203, 448] width 33 height 26
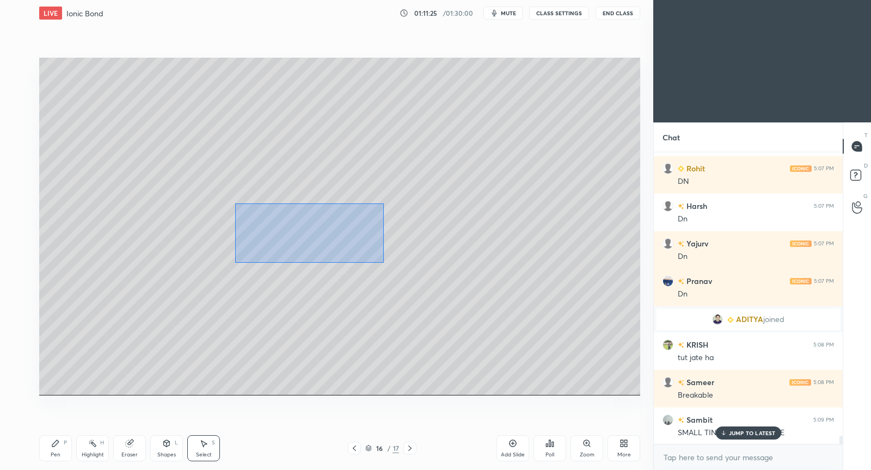
drag, startPoint x: 235, startPoint y: 213, endPoint x: 385, endPoint y: 259, distance: 157.0
click at [383, 261] on div "0 ° Undo Copy Duplicate Duplicate to new slide Delete" at bounding box center [339, 227] width 601 height 338
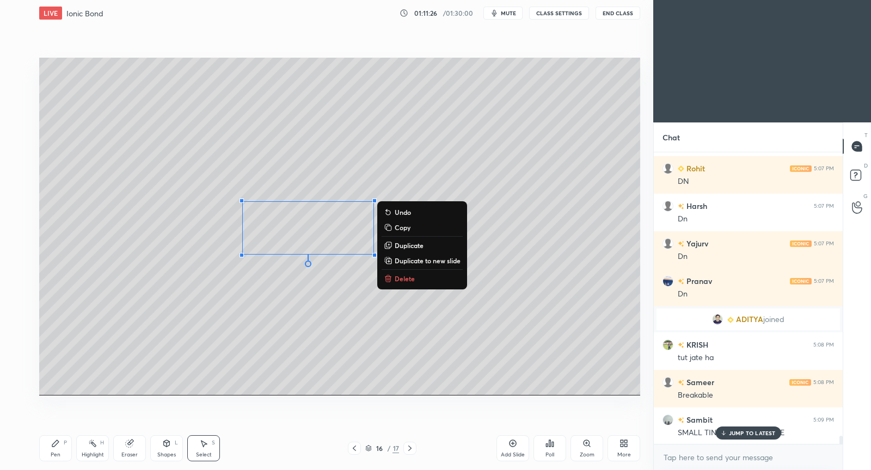
click at [409, 243] on p "Duplicate" at bounding box center [409, 245] width 29 height 9
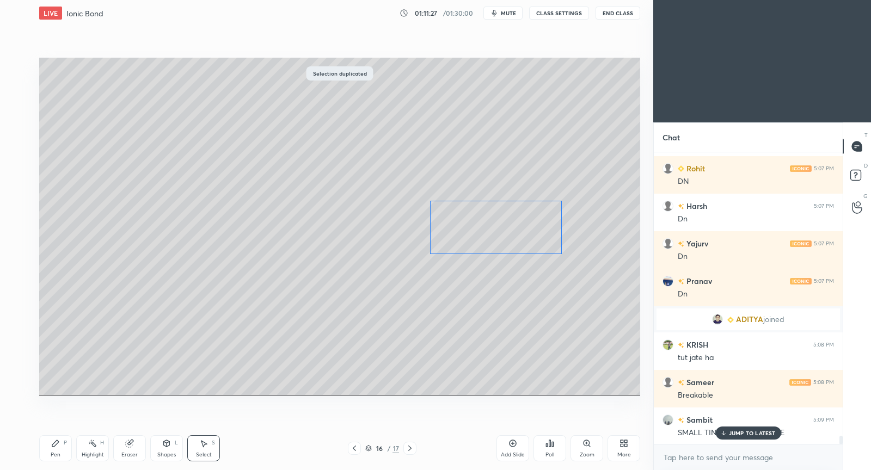
drag, startPoint x: 378, startPoint y: 230, endPoint x: 516, endPoint y: 220, distance: 138.1
click at [519, 218] on div "0 ° Undo Copy Duplicate Duplicate to new slide Delete" at bounding box center [339, 227] width 601 height 338
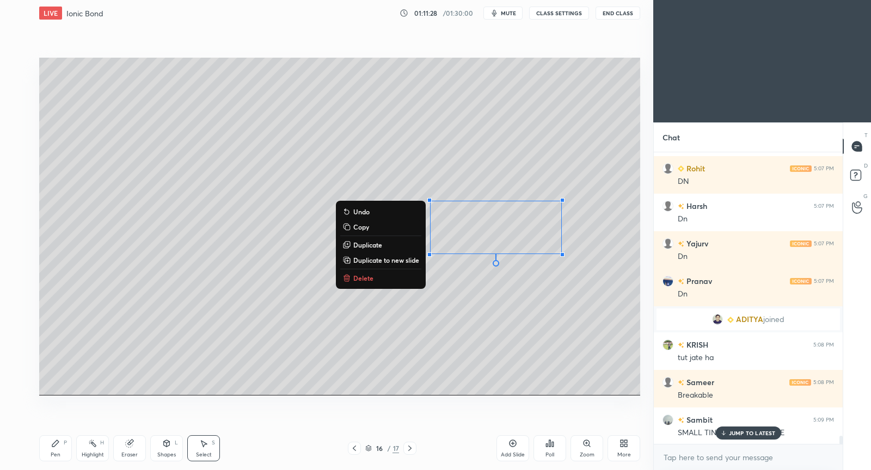
click at [209, 443] on div "Select S" at bounding box center [203, 448] width 33 height 26
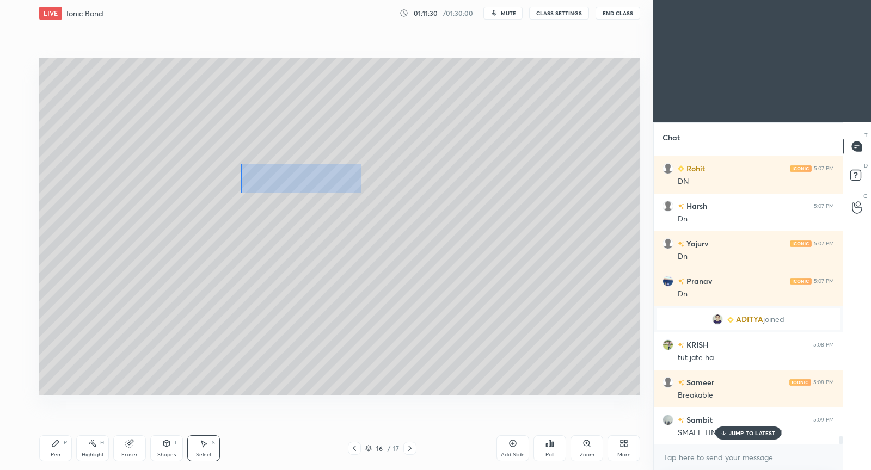
drag, startPoint x: 240, startPoint y: 168, endPoint x: 373, endPoint y: 193, distance: 135.7
click at [374, 193] on div "0 ° Undo Copy Duplicate Duplicate to new slide Delete" at bounding box center [339, 227] width 601 height 338
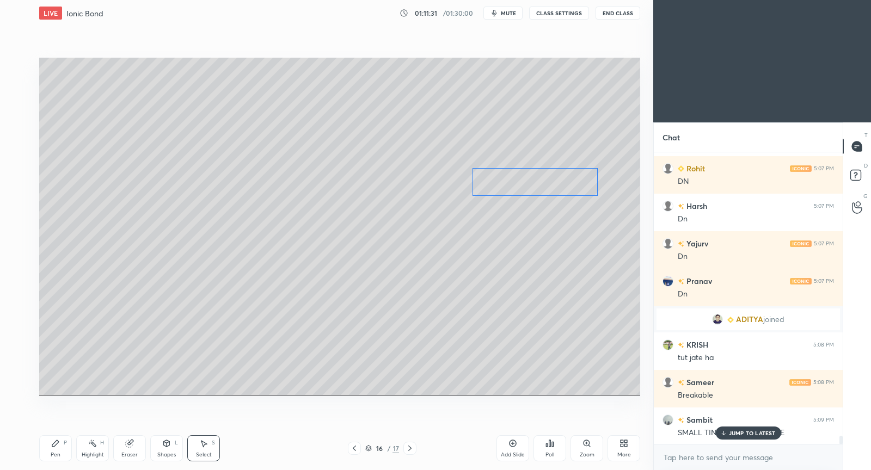
drag, startPoint x: 318, startPoint y: 185, endPoint x: 544, endPoint y: 191, distance: 226.6
click at [548, 183] on div "0 ° Undo Copy Duplicate Duplicate to new slide Delete" at bounding box center [339, 227] width 601 height 338
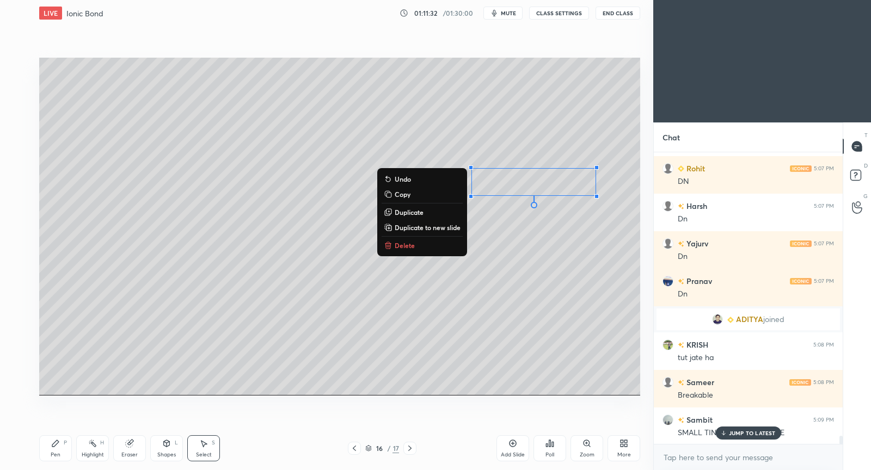
click at [56, 439] on div "Pen P" at bounding box center [55, 448] width 33 height 26
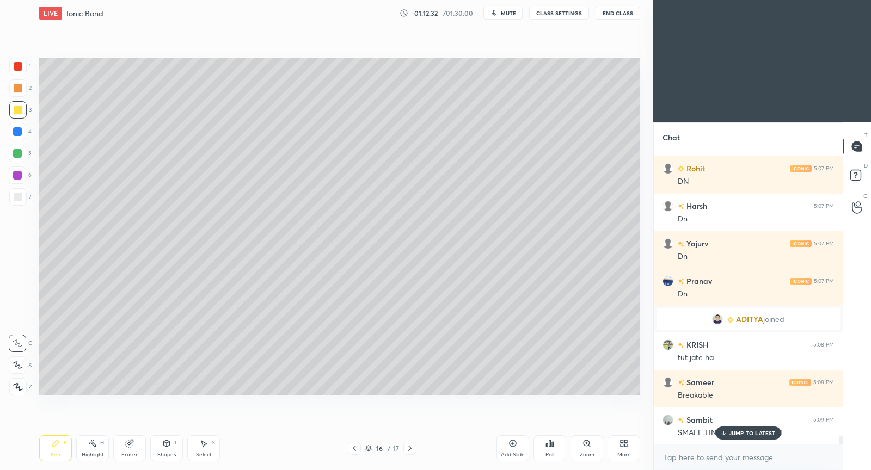
click at [753, 436] on p "JUMP TO LATEST" at bounding box center [752, 433] width 47 height 7
click at [513, 444] on icon at bounding box center [512, 443] width 9 height 9
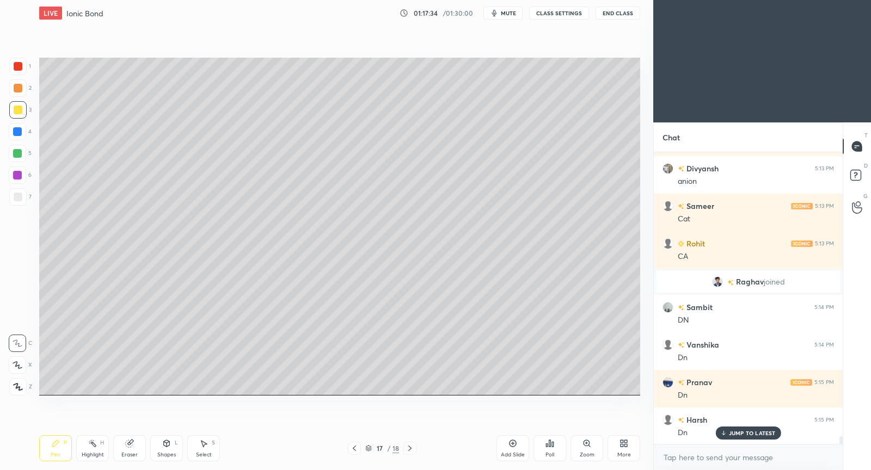
scroll to position [10703, 0]
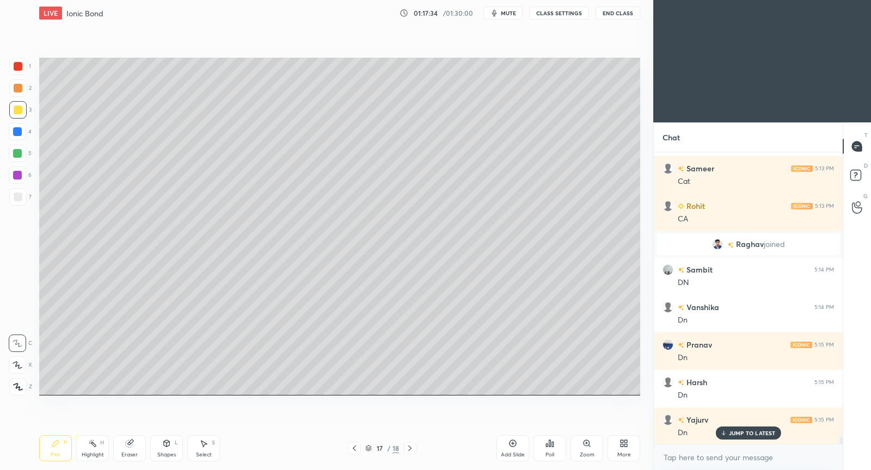
click at [517, 447] on div "Add Slide" at bounding box center [512, 448] width 33 height 26
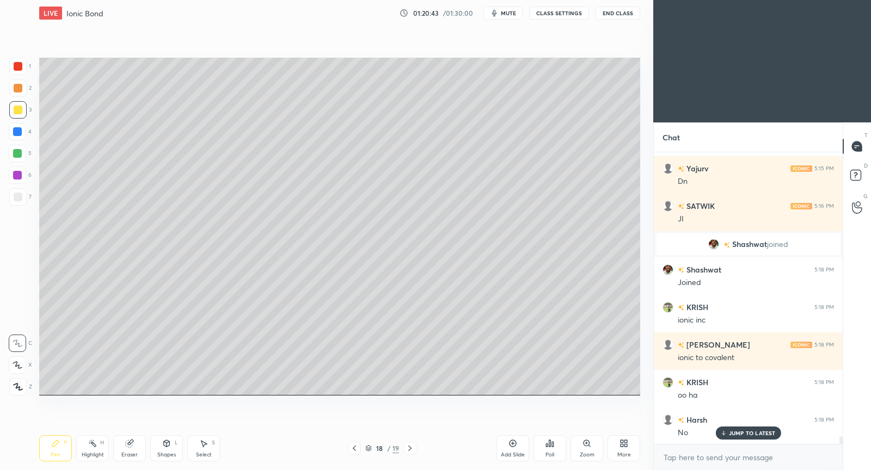
scroll to position [10992, 0]
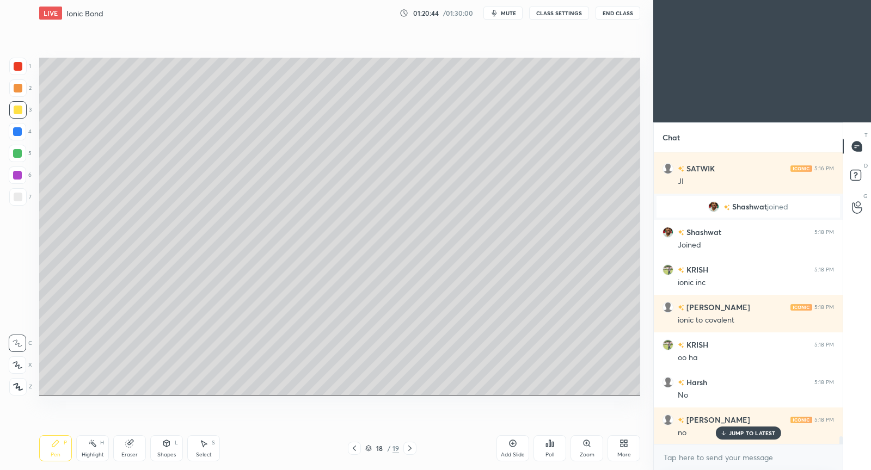
click at [511, 448] on div "Add Slide" at bounding box center [512, 448] width 33 height 26
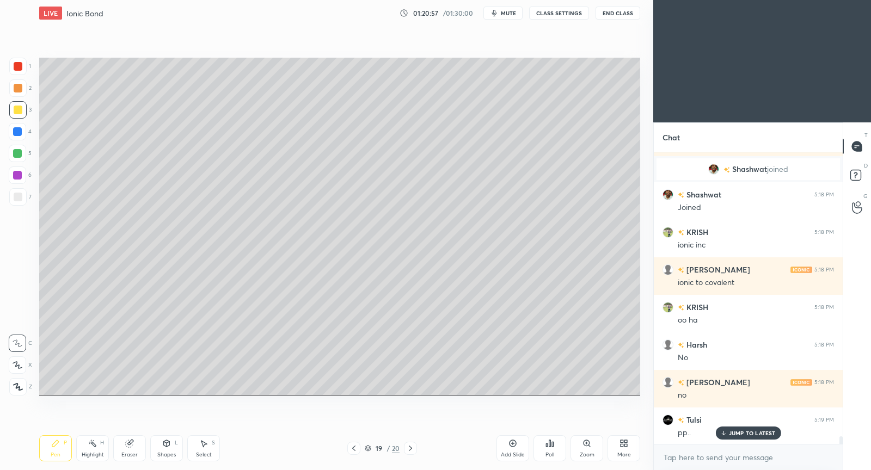
click at [354, 451] on icon at bounding box center [353, 448] width 9 height 9
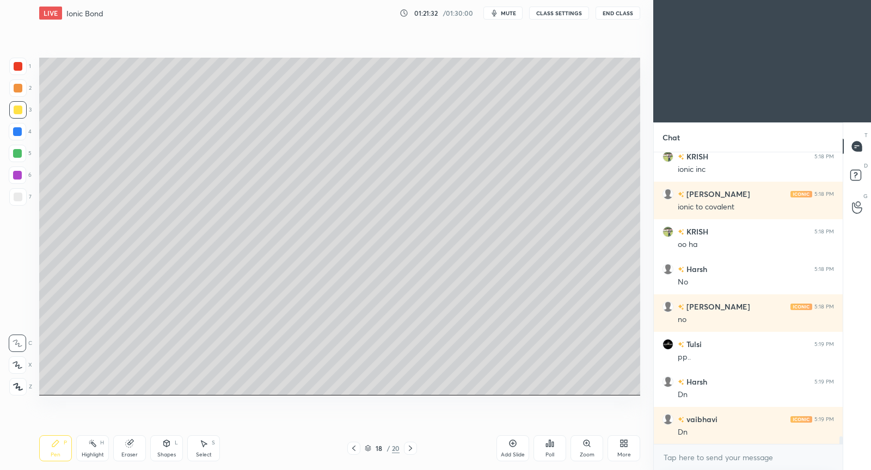
scroll to position [11142, 0]
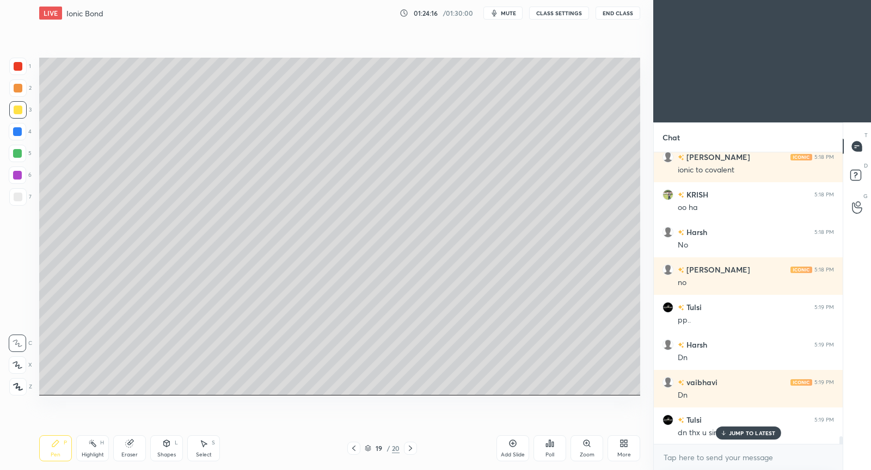
click at [614, 442] on div "More" at bounding box center [624, 448] width 33 height 26
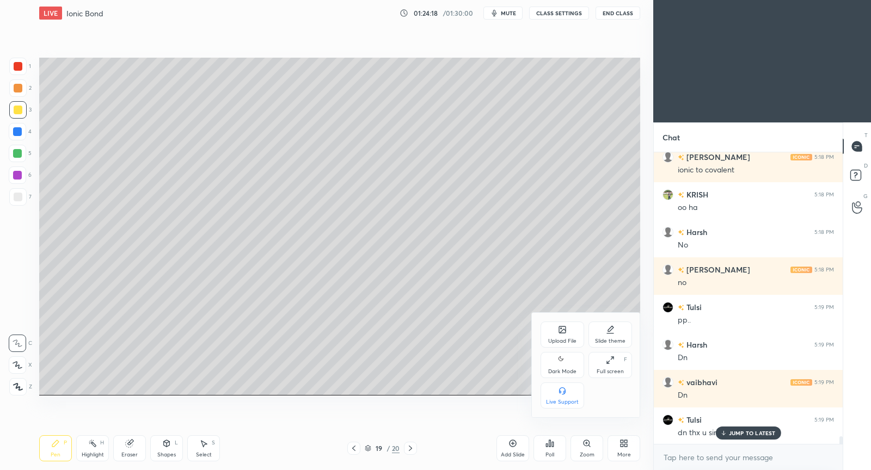
click at [561, 333] on icon at bounding box center [563, 331] width 6 height 4
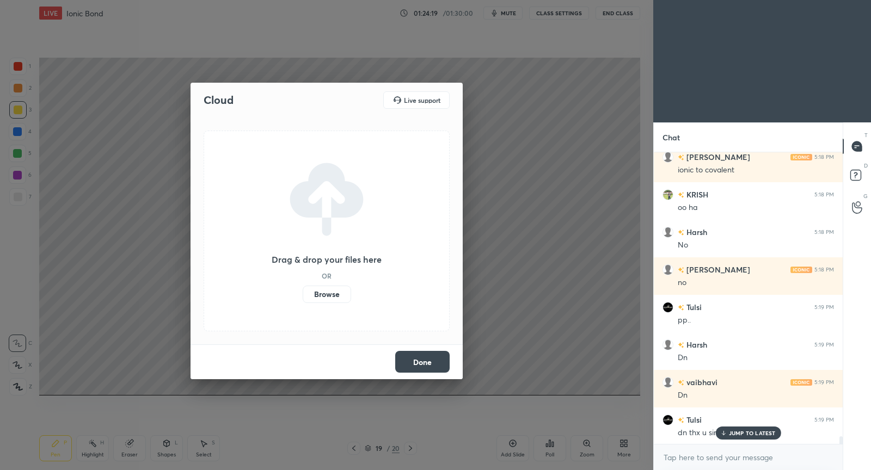
click at [325, 291] on label "Browse" at bounding box center [327, 294] width 48 height 17
click at [303, 291] on input "Browse" at bounding box center [303, 294] width 0 height 17
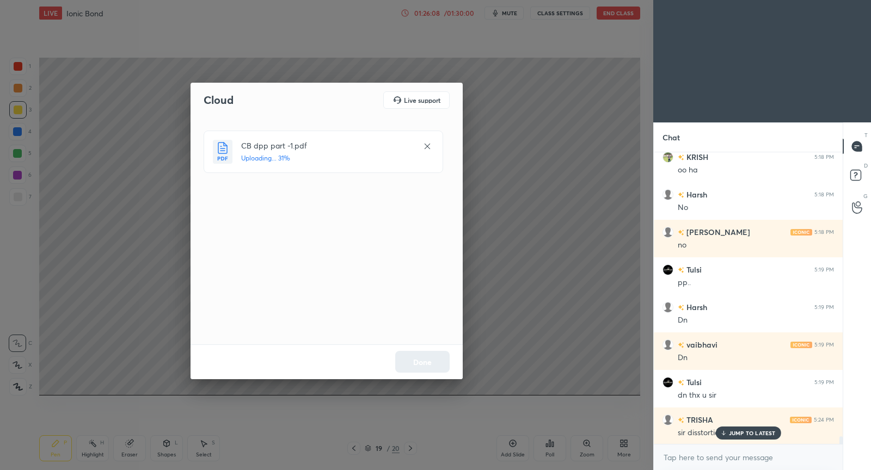
click at [739, 435] on p "JUMP TO LATEST" at bounding box center [752, 433] width 47 height 7
click at [433, 363] on button "Done" at bounding box center [422, 362] width 54 height 22
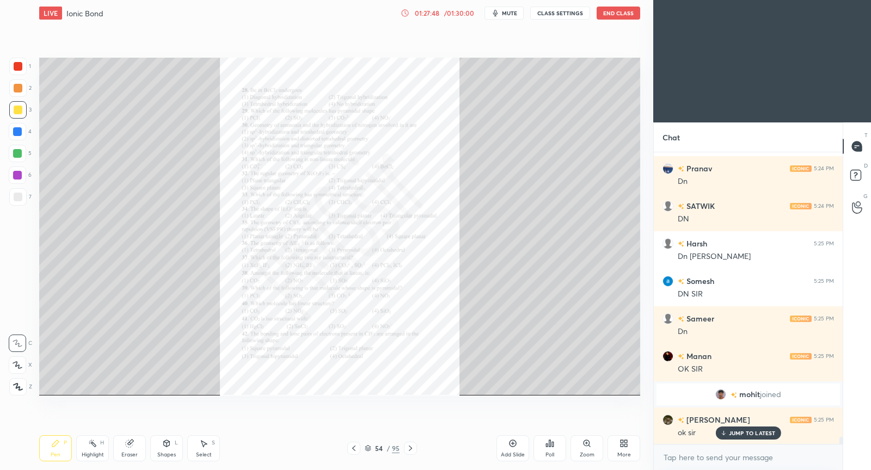
scroll to position [11630, 0]
click at [368, 453] on div "54 / 95" at bounding box center [382, 449] width 35 height 10
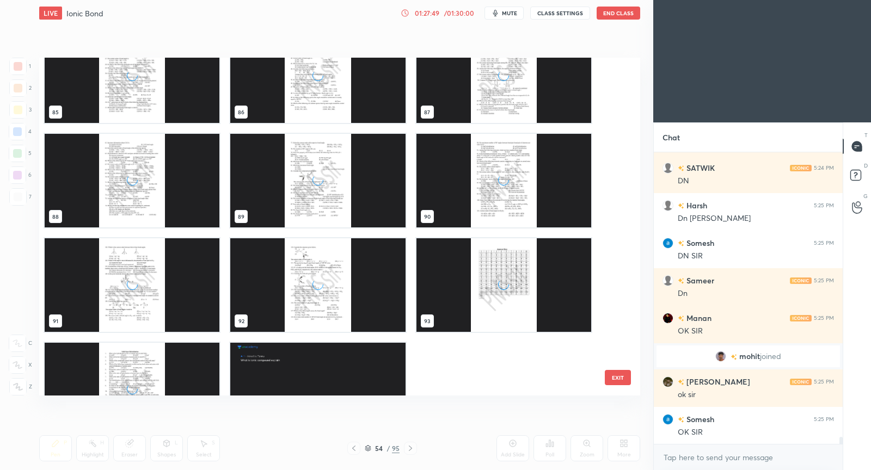
scroll to position [3006, 0]
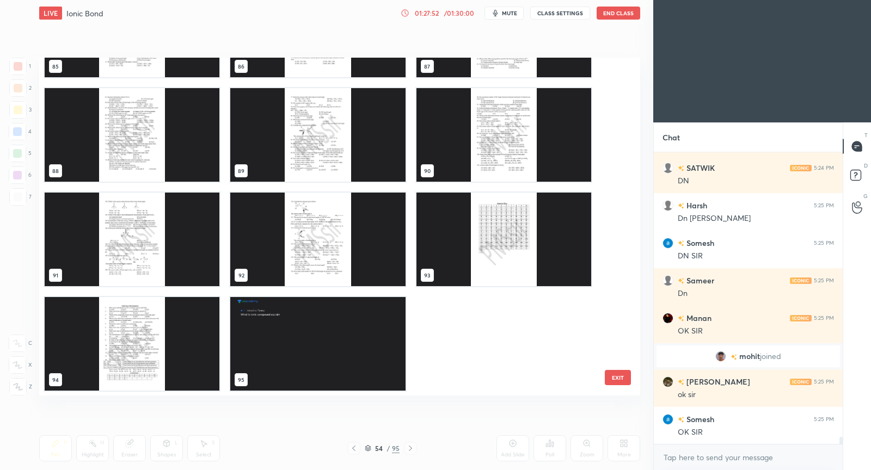
click at [344, 236] on img "grid" at bounding box center [317, 240] width 175 height 94
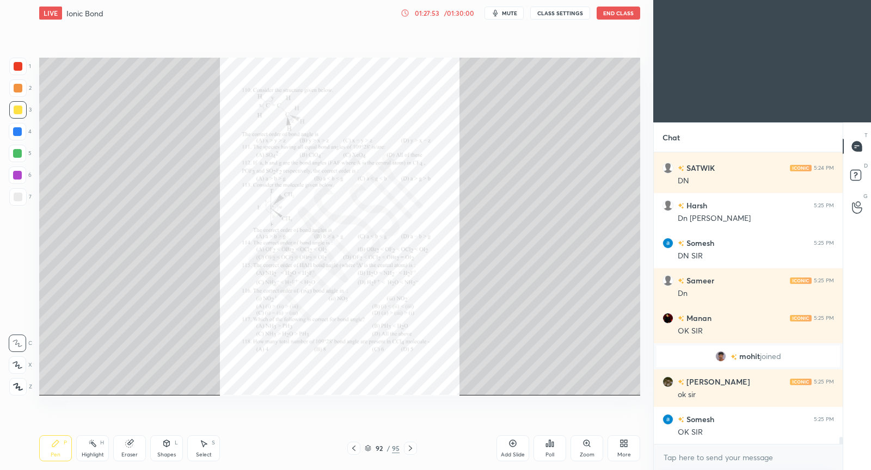
click at [344, 236] on img "grid" at bounding box center [317, 240] width 175 height 94
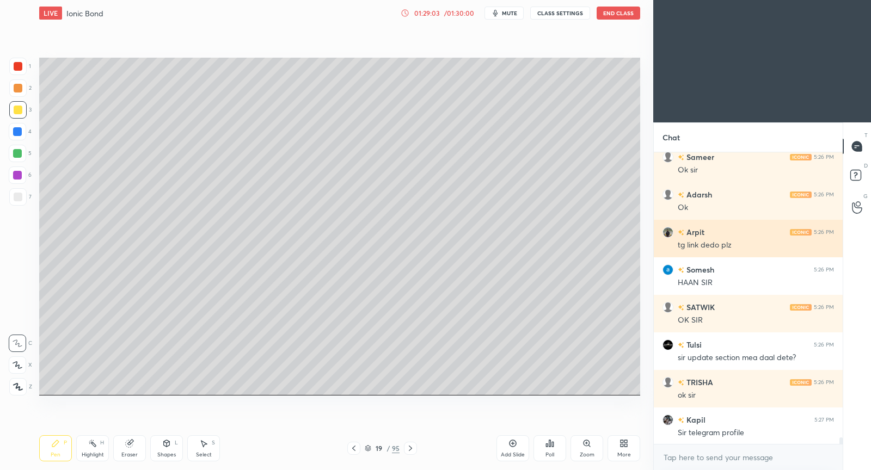
scroll to position [12494, 0]
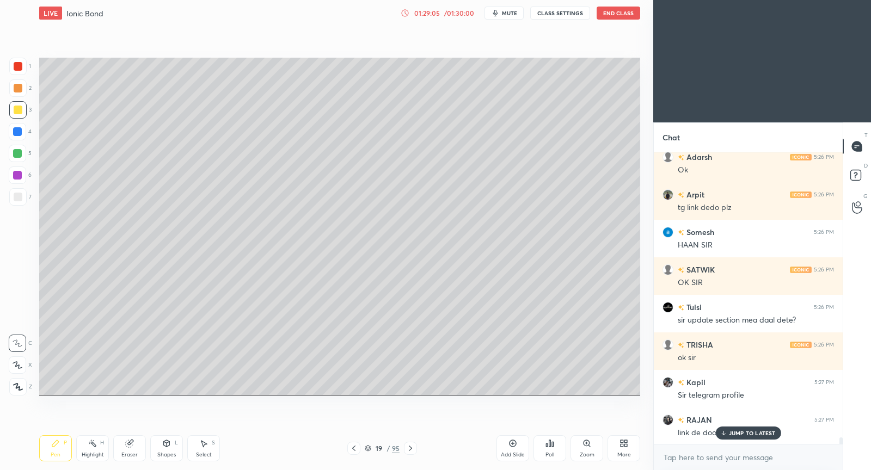
click at [750, 432] on p "JUMP TO LATEST" at bounding box center [752, 433] width 47 height 7
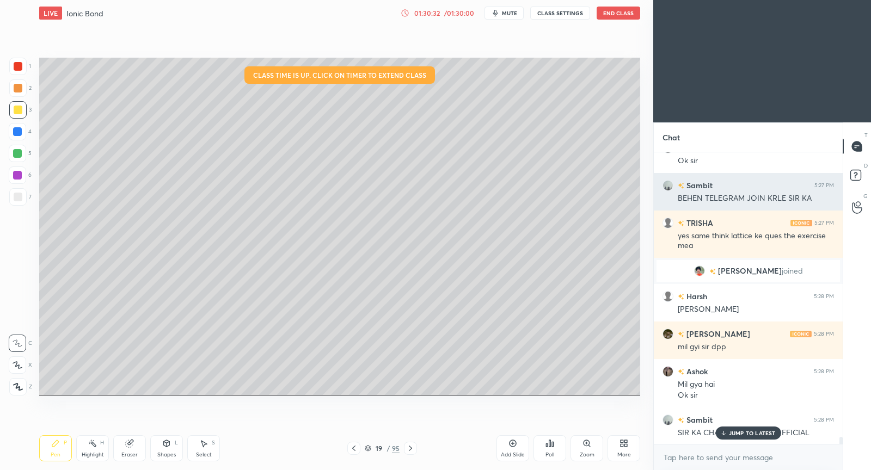
scroll to position [12203, 0]
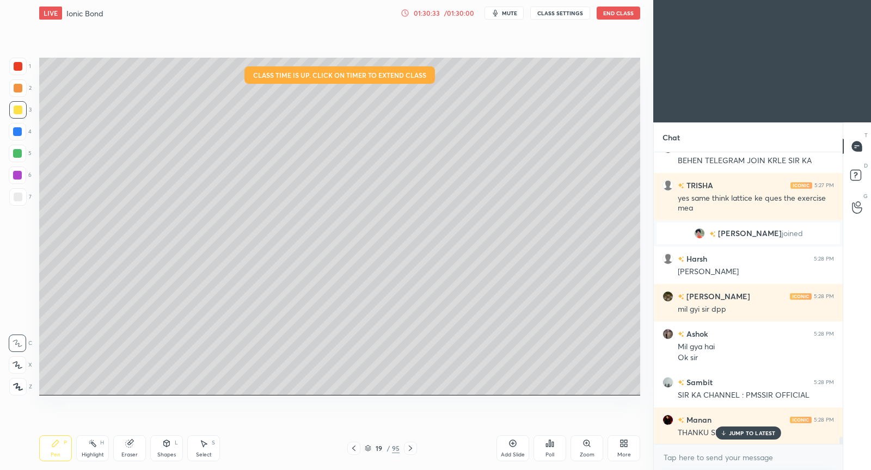
click at [762, 437] on p "JUMP TO LATEST" at bounding box center [752, 433] width 47 height 7
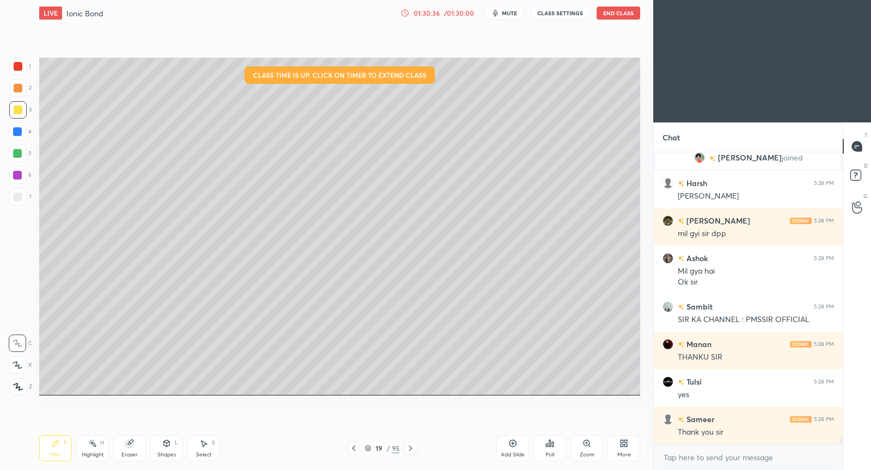
scroll to position [12353, 0]
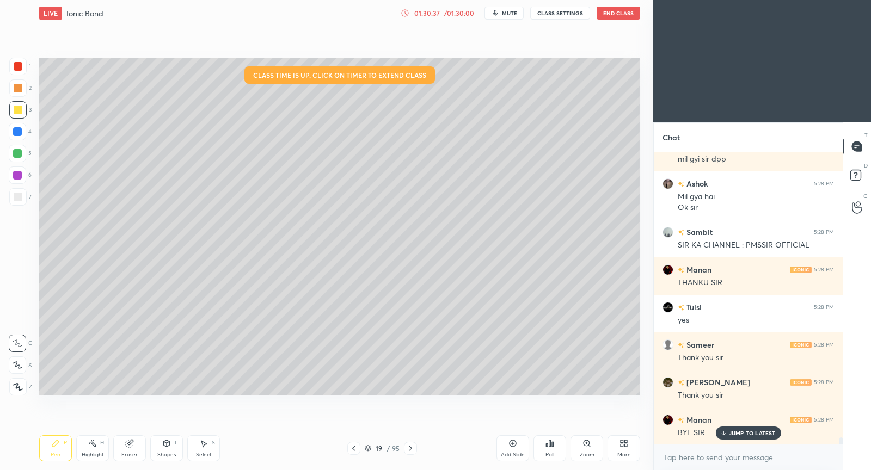
click at [620, 12] on button "End Class" at bounding box center [619, 13] width 44 height 13
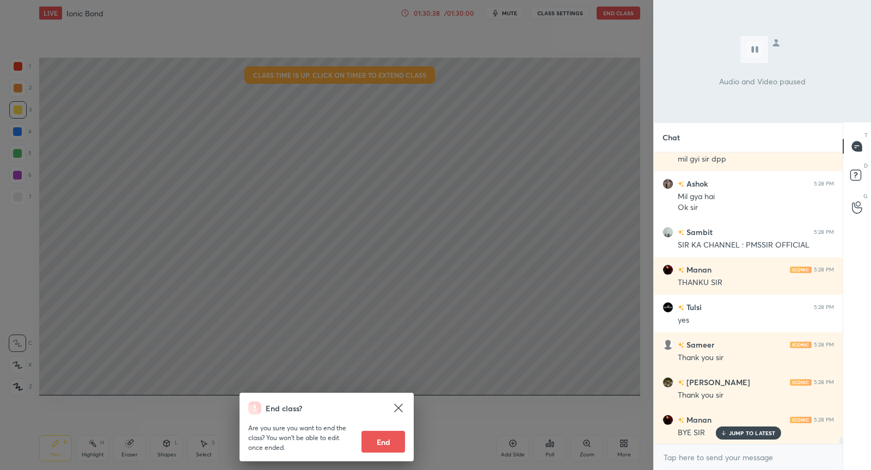
scroll to position [12390, 0]
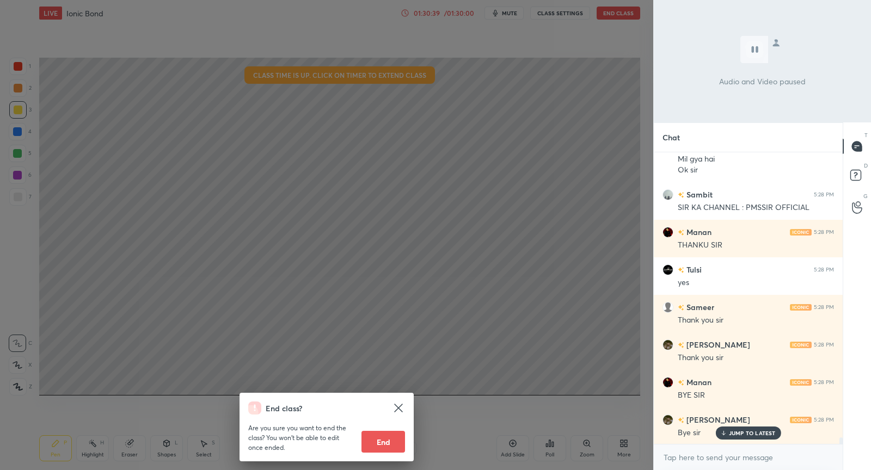
click at [384, 448] on button "End" at bounding box center [383, 442] width 44 height 22
type textarea "x"
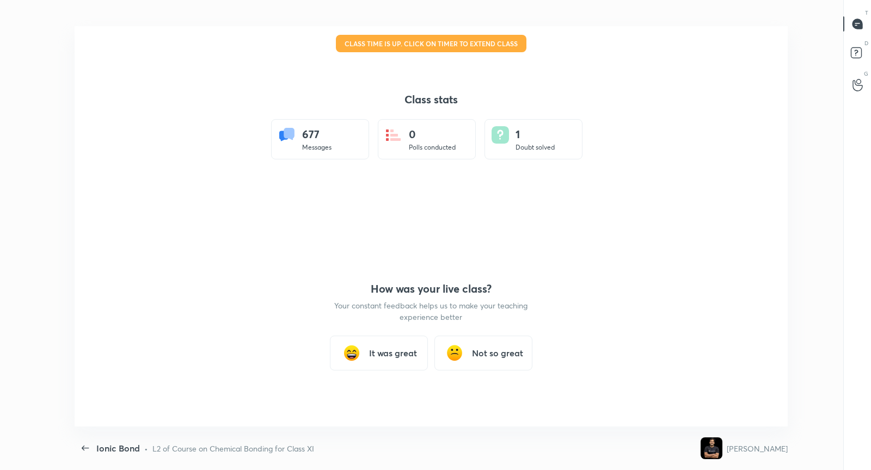
scroll to position [54036, 53574]
